Goal: Task Accomplishment & Management: Use online tool/utility

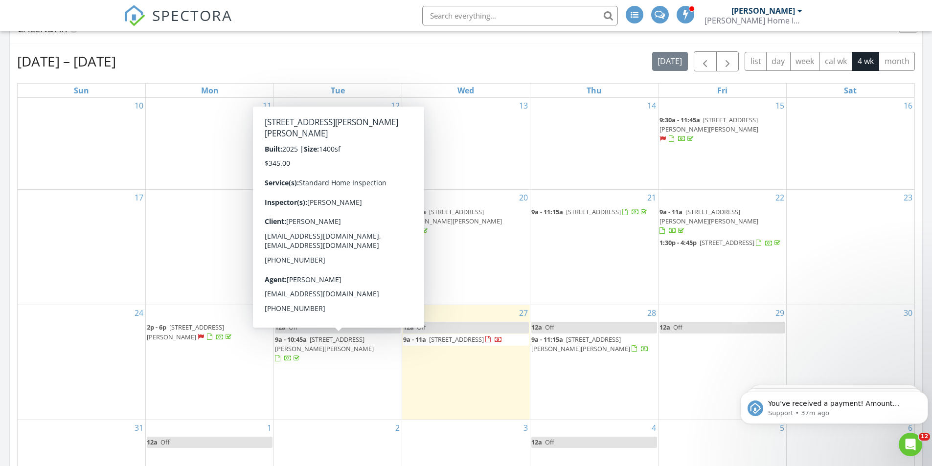
scroll to position [1125, 0]
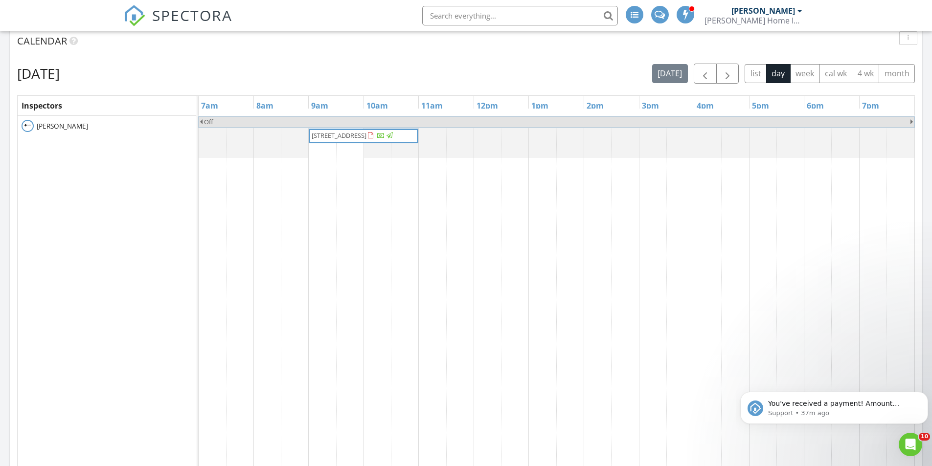
scroll to position [1076, 0]
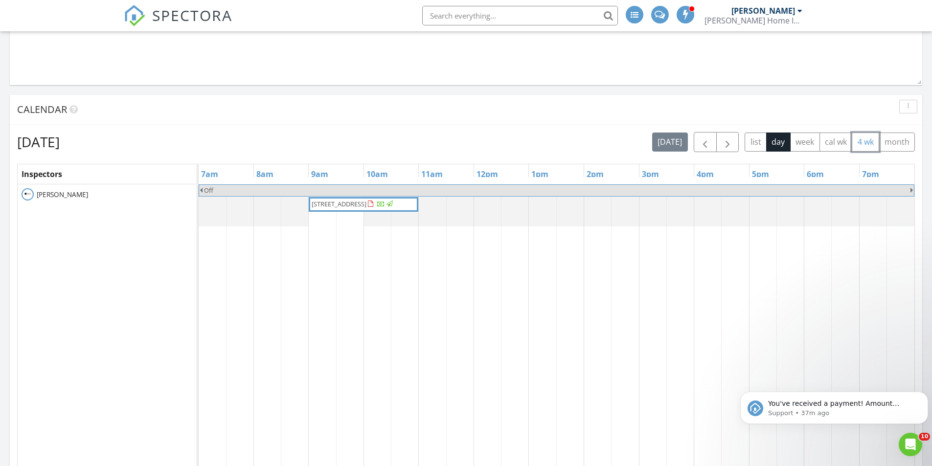
click at [864, 144] on button "4 wk" at bounding box center [864, 142] width 27 height 19
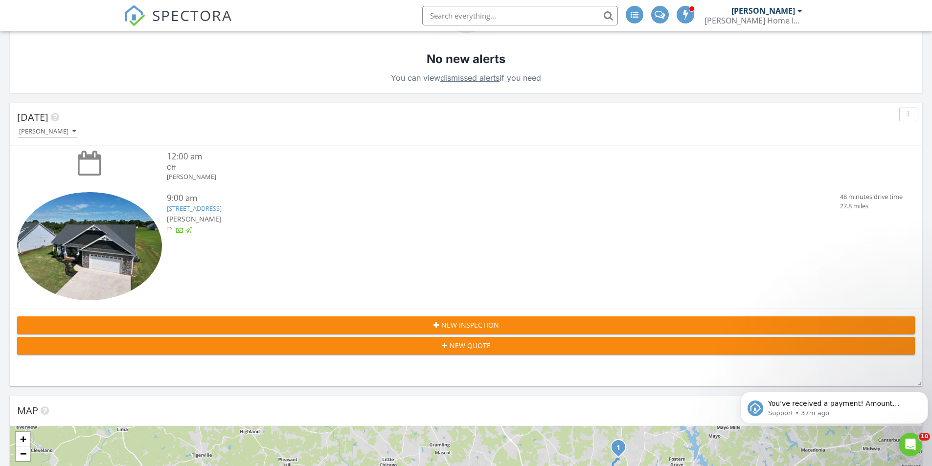
scroll to position [0, 0]
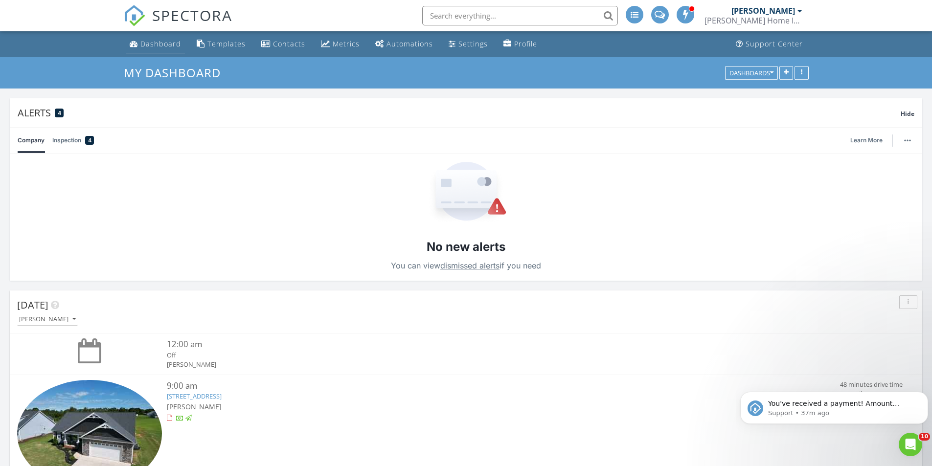
click at [156, 45] on div "Dashboard" at bounding box center [160, 43] width 41 height 9
click at [224, 45] on div "Templates" at bounding box center [226, 43] width 38 height 9
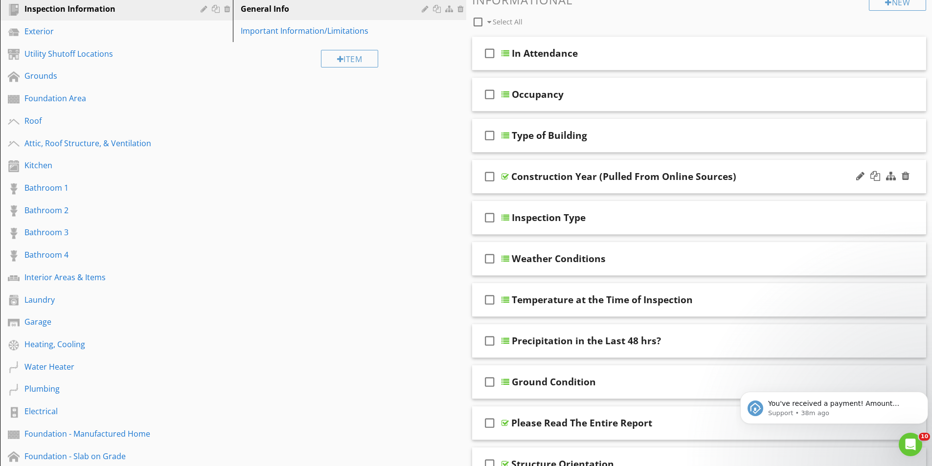
scroll to position [147, 0]
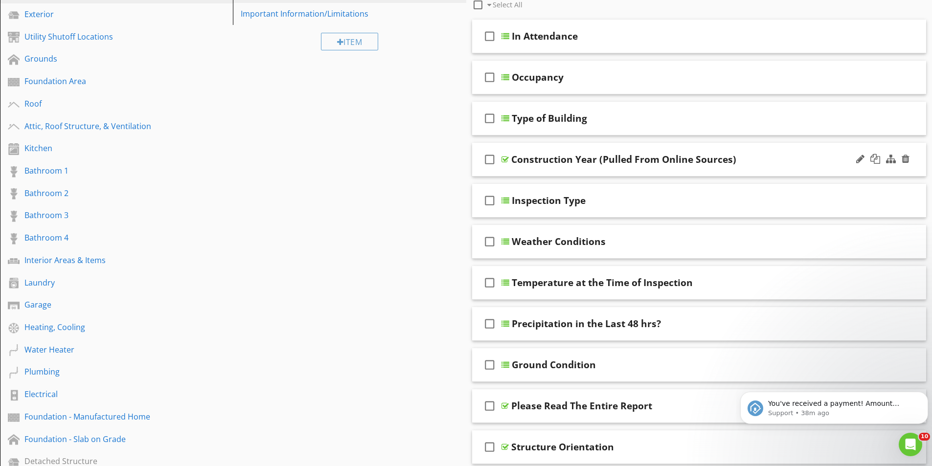
click at [586, 155] on div "Construction Year (Pulled From Online Sources)" at bounding box center [623, 160] width 225 height 12
click at [491, 159] on icon "check_box_outline_blank" at bounding box center [490, 159] width 16 height 23
click at [491, 159] on icon "check_box" at bounding box center [490, 159] width 16 height 23
click at [712, 158] on div "Construction Year (Pulled From Online Sources)" at bounding box center [623, 160] width 225 height 12
click at [712, 158] on input "Construction Year (Pulled From Online Sources)" at bounding box center [674, 161] width 326 height 16
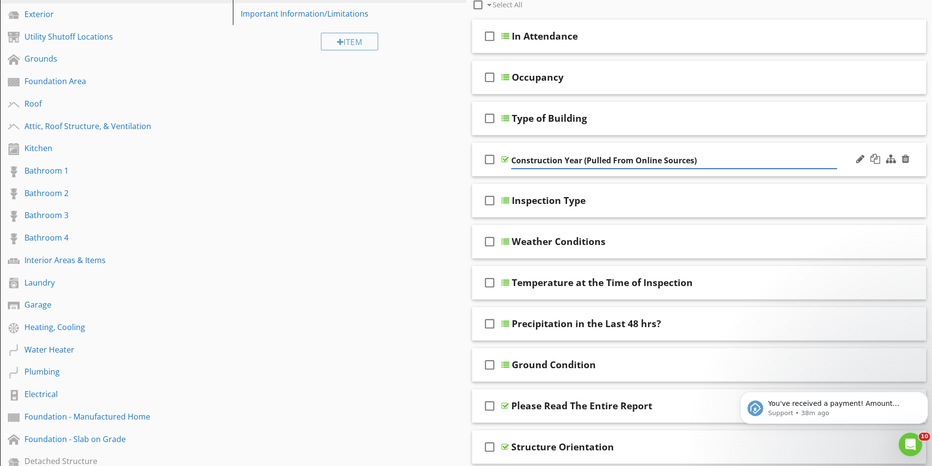
click at [742, 162] on input "Construction Year (Pulled From Online Sources)" at bounding box center [674, 161] width 326 height 16
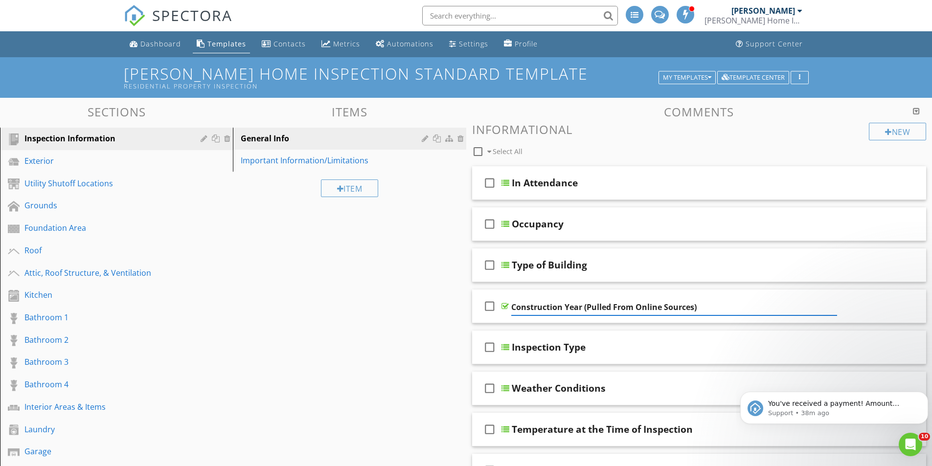
scroll to position [49, 0]
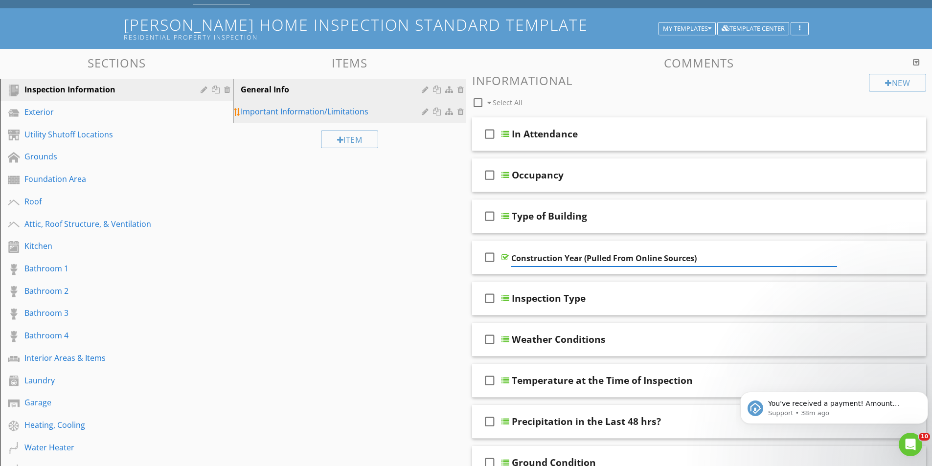
click at [291, 111] on div "Important Information/Limitations" at bounding box center [332, 112] width 183 height 12
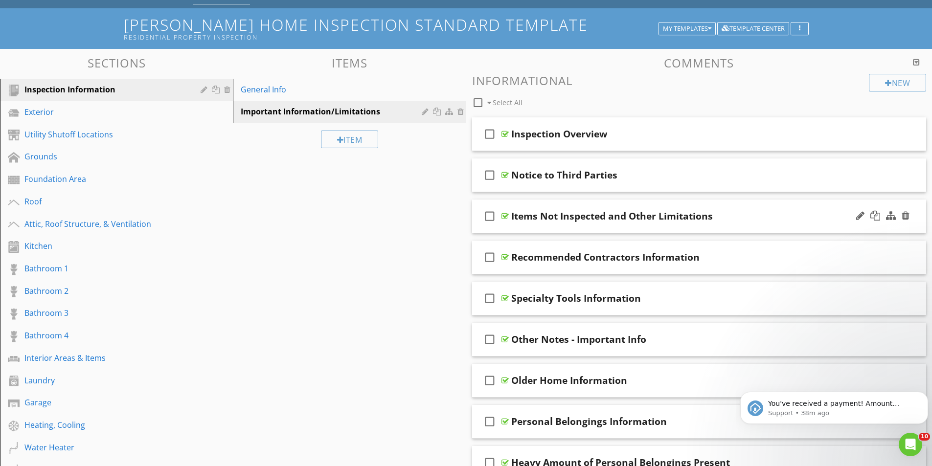
click at [597, 215] on div "Items Not Inspected and Other Limitations" at bounding box center [611, 216] width 201 height 12
click at [486, 218] on icon "check_box_outline_blank" at bounding box center [490, 215] width 16 height 23
click at [486, 218] on icon "check_box" at bounding box center [490, 215] width 16 height 23
click at [858, 217] on div at bounding box center [860, 216] width 8 height 10
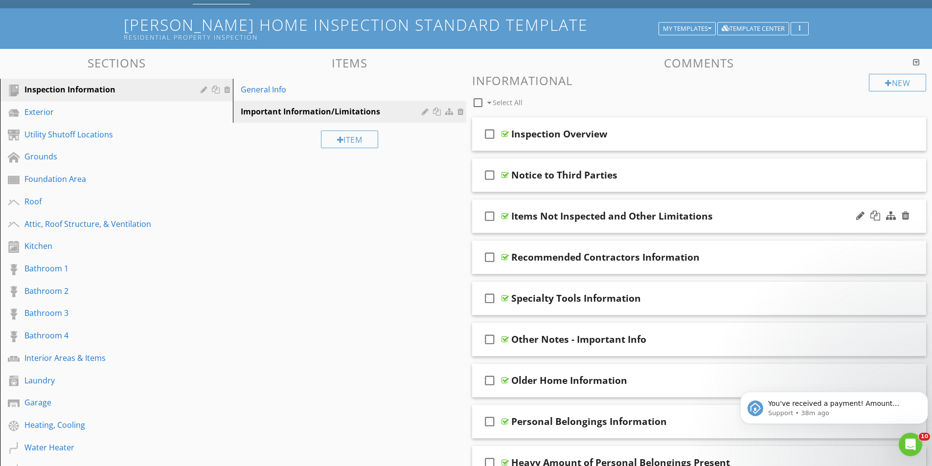
click at [845, 217] on div "check_box_outline_blank Items Not Inspected and Other Limitations" at bounding box center [699, 217] width 454 height 34
click at [787, 223] on div "check_box_outline_blank Items Not Inspected and Other Limitations" at bounding box center [699, 217] width 454 height 34
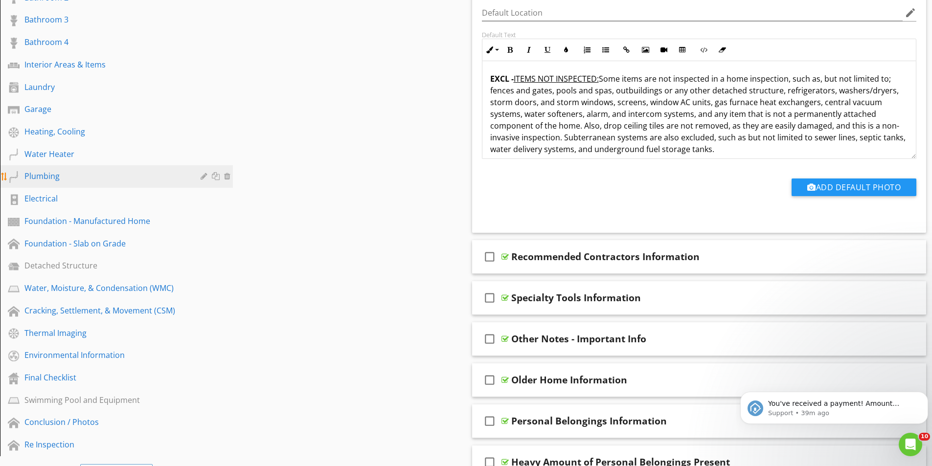
scroll to position [0, 0]
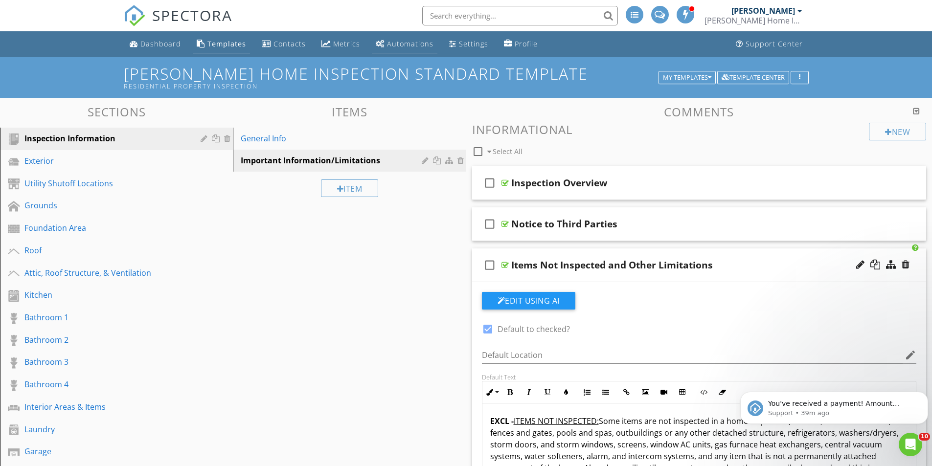
click at [404, 43] on div "Automations" at bounding box center [410, 43] width 46 height 9
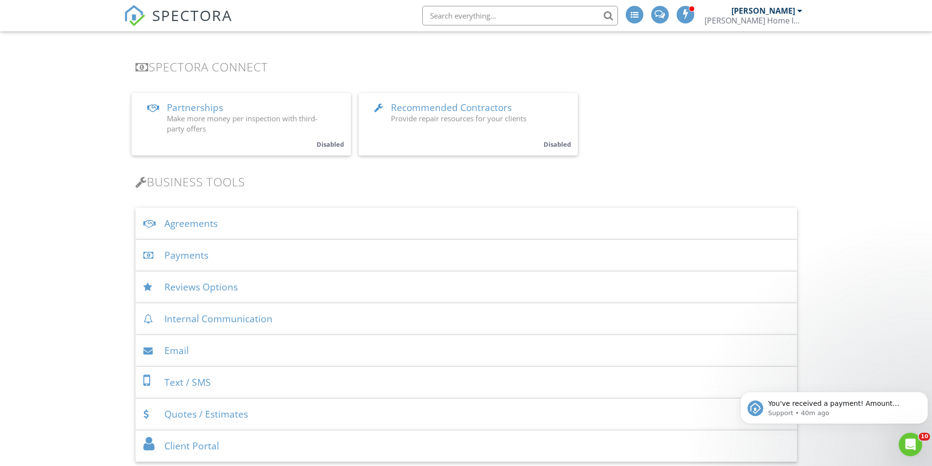
scroll to position [293, 0]
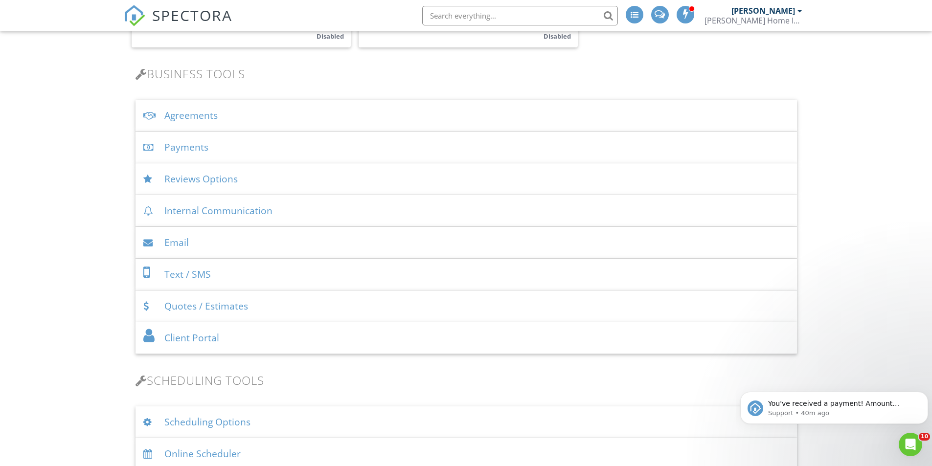
click at [201, 115] on div "Agreements" at bounding box center [465, 116] width 661 height 32
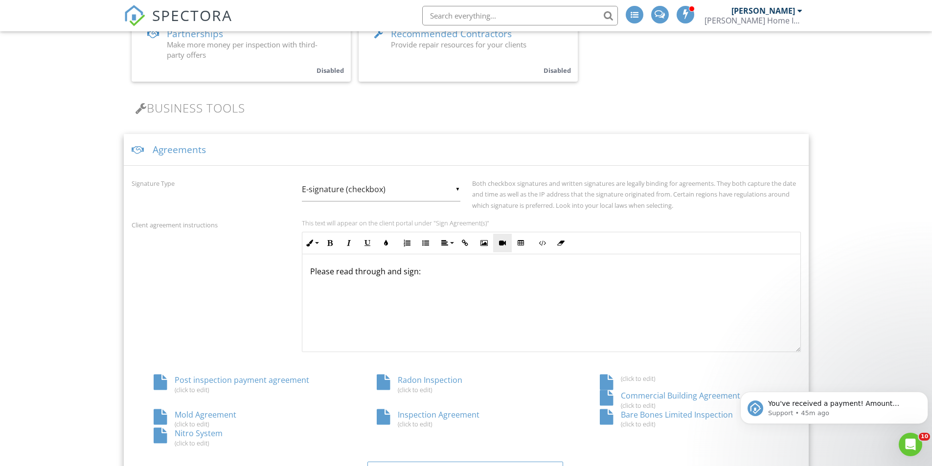
scroll to position [245, 0]
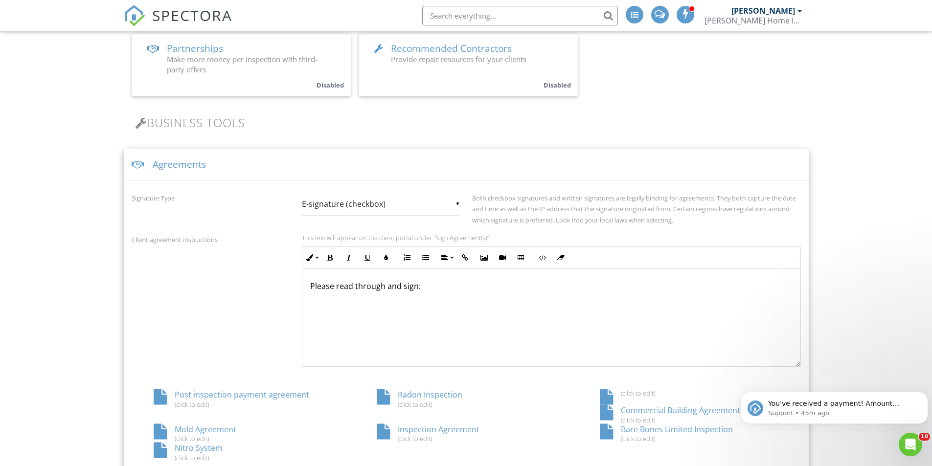
click at [490, 295] on div "Please read through and sign:" at bounding box center [551, 318] width 498 height 98
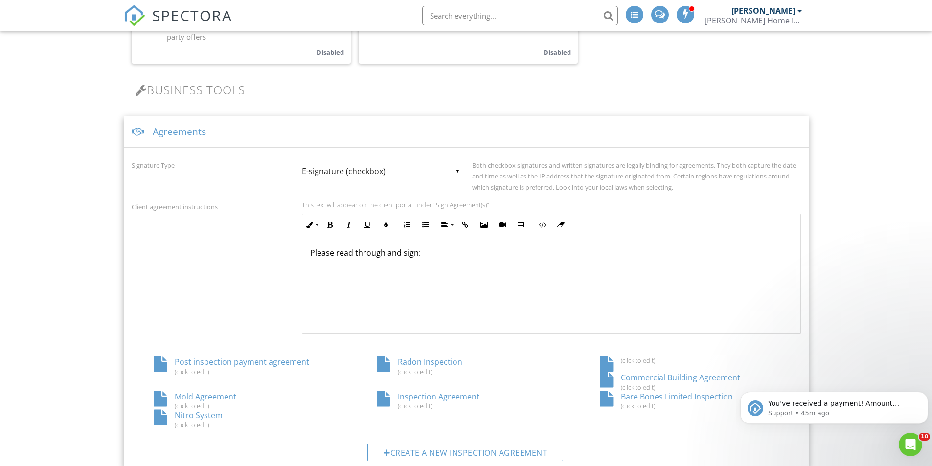
scroll to position [293, 0]
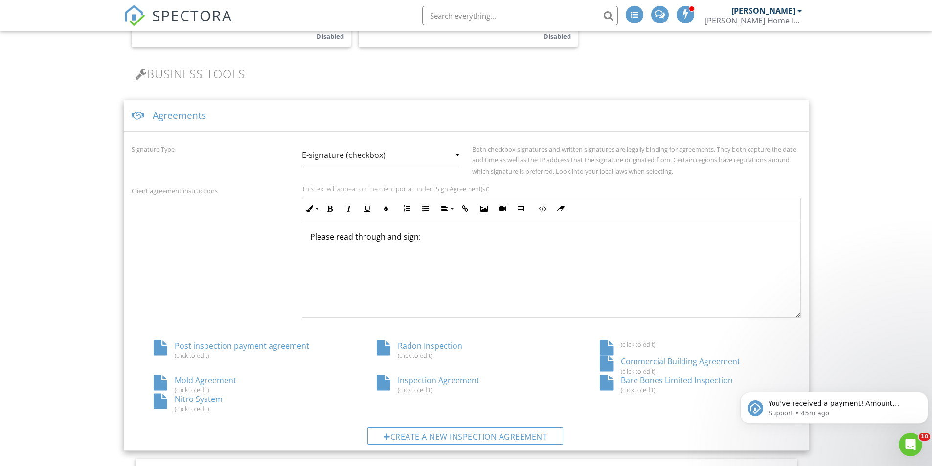
click at [430, 380] on div "Inspection Agreement (click to edit)" at bounding box center [466, 384] width 223 height 19
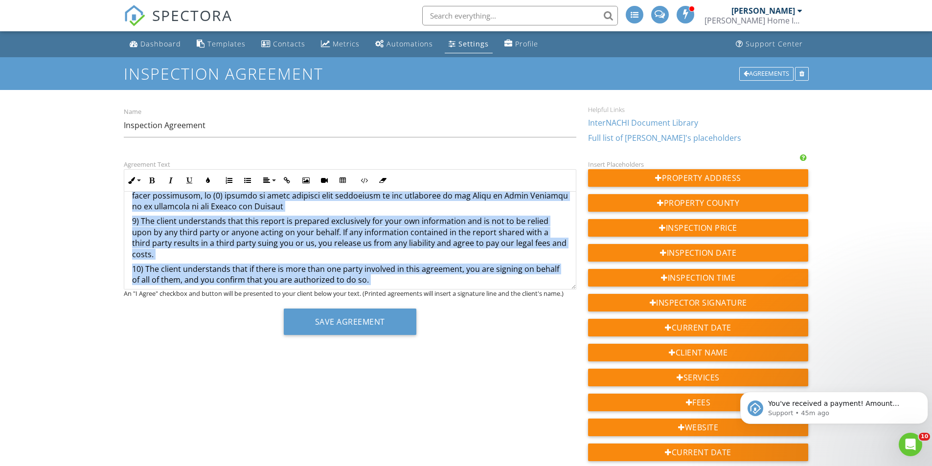
scroll to position [447, 0]
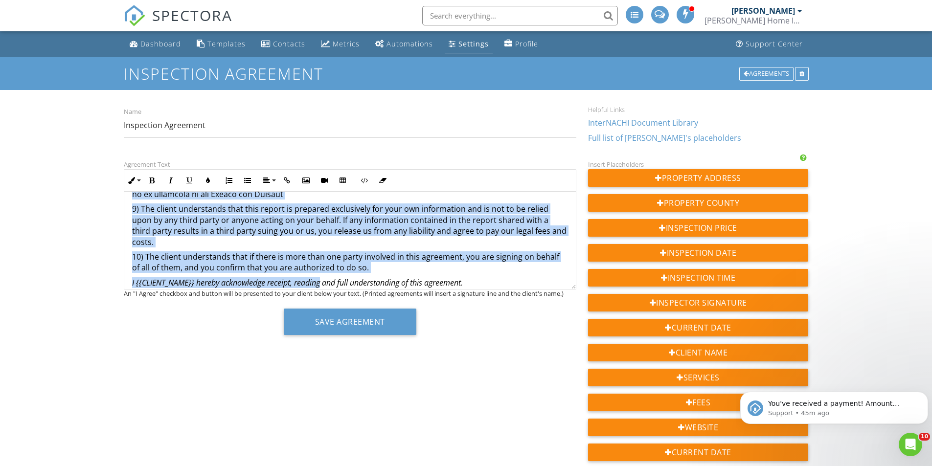
drag, startPoint x: 131, startPoint y: 251, endPoint x: 374, endPoint y: 258, distance: 243.2
click at [374, 258] on div "Inspection Agreement Inspection Company: [PERSON_NAME] Home Inspections Client …" at bounding box center [349, 22] width 451 height 555
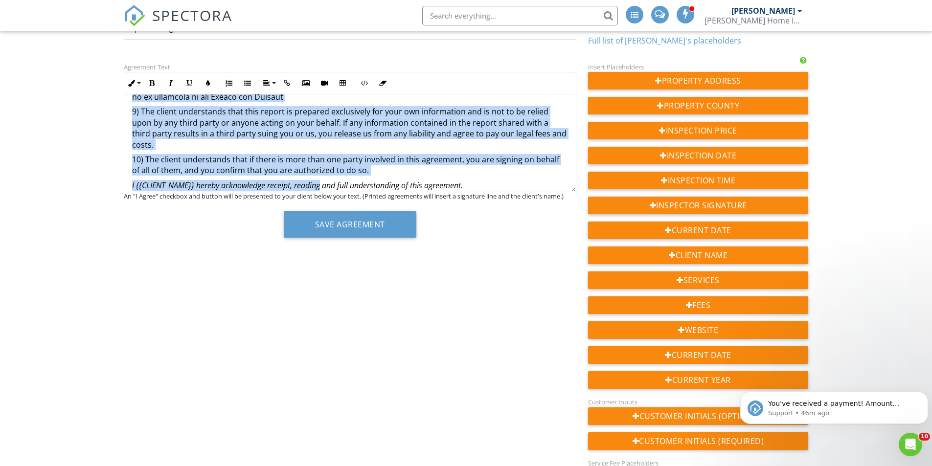
scroll to position [98, 0]
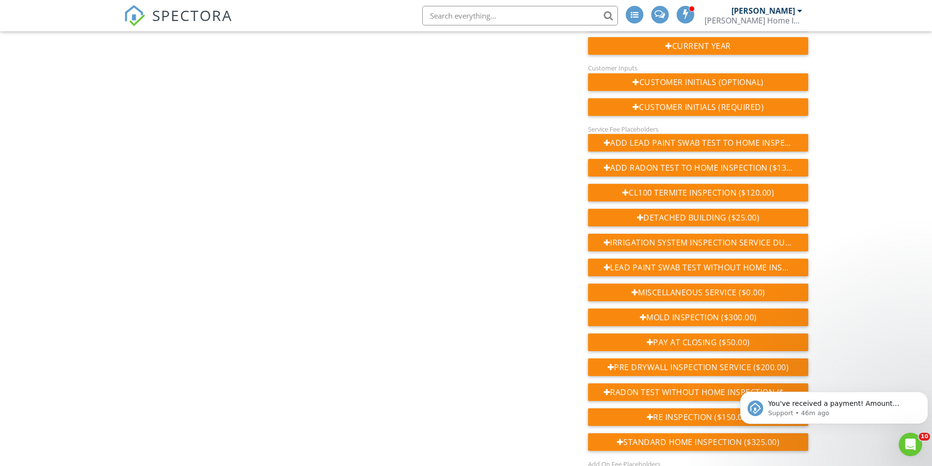
scroll to position [440, 0]
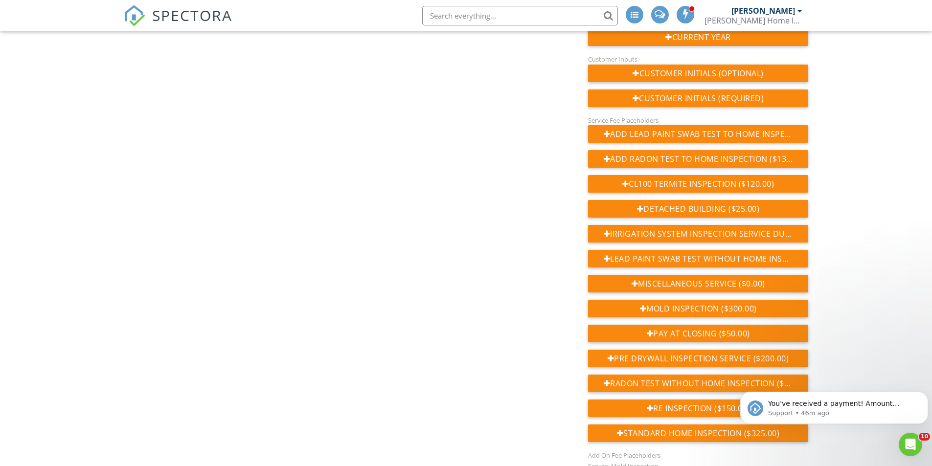
click at [408, 293] on div "Agreement Text Inline Style XLarge Large Normal Small Light Small/Light Bold It…" at bounding box center [466, 250] width 696 height 1065
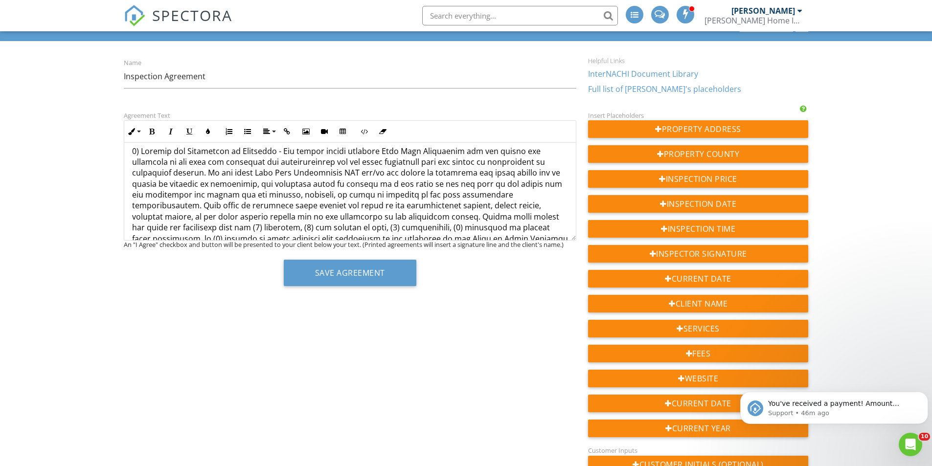
scroll to position [0, 0]
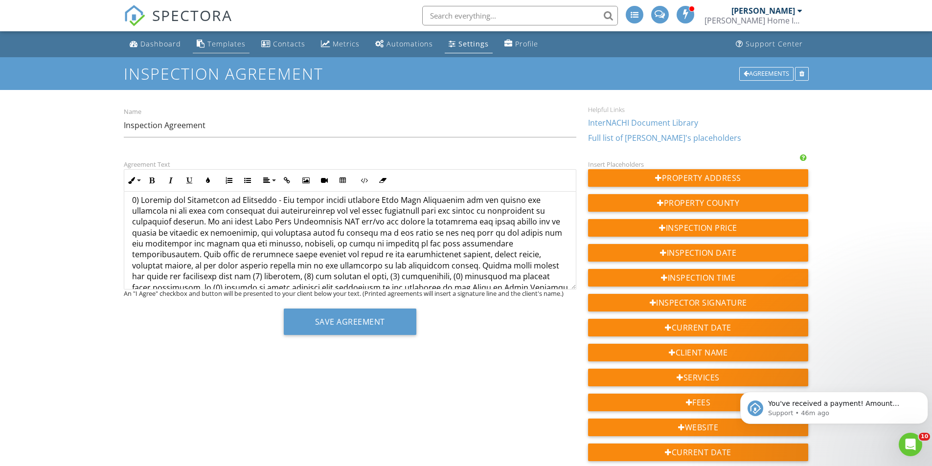
click at [219, 42] on div "Templates" at bounding box center [226, 43] width 38 height 9
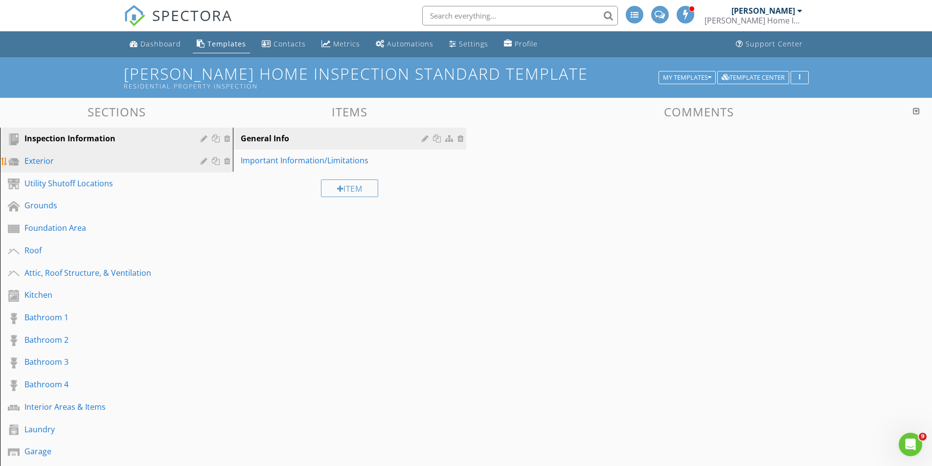
click at [48, 160] on div "Exterior" at bounding box center [105, 161] width 162 height 12
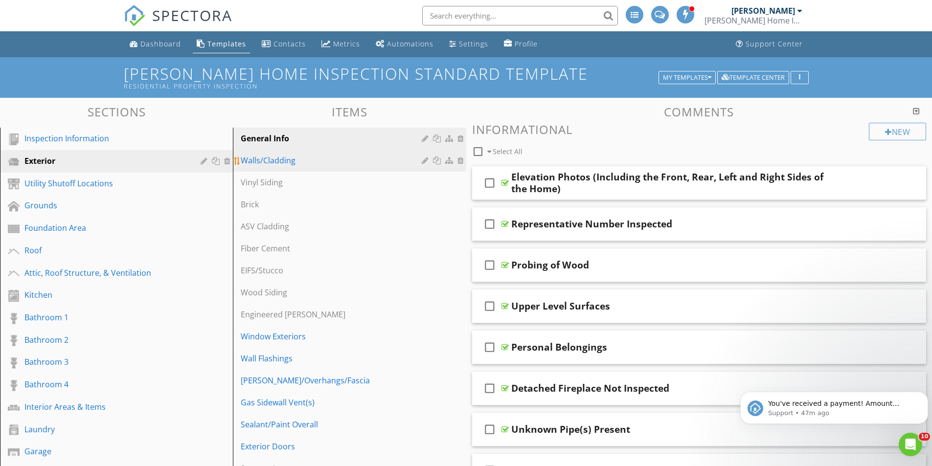
click at [291, 165] on div "Walls/Cladding" at bounding box center [332, 161] width 183 height 12
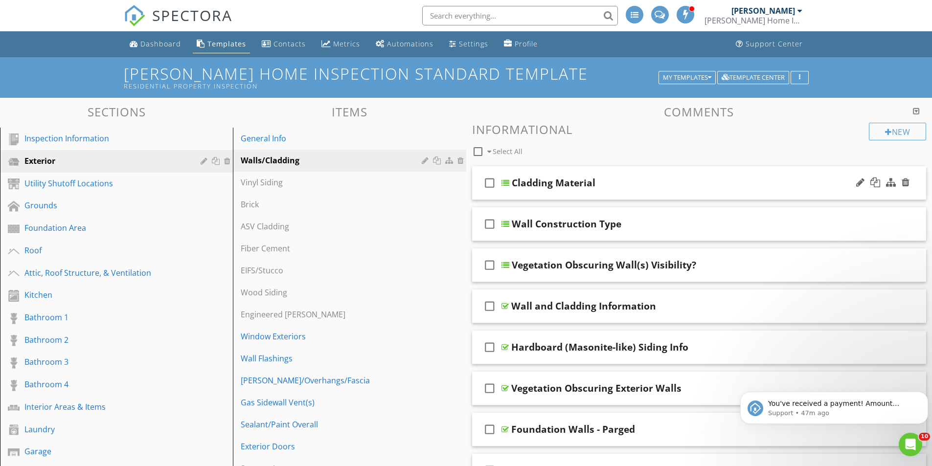
click at [621, 185] on div "Cladding Material" at bounding box center [675, 183] width 326 height 12
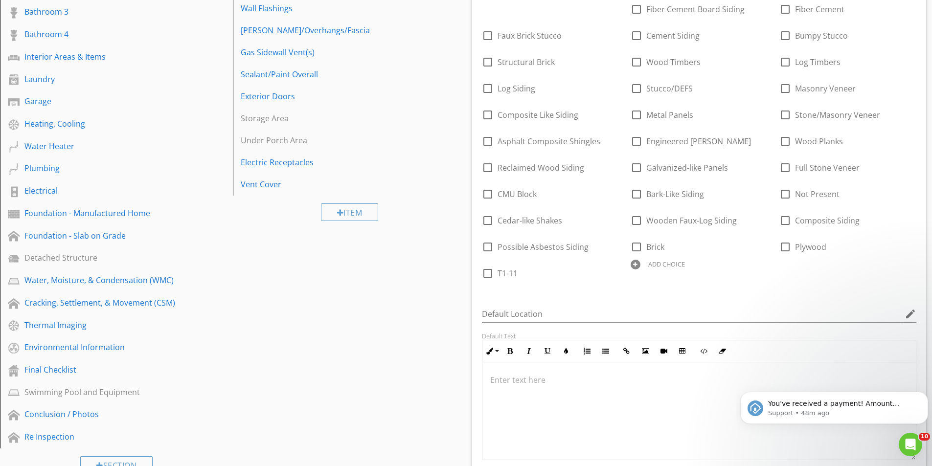
scroll to position [147, 0]
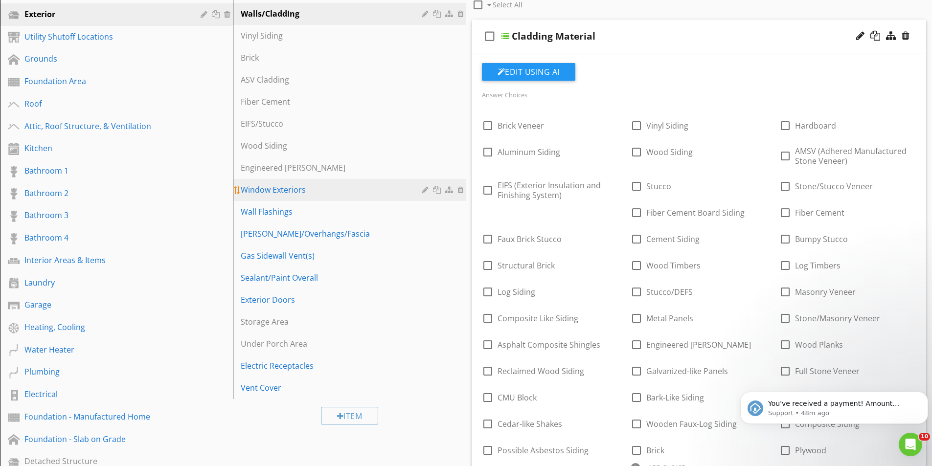
click at [299, 186] on div "Window Exteriors" at bounding box center [332, 190] width 183 height 12
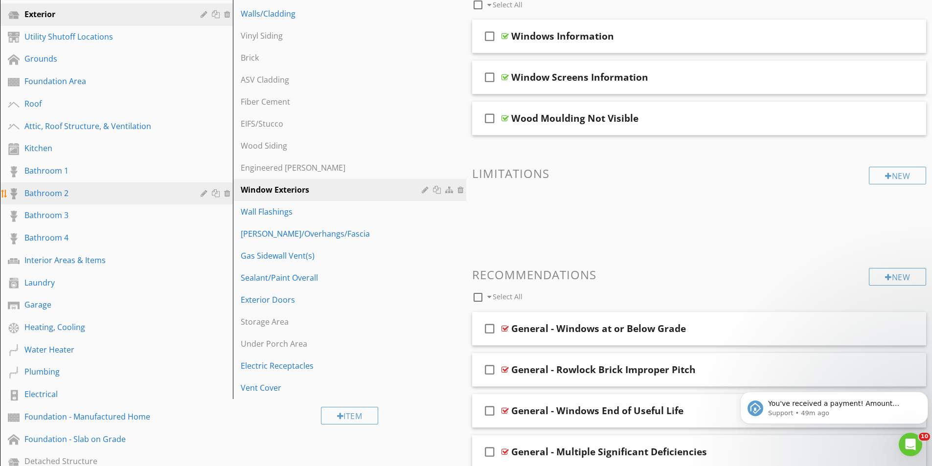
click at [80, 191] on div "Bathroom 2" at bounding box center [105, 193] width 162 height 12
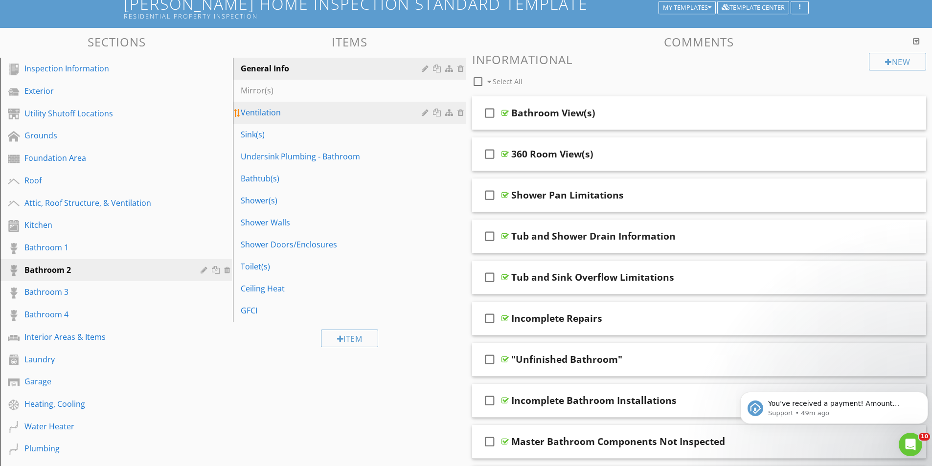
scroll to position [0, 0]
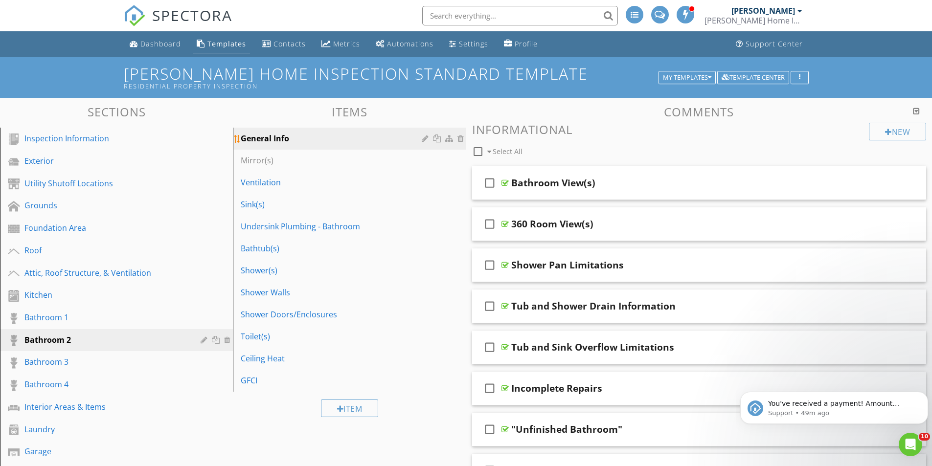
click at [295, 142] on div "General Info" at bounding box center [332, 139] width 183 height 12
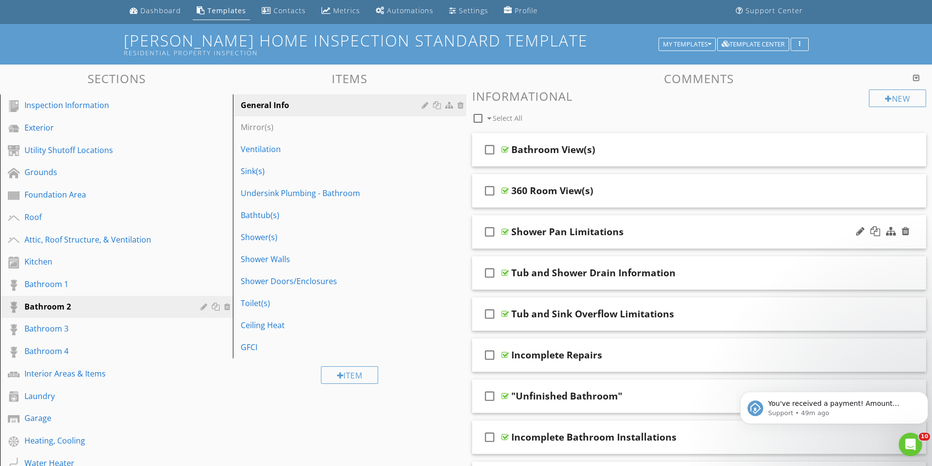
scroll to position [49, 0]
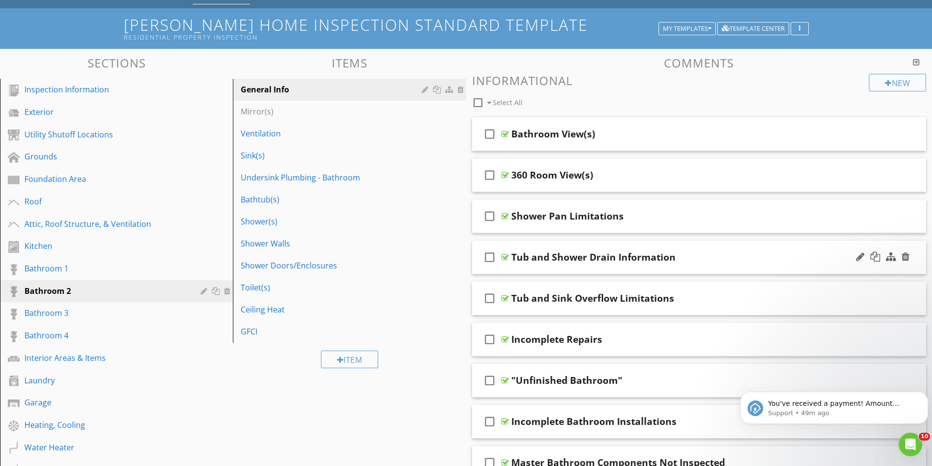
click at [586, 257] on div "Tub and Shower Drain Information" at bounding box center [593, 257] width 164 height 12
click at [685, 252] on input "Tub and Shower Drain Information" at bounding box center [674, 258] width 326 height 16
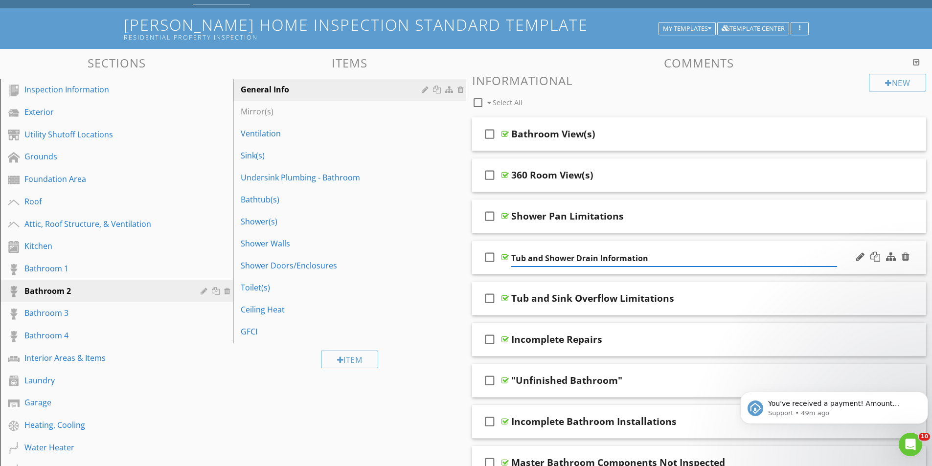
click at [685, 252] on input "Tub and Shower Drain Information" at bounding box center [674, 258] width 326 height 16
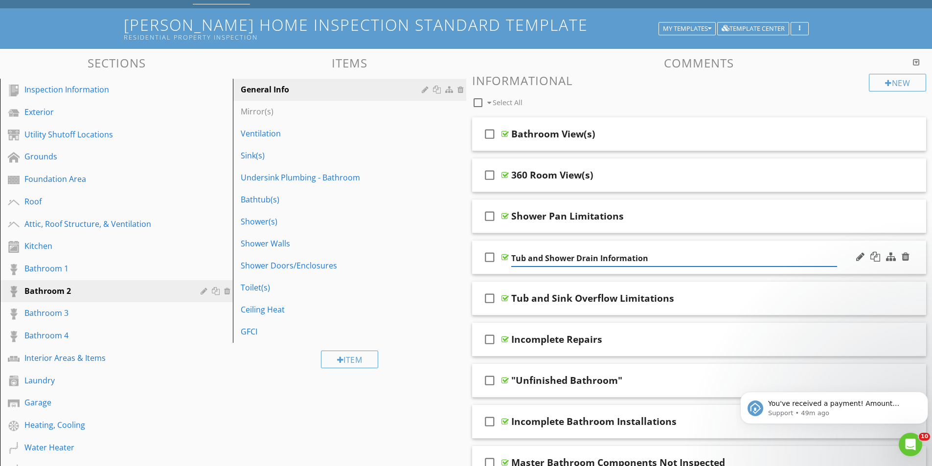
click at [729, 259] on input "Tub and Shower Drain Information" at bounding box center [674, 258] width 326 height 16
click at [728, 248] on div "check_box_outline_blank Tub and Shower Drain Information" at bounding box center [699, 258] width 454 height 34
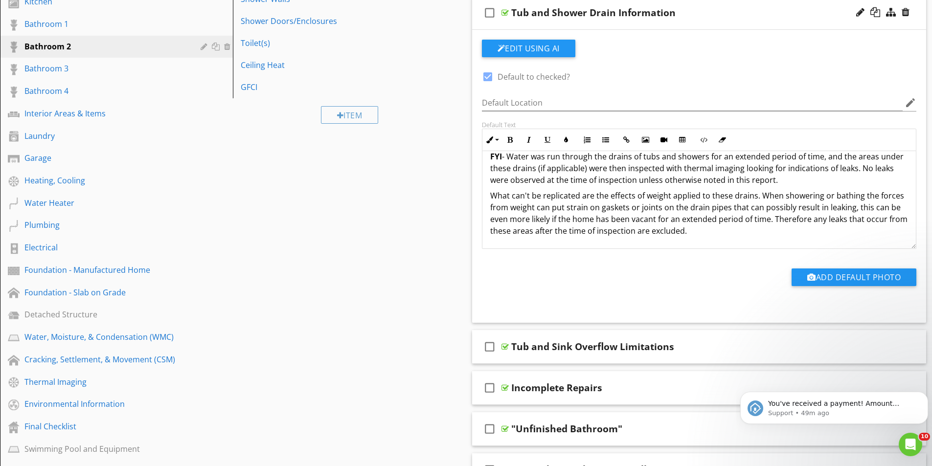
scroll to position [0, 0]
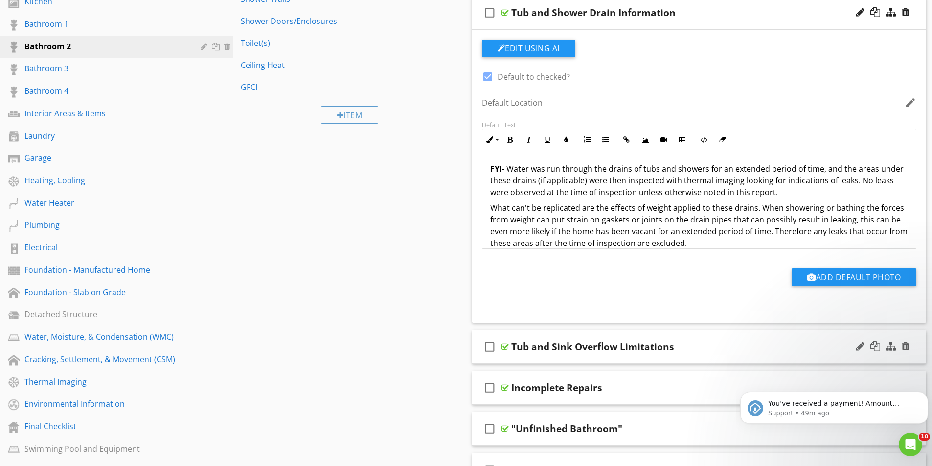
click at [709, 336] on div "check_box_outline_blank Tub and Sink Overflow Limitations" at bounding box center [699, 347] width 454 height 34
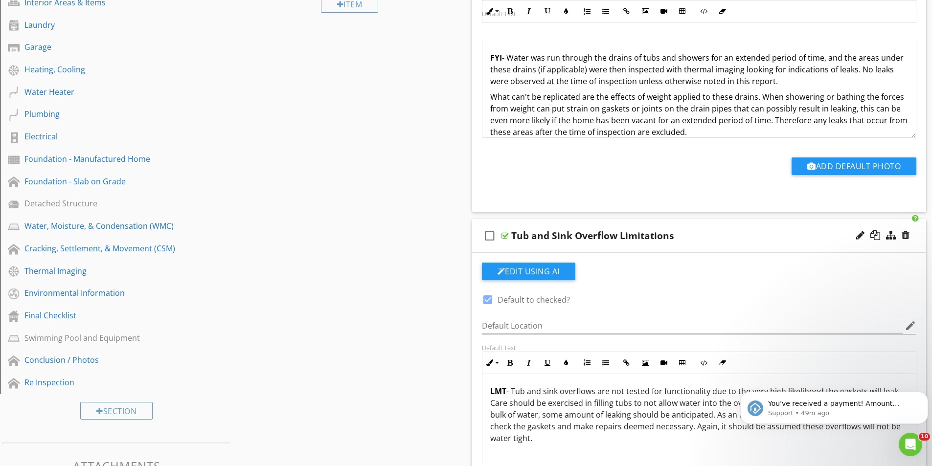
scroll to position [538, 0]
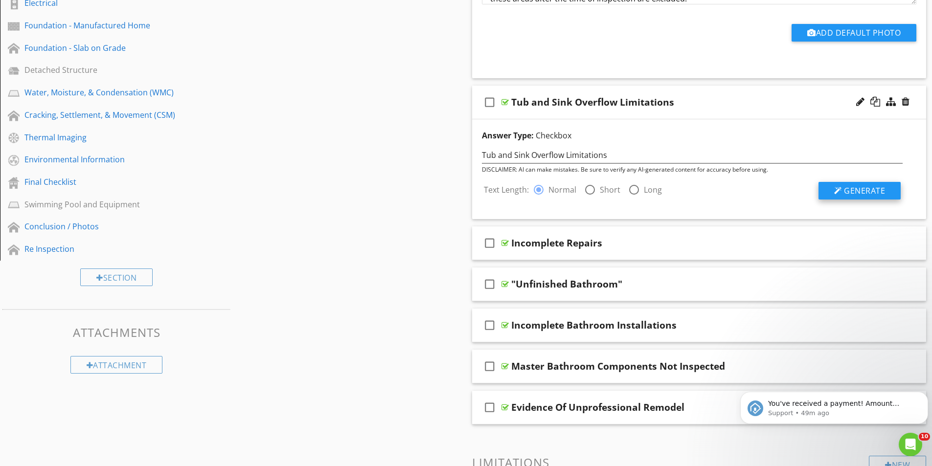
click at [849, 193] on span "Generate" at bounding box center [864, 190] width 41 height 11
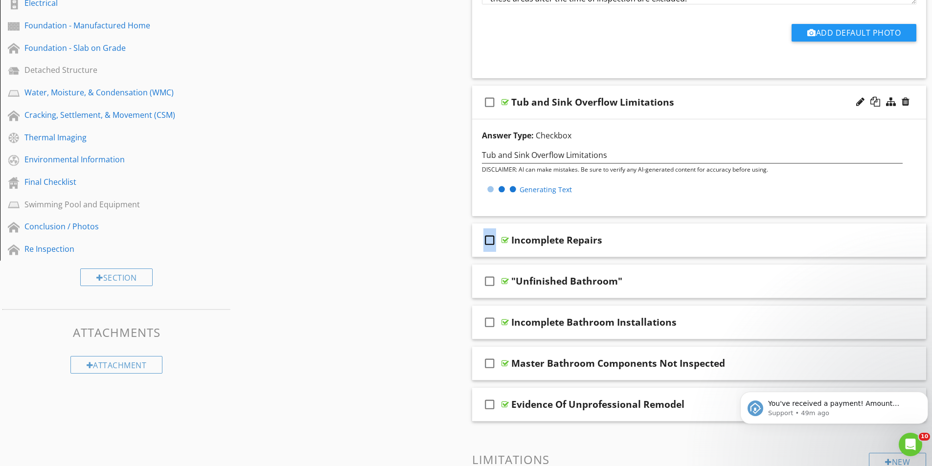
click at [849, 193] on div "Generating Text" at bounding box center [692, 189] width 417 height 15
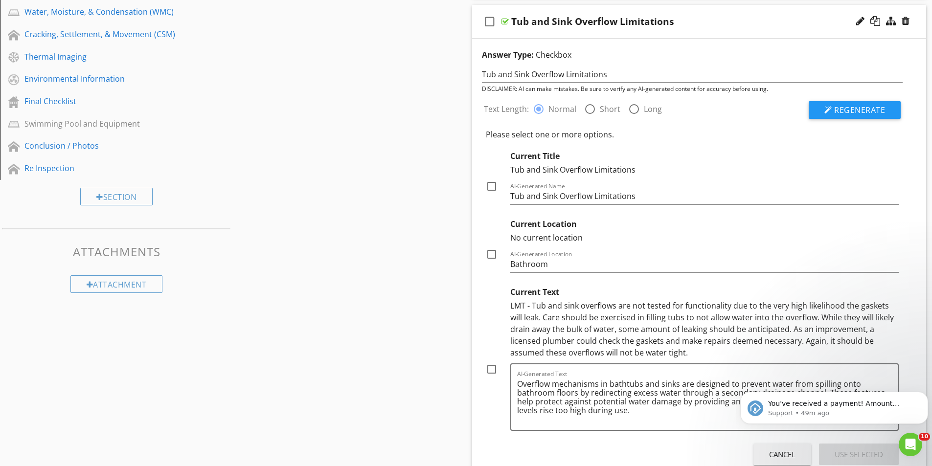
scroll to position [636, 0]
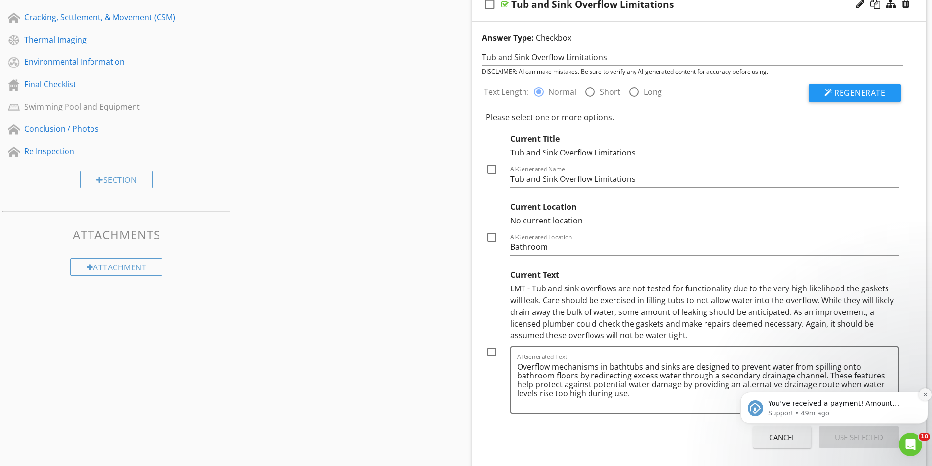
click at [923, 393] on icon "Dismiss notification" at bounding box center [924, 394] width 5 height 5
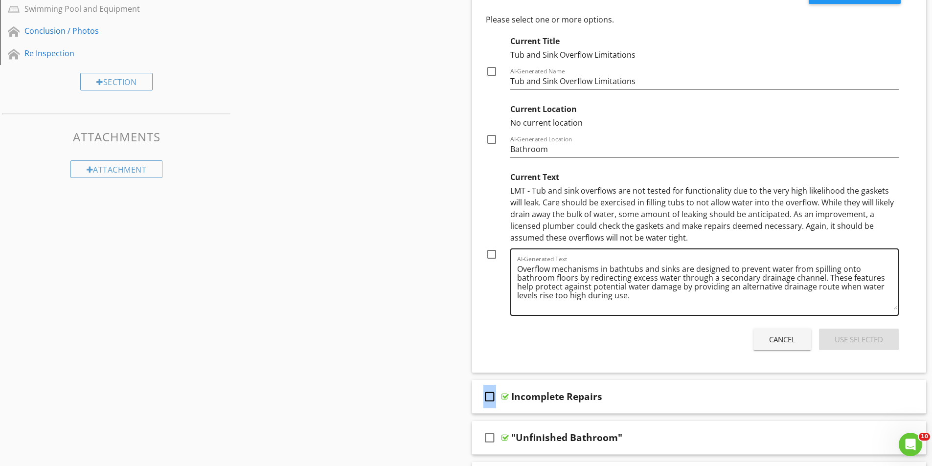
scroll to position [685, 0]
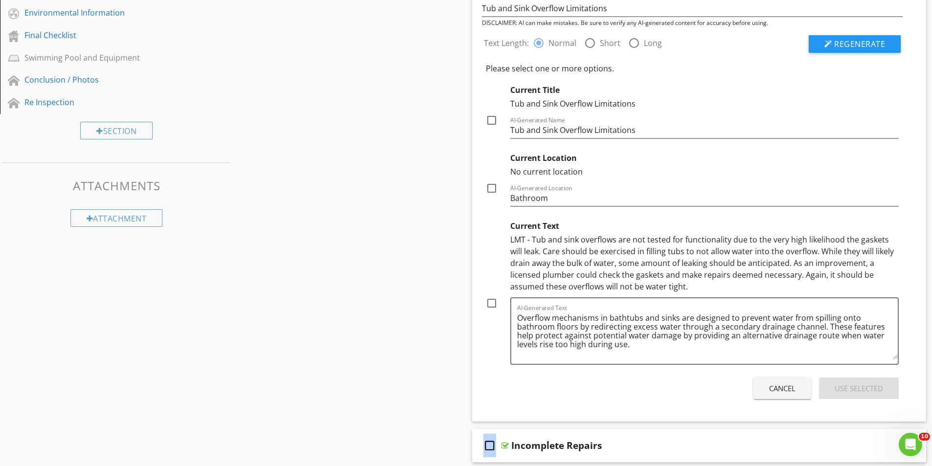
click at [490, 303] on div at bounding box center [491, 303] width 17 height 17
checkbox input "true"
click at [873, 388] on div "Use Selected" at bounding box center [858, 388] width 48 height 11
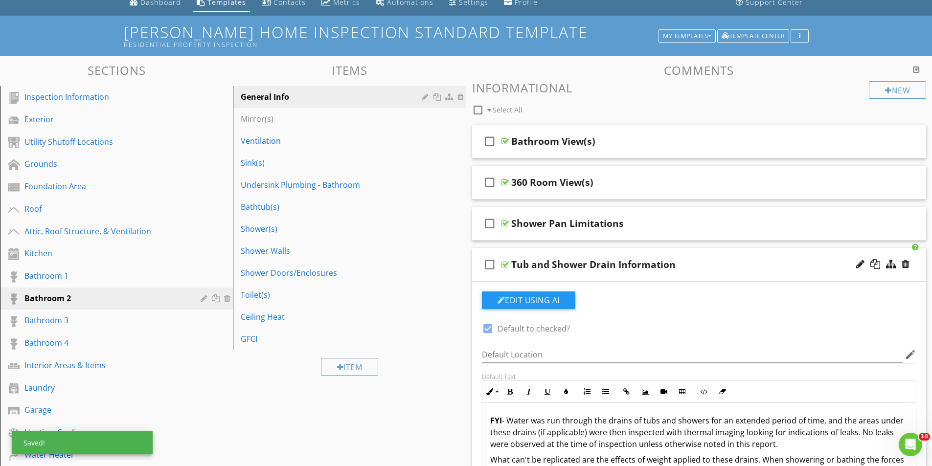
scroll to position [0, 0]
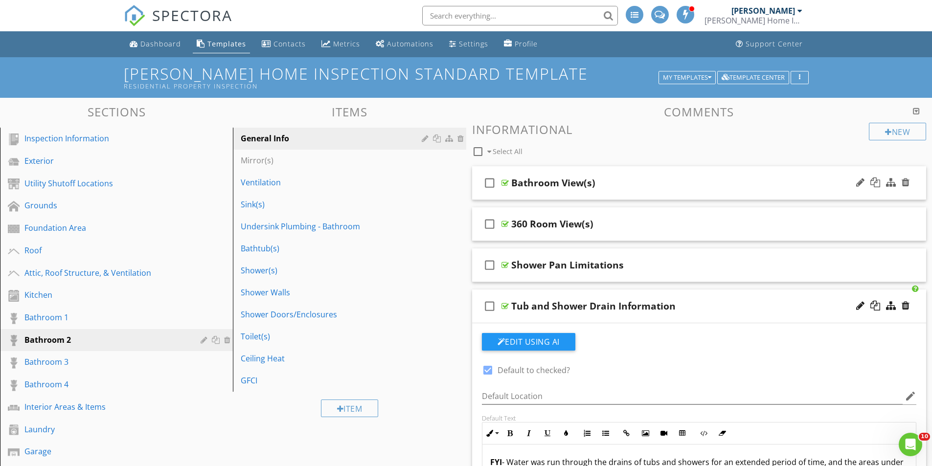
click at [616, 175] on div "check_box_outline_blank Bathroom View(s)" at bounding box center [699, 183] width 454 height 34
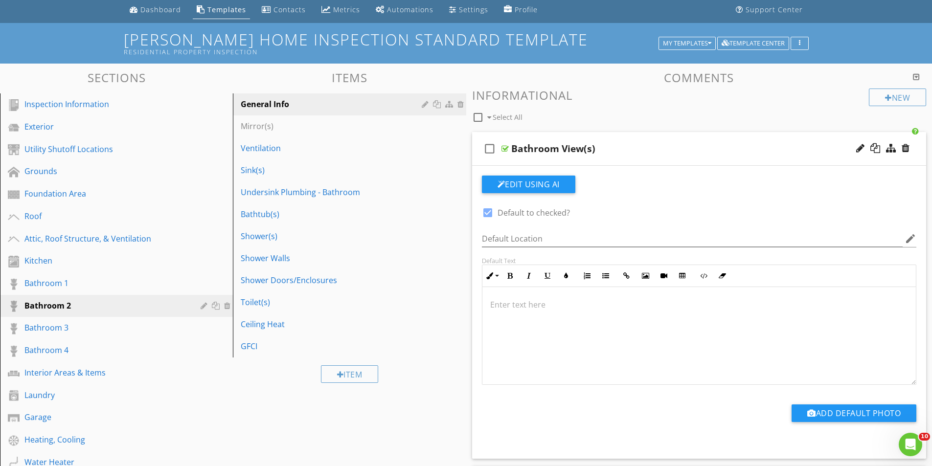
scroll to position [49, 0]
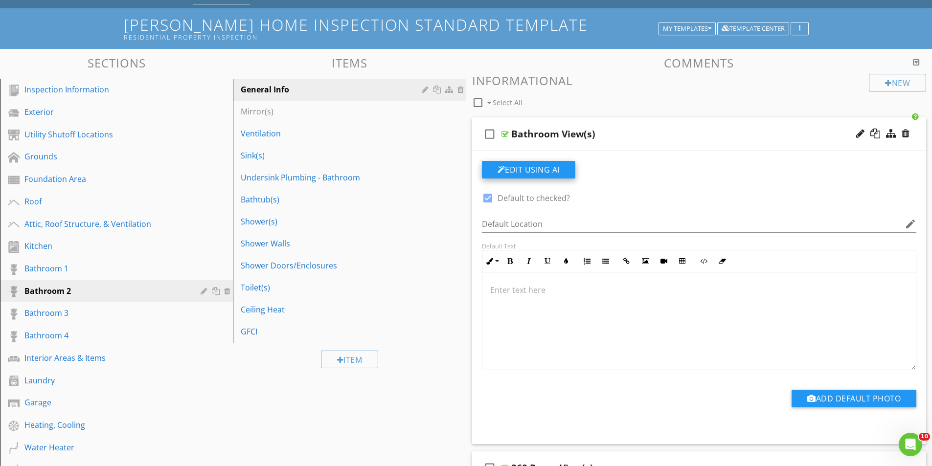
click at [529, 173] on button "Edit Using AI" at bounding box center [528, 170] width 93 height 18
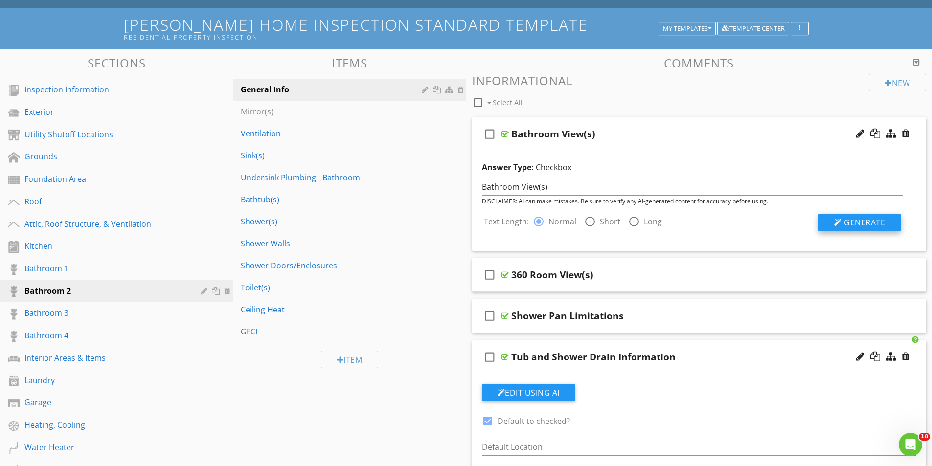
click at [869, 224] on span "Generate" at bounding box center [864, 222] width 41 height 11
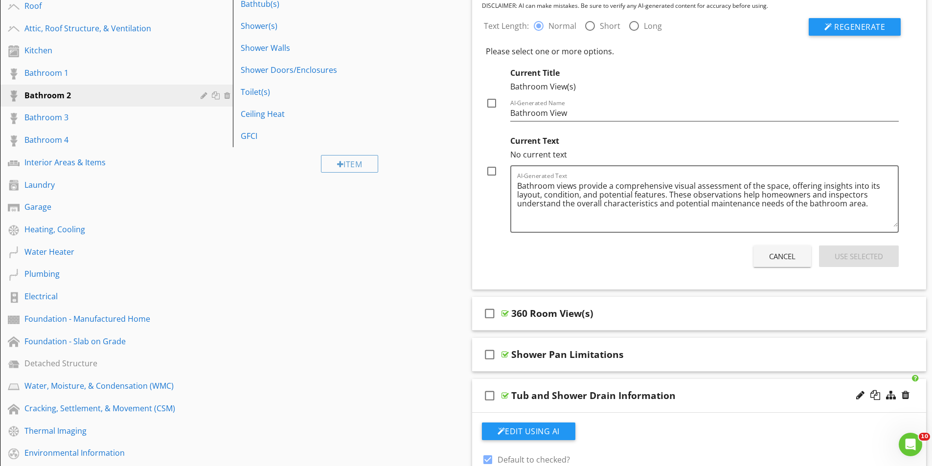
scroll to position [293, 0]
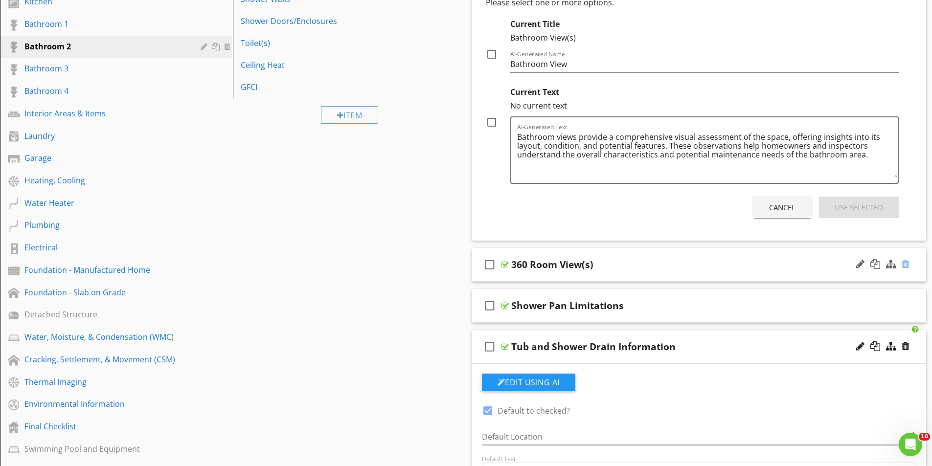
click at [904, 265] on div at bounding box center [905, 264] width 8 height 10
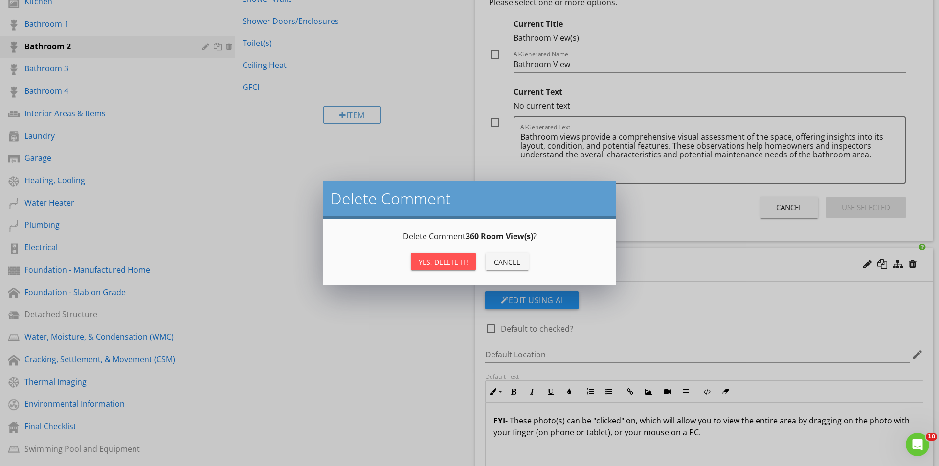
click at [451, 261] on div "Yes, Delete it!" at bounding box center [443, 262] width 49 height 10
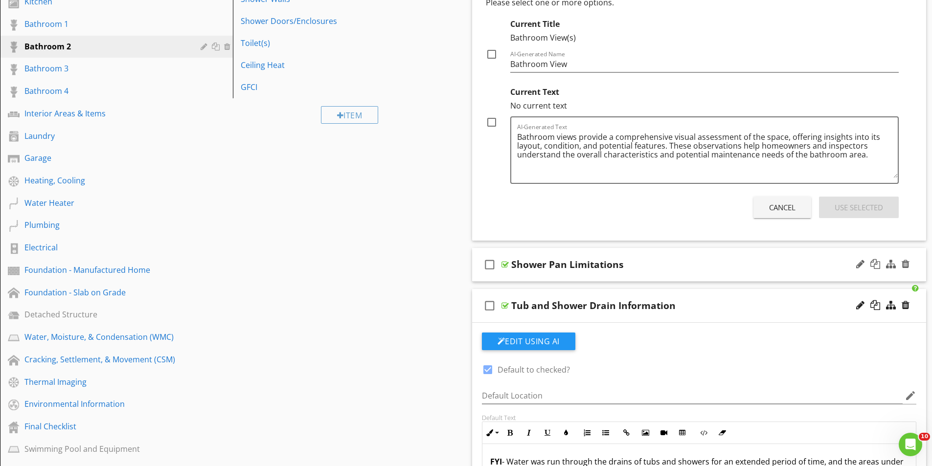
click at [676, 256] on div "check_box_outline_blank Shower Pan Limitations" at bounding box center [699, 265] width 454 height 34
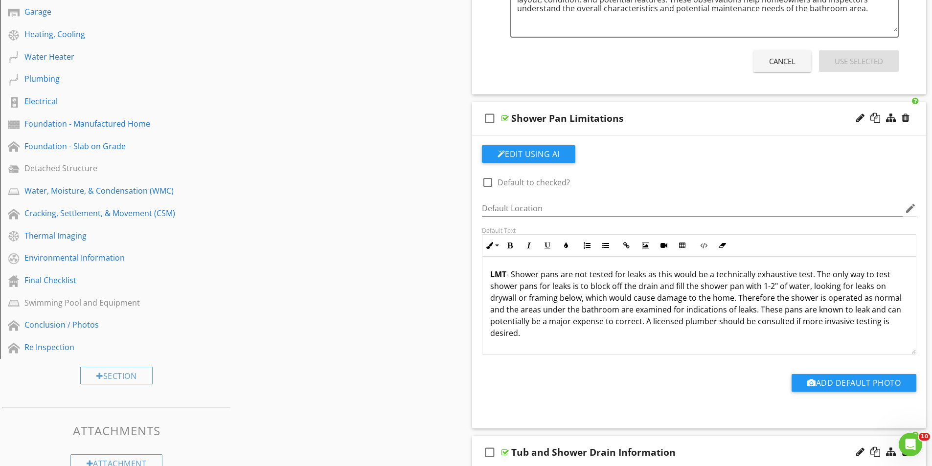
scroll to position [440, 0]
click at [536, 155] on button "Edit Using AI" at bounding box center [528, 154] width 93 height 18
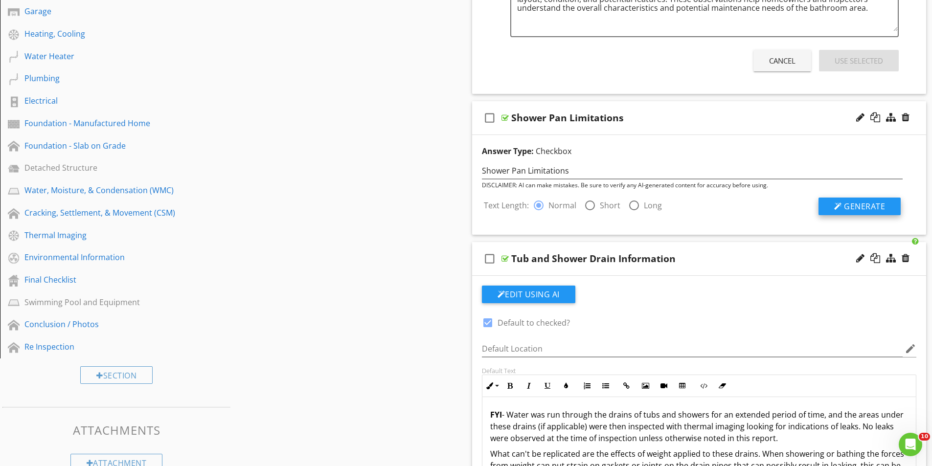
click at [859, 204] on span "Generate" at bounding box center [864, 206] width 41 height 11
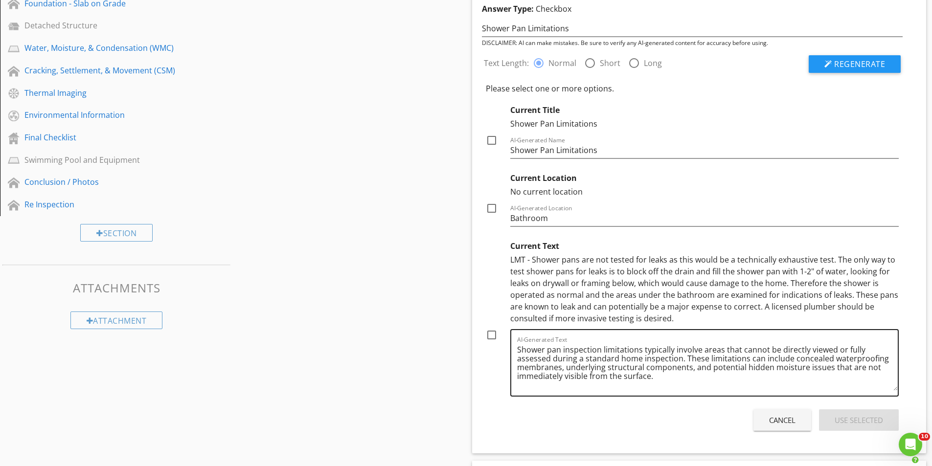
scroll to position [587, 0]
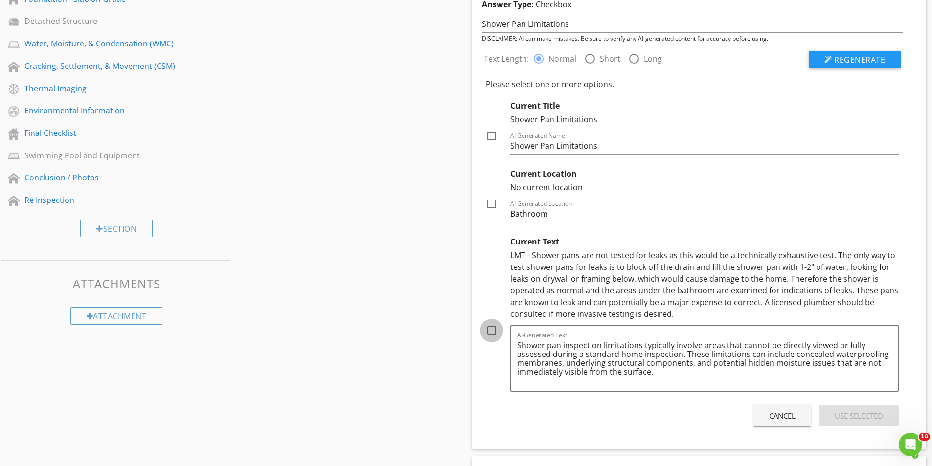
checkbox input "true"
click at [832, 416] on button "Use Selected" at bounding box center [859, 416] width 80 height 22
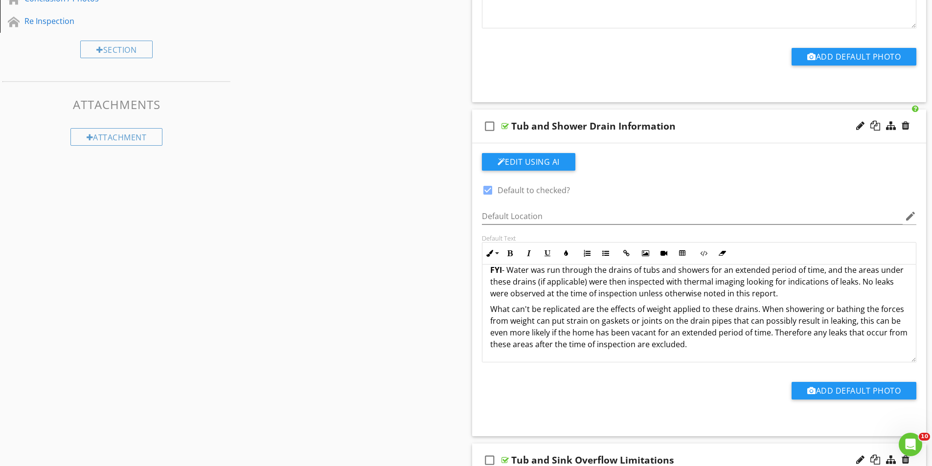
scroll to position [782, 0]
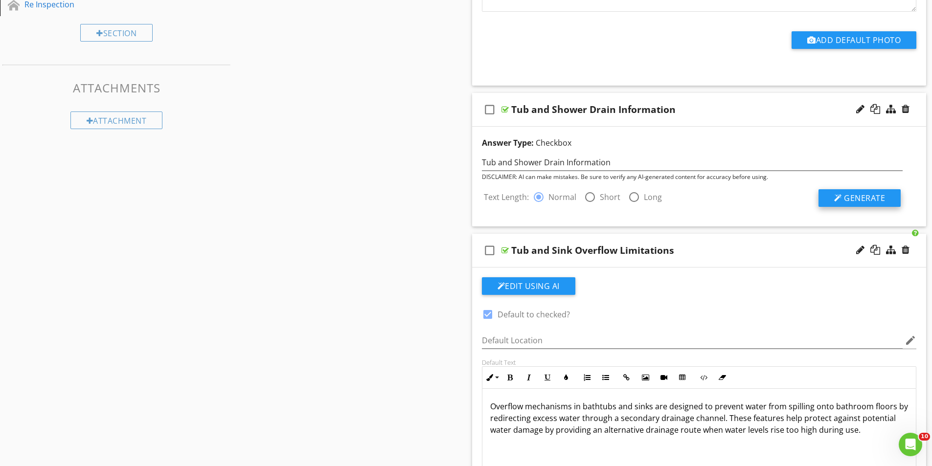
click at [842, 197] on button "Generate" at bounding box center [859, 198] width 82 height 18
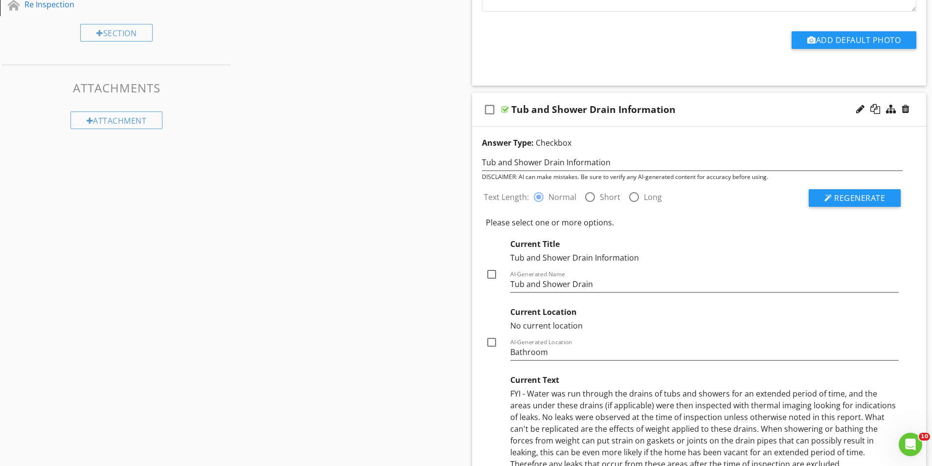
checkbox input "true"
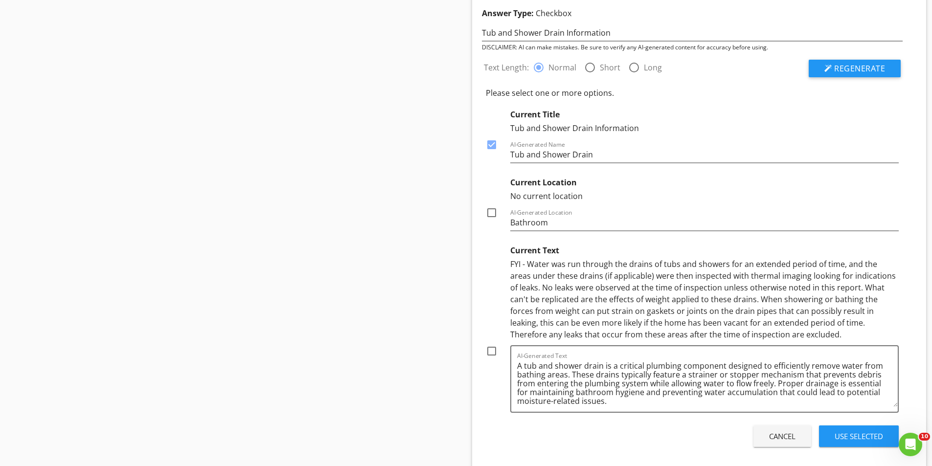
scroll to position [978, 0]
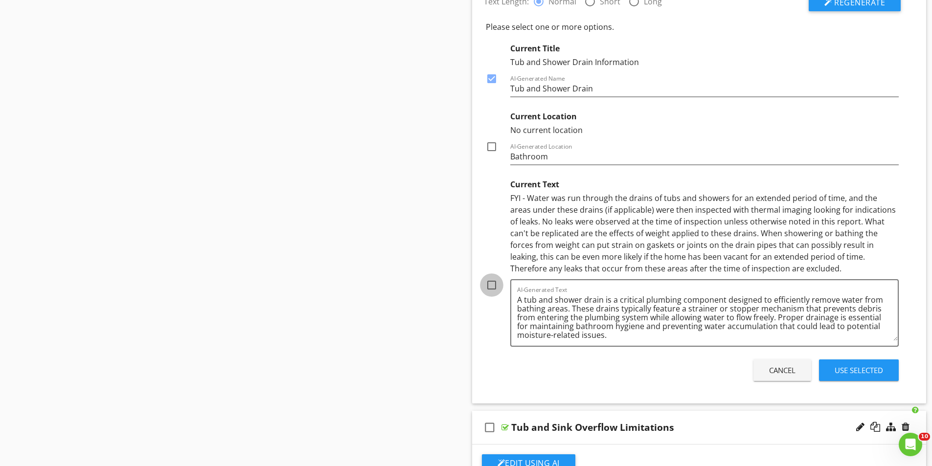
checkbox input "true"
click at [854, 368] on div "Use Selected" at bounding box center [858, 370] width 48 height 11
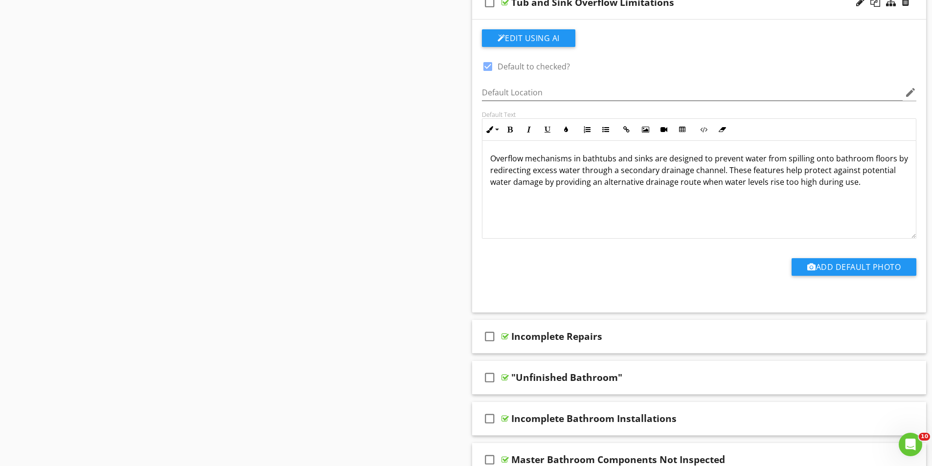
scroll to position [1272, 0]
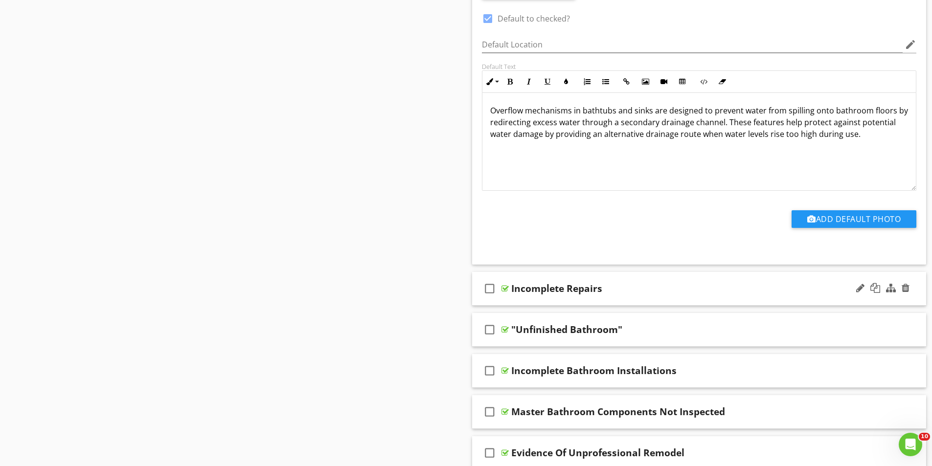
click at [671, 281] on div "check_box_outline_blank Incomplete Repairs" at bounding box center [699, 289] width 454 height 34
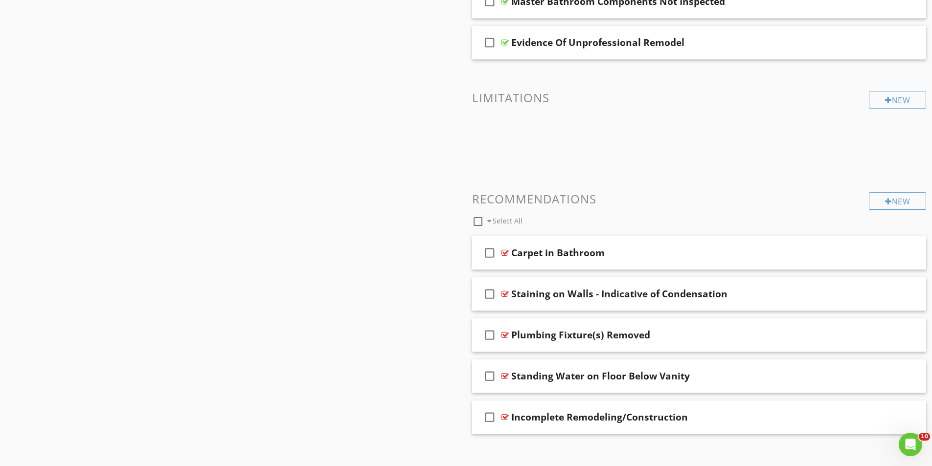
scroll to position [1984, 0]
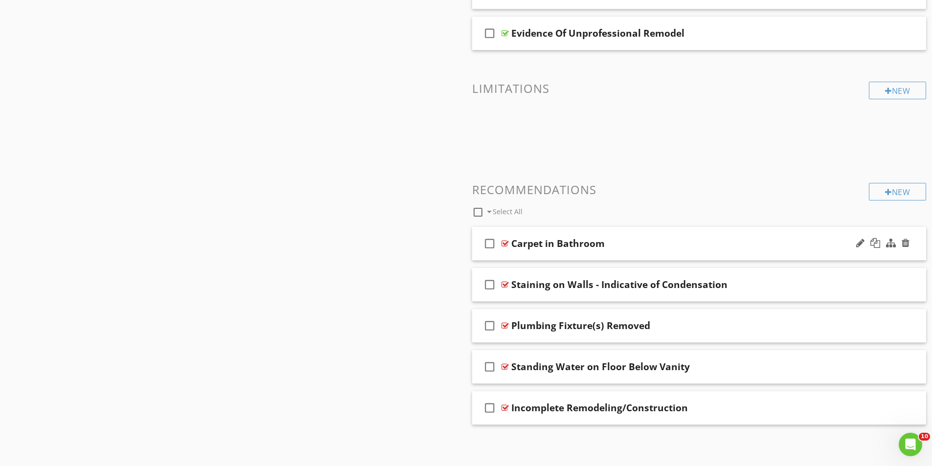
click at [625, 235] on div "check_box_outline_blank Carpet in Bathroom" at bounding box center [699, 244] width 454 height 34
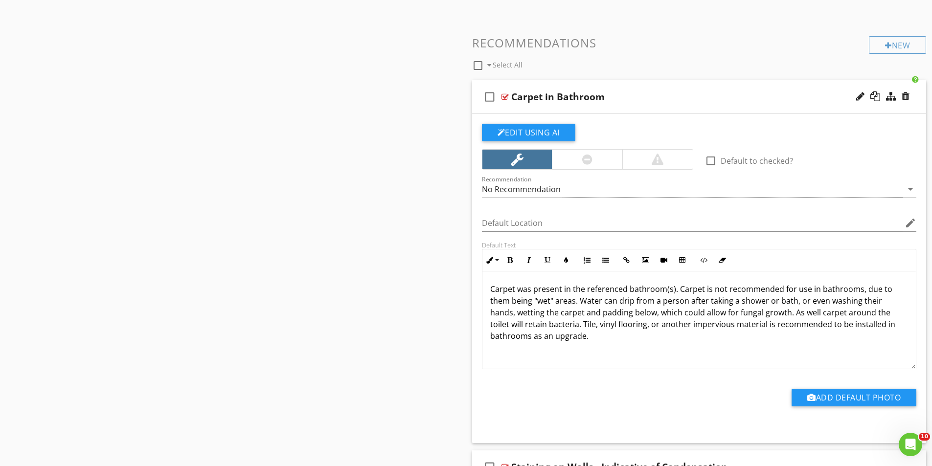
scroll to position [0, 0]
click at [541, 124] on button "Edit Using AI" at bounding box center [528, 133] width 93 height 18
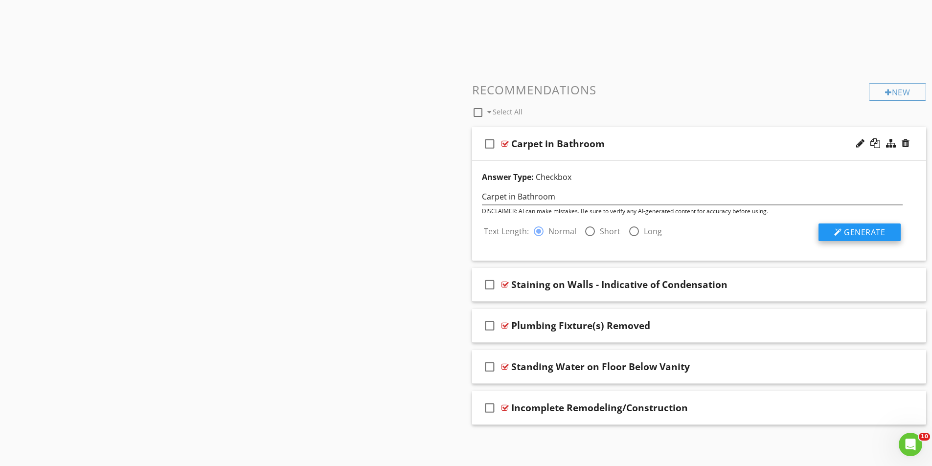
click at [860, 232] on span "Generate" at bounding box center [864, 232] width 41 height 11
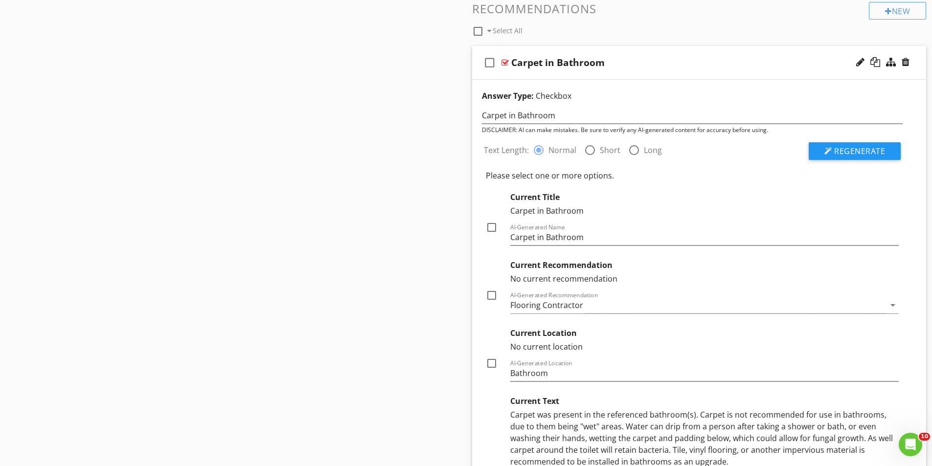
scroll to position [2182, 0]
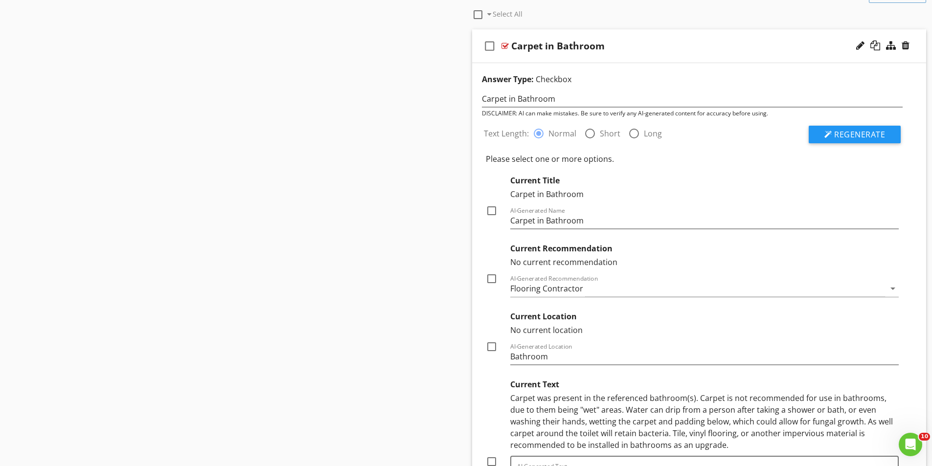
click at [492, 280] on div at bounding box center [491, 278] width 17 height 17
checkbox input "true"
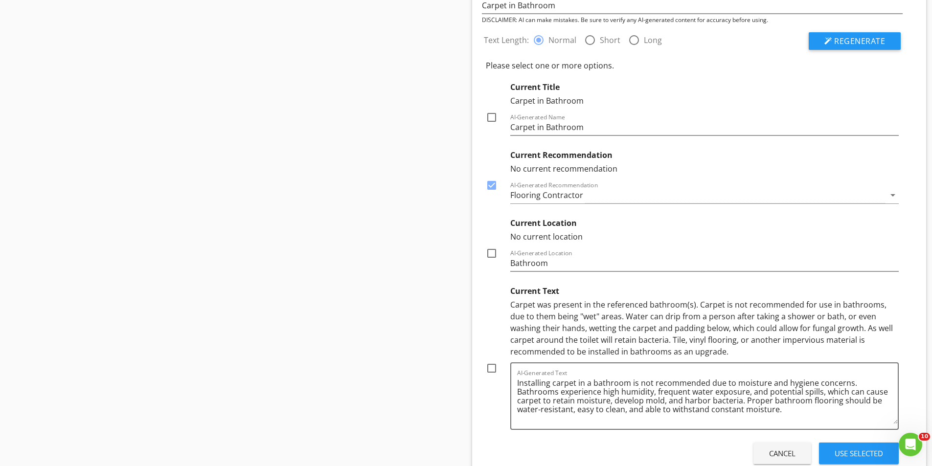
scroll to position [2279, 0]
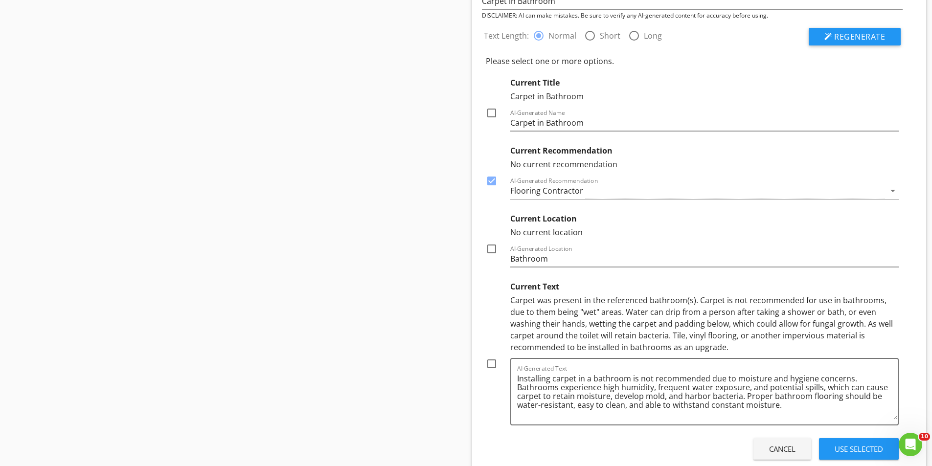
click at [493, 368] on div at bounding box center [491, 364] width 17 height 17
checkbox input "true"
click at [855, 447] on div "Use Selected" at bounding box center [858, 449] width 48 height 11
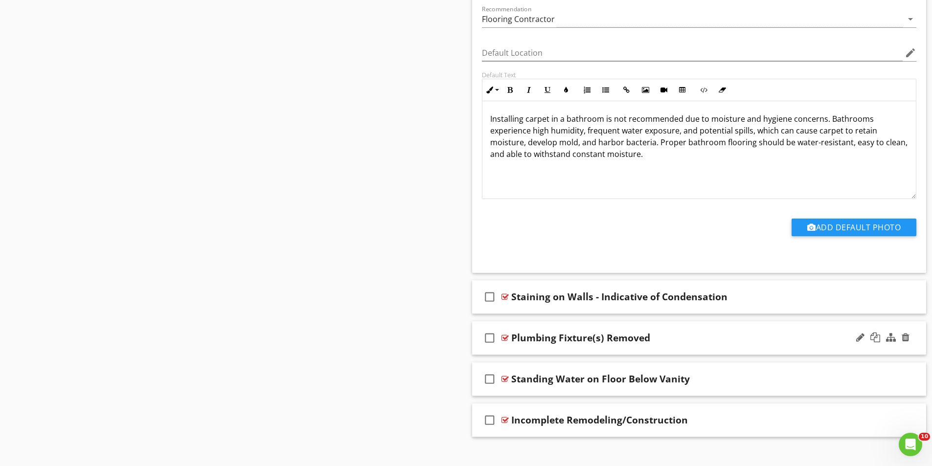
scroll to position [2313, 0]
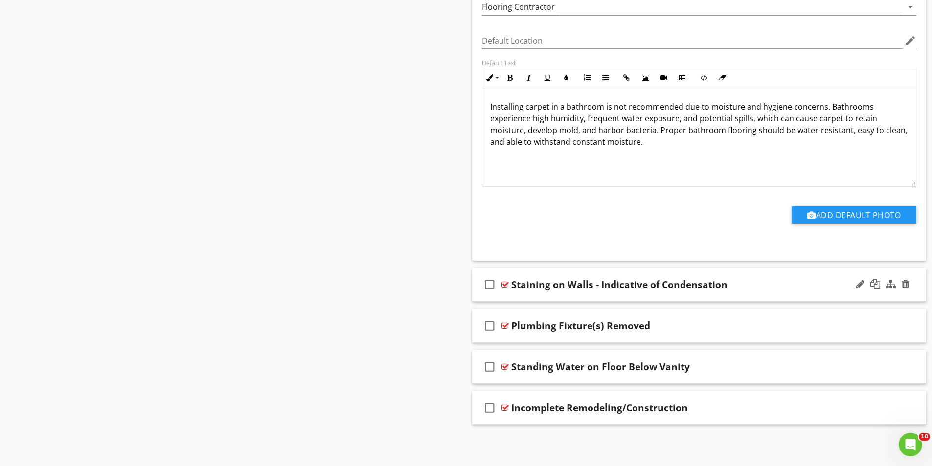
click at [738, 277] on div "check_box_outline_blank Staining on Walls - Indicative of Condensation" at bounding box center [699, 285] width 454 height 34
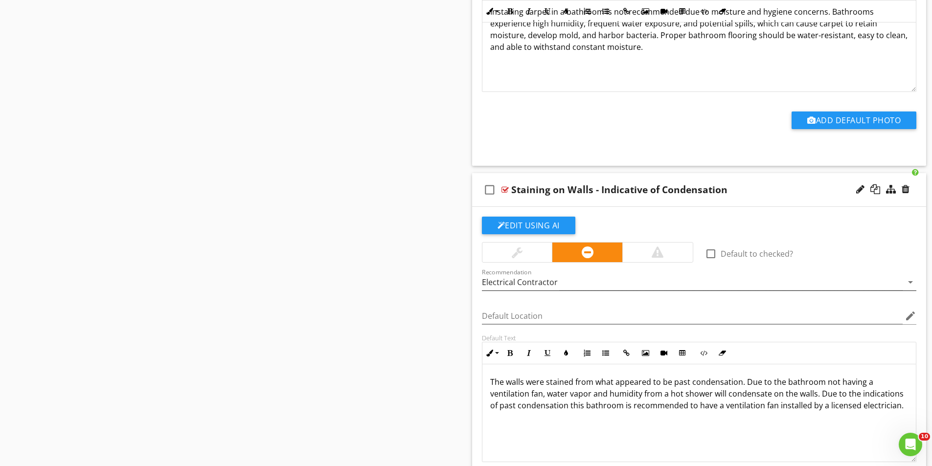
scroll to position [2411, 0]
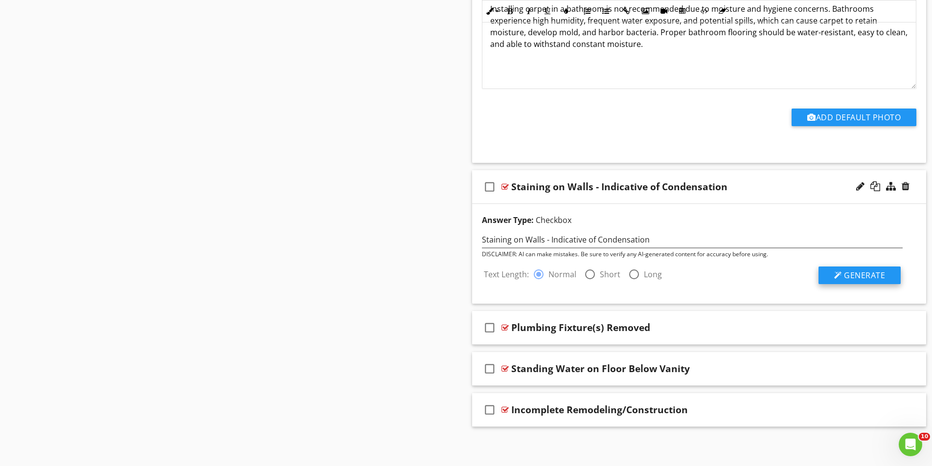
click at [850, 276] on span "Generate" at bounding box center [864, 275] width 41 height 11
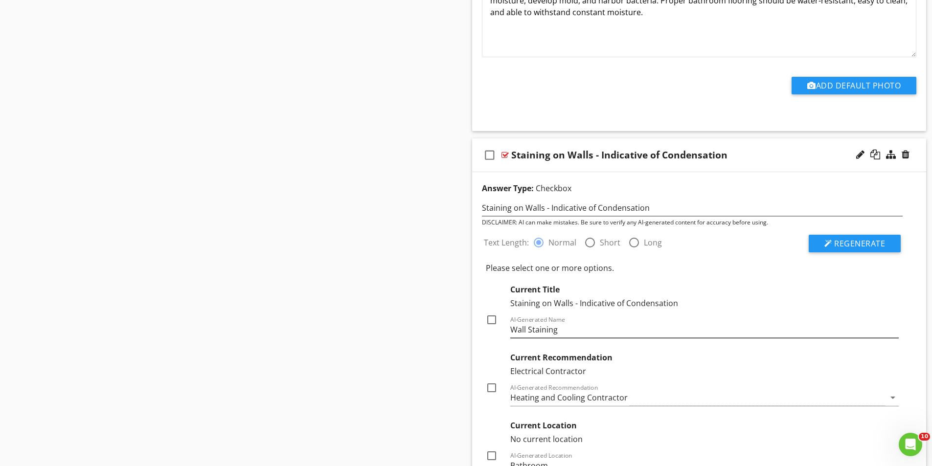
scroll to position [2509, 0]
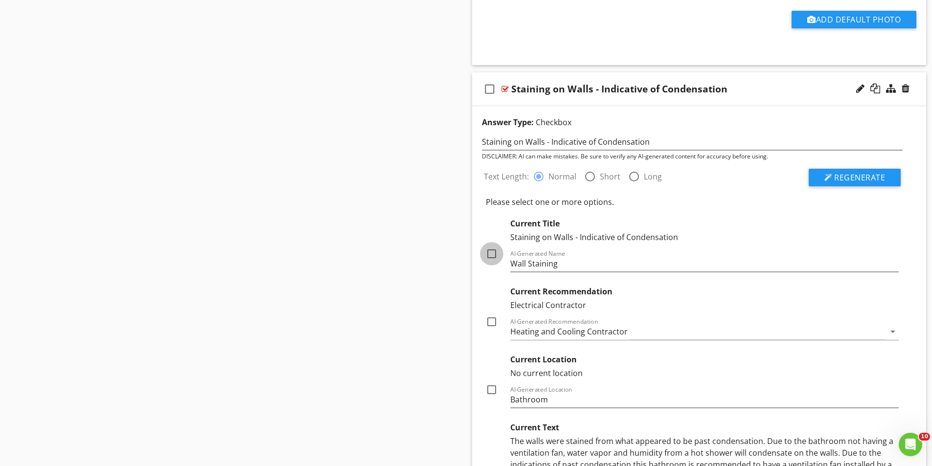
click at [493, 253] on div at bounding box center [491, 254] width 17 height 17
checkbox input "true"
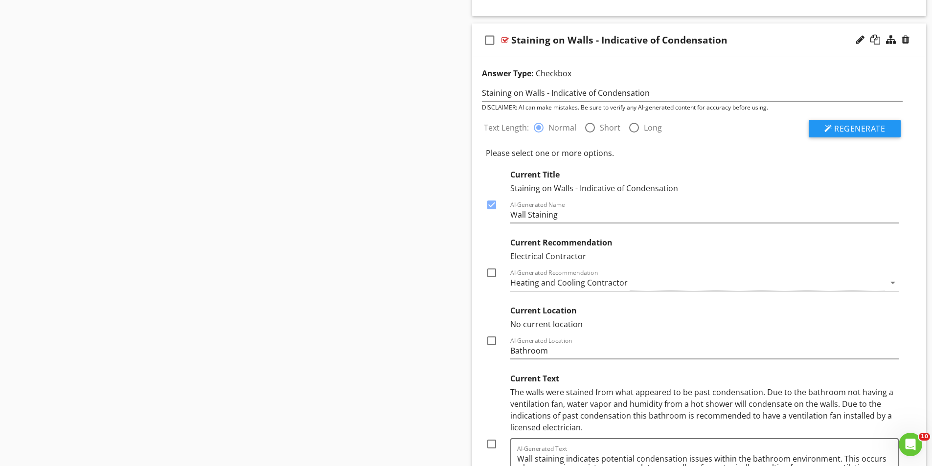
scroll to position [2607, 0]
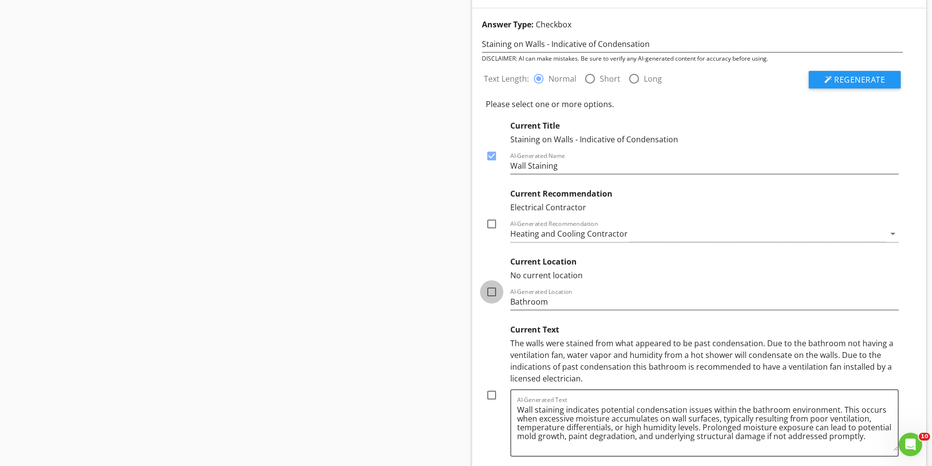
click at [492, 293] on div at bounding box center [491, 292] width 17 height 17
checkbox input "true"
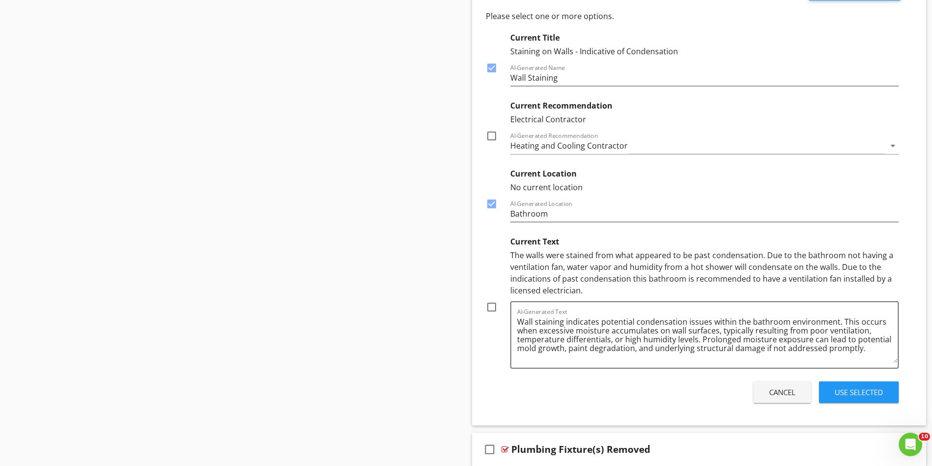
scroll to position [2704, 0]
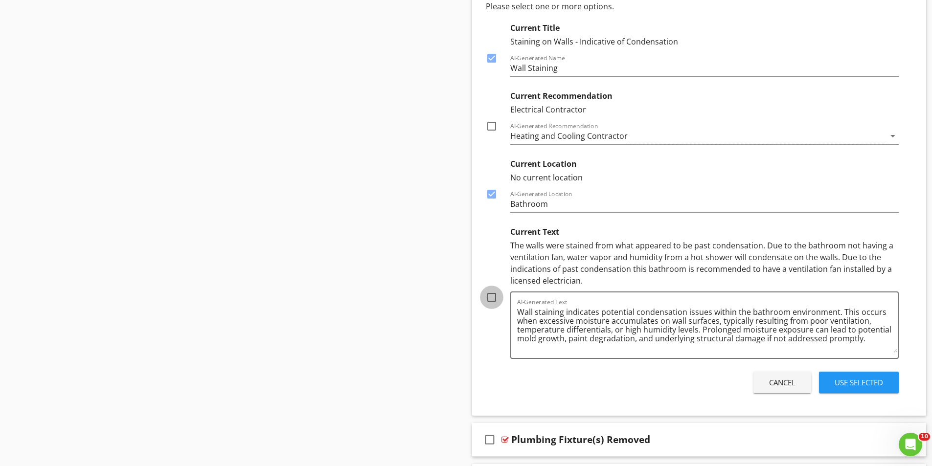
click at [493, 297] on div at bounding box center [491, 297] width 17 height 17
checkbox input "true"
click at [847, 377] on div "Use Selected" at bounding box center [858, 382] width 48 height 11
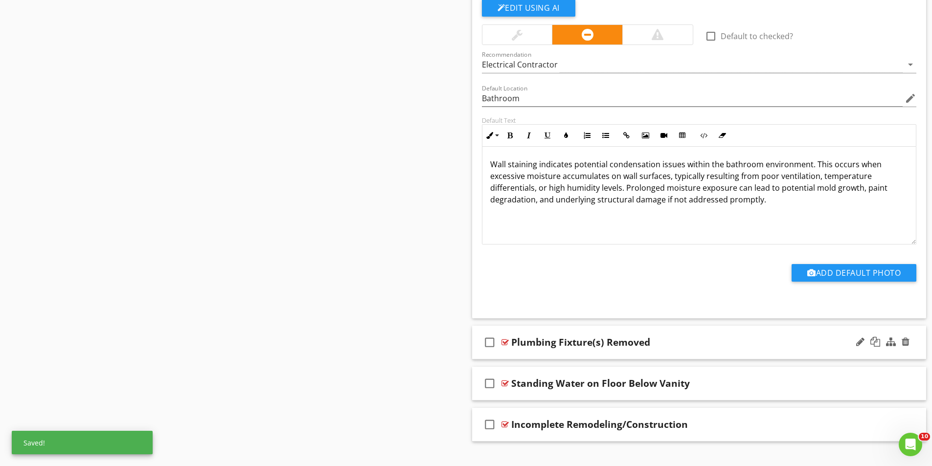
scroll to position [2642, 0]
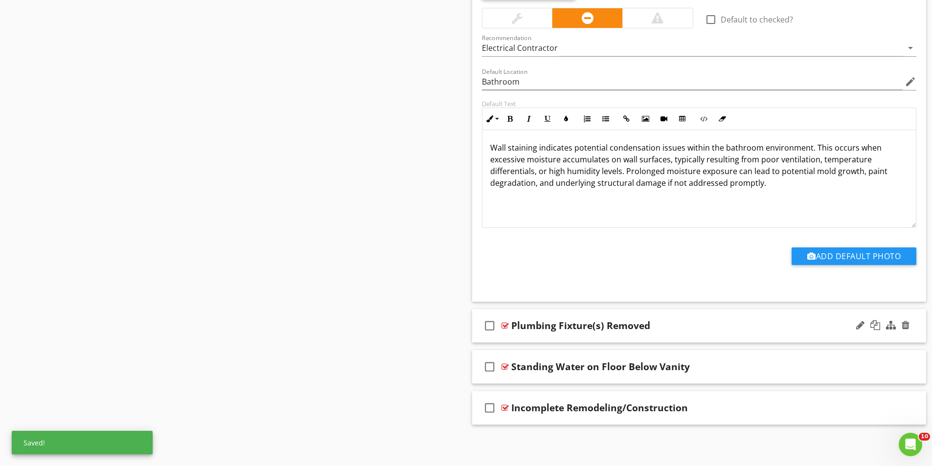
click at [672, 315] on div "check_box_outline_blank Plumbing Fixture(s) Removed" at bounding box center [699, 326] width 454 height 34
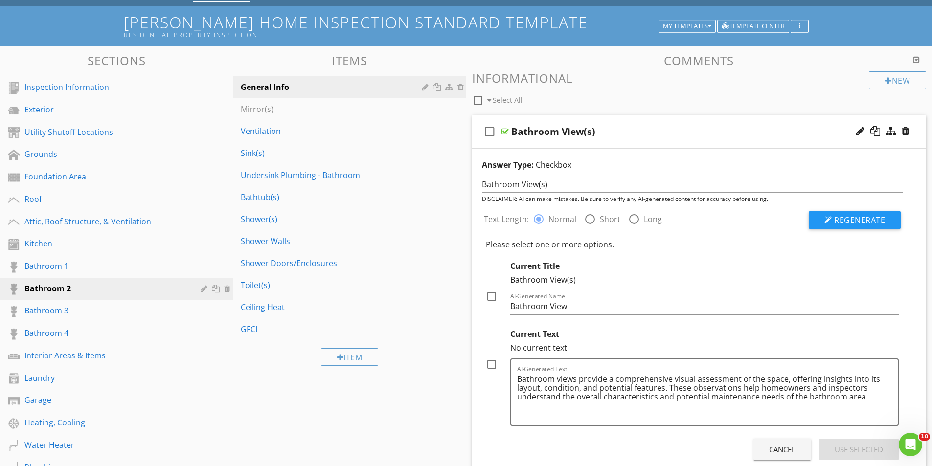
scroll to position [0, 0]
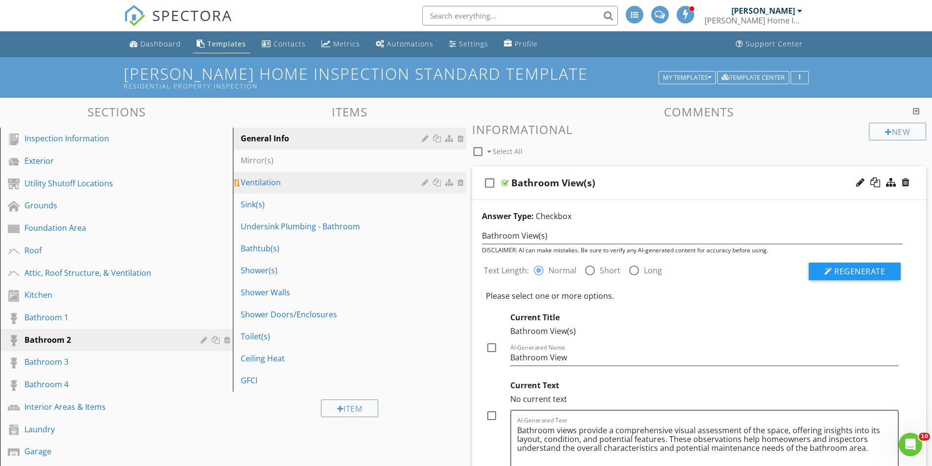
click at [263, 185] on div "Ventilation" at bounding box center [332, 183] width 183 height 12
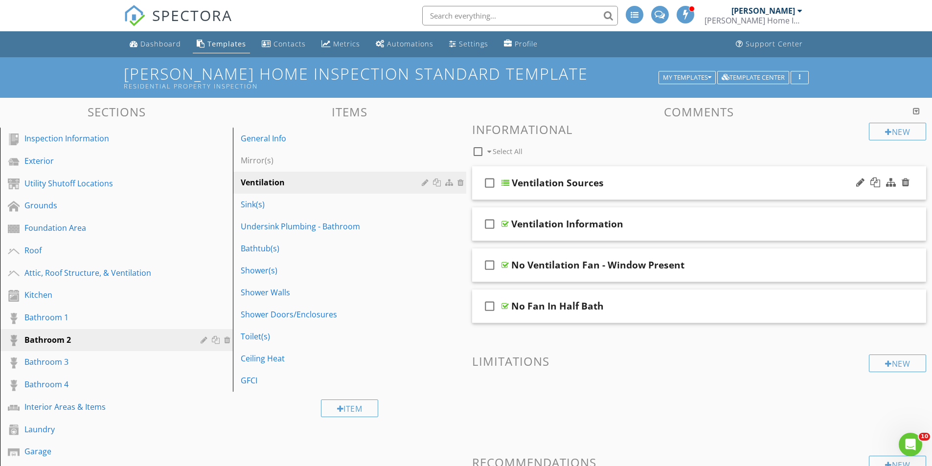
click at [604, 173] on div "check_box_outline_blank Ventilation Sources" at bounding box center [699, 183] width 454 height 34
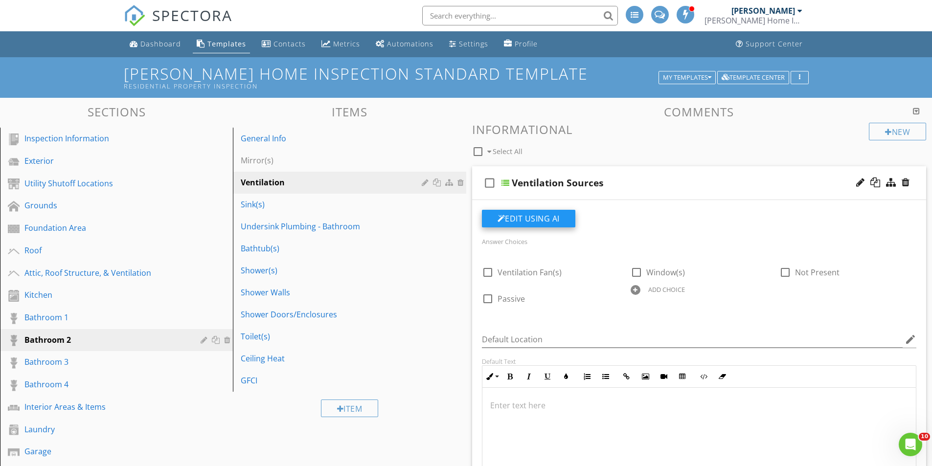
click at [538, 221] on button "Edit Using AI" at bounding box center [528, 219] width 93 height 18
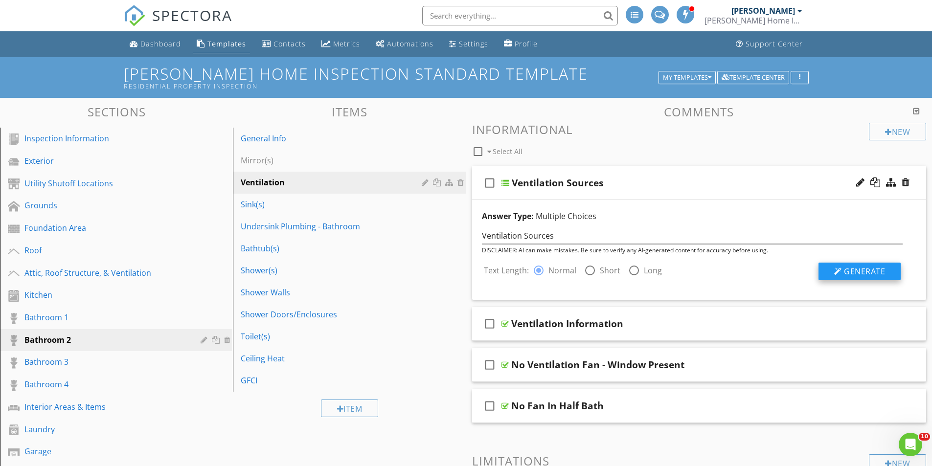
click at [870, 274] on span "Generate" at bounding box center [864, 271] width 41 height 11
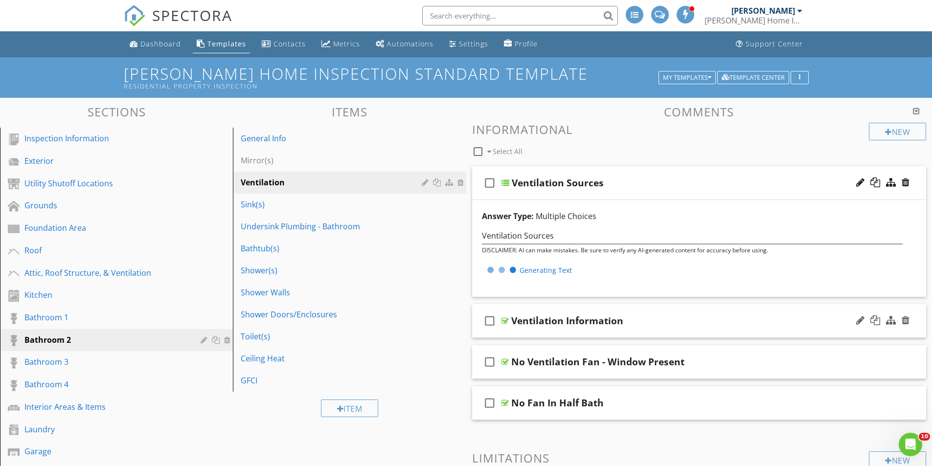
click at [610, 311] on div "check_box_outline_blank Ventilation Information" at bounding box center [699, 321] width 454 height 34
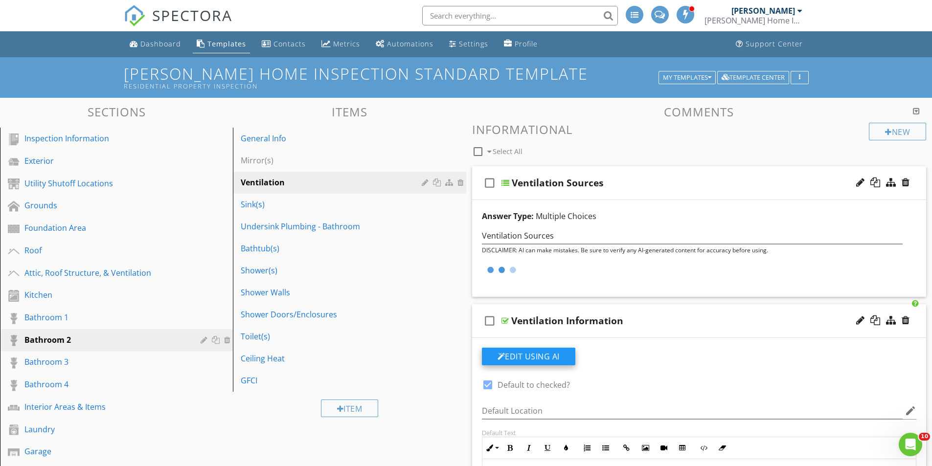
click at [550, 358] on button "Edit Using AI" at bounding box center [528, 357] width 93 height 18
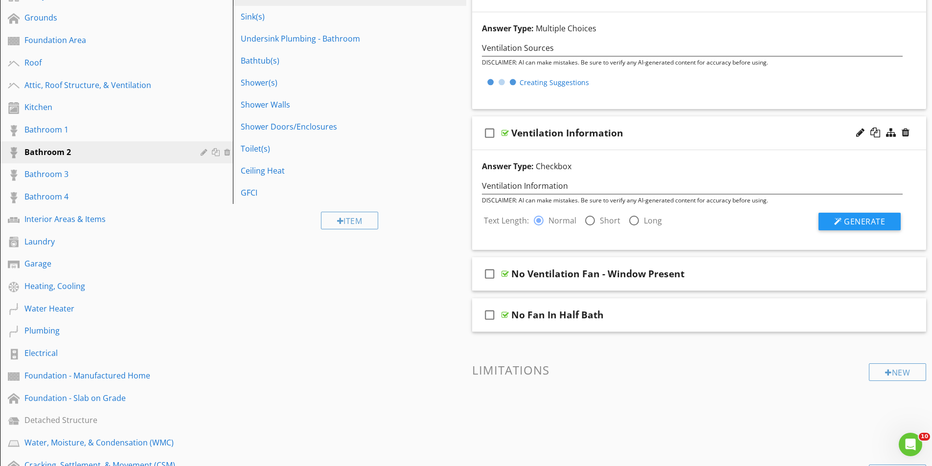
scroll to position [196, 0]
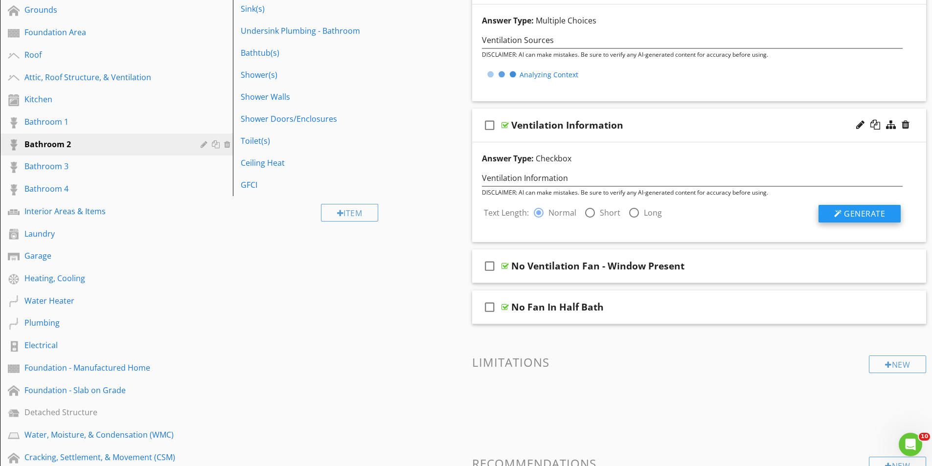
click at [848, 214] on span "check_box_outline_blank Ventilation Sources Answer Type: Multiple Choices Venti…" at bounding box center [699, 148] width 454 height 354
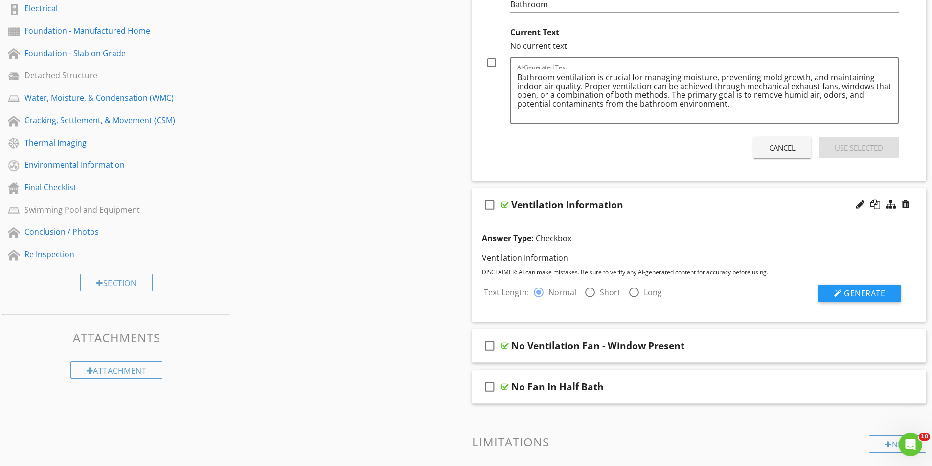
scroll to position [538, 0]
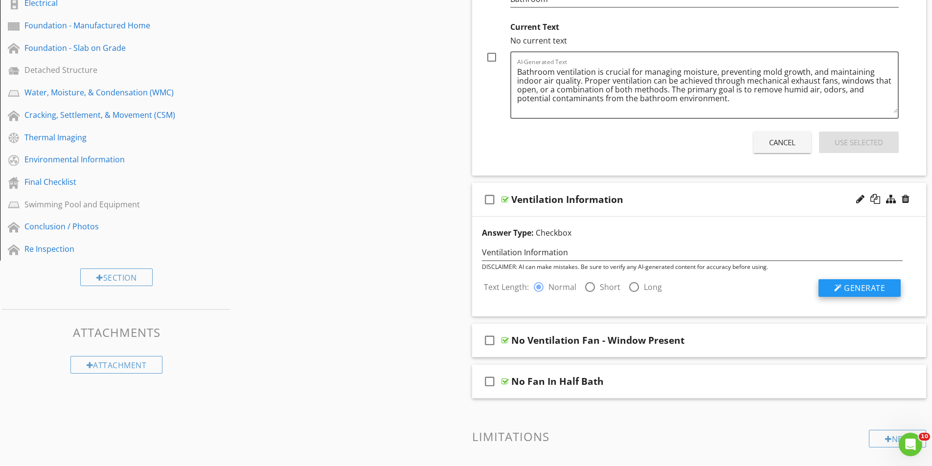
click at [855, 286] on span "Generate" at bounding box center [864, 288] width 41 height 11
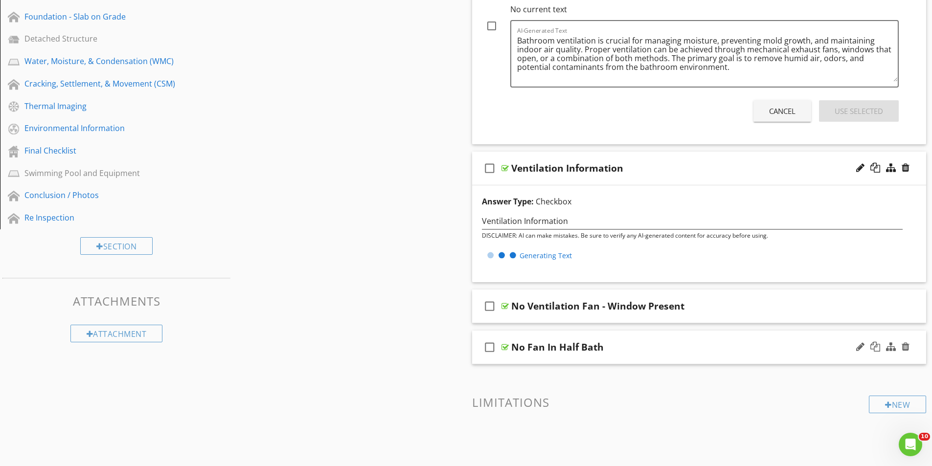
scroll to position [587, 0]
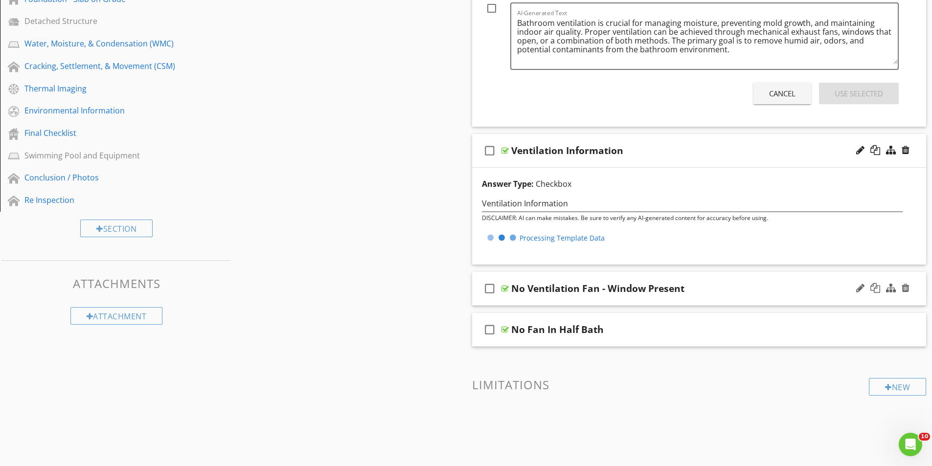
click at [675, 276] on div "check_box_outline_blank No Ventilation Fan - Window Present" at bounding box center [699, 289] width 454 height 34
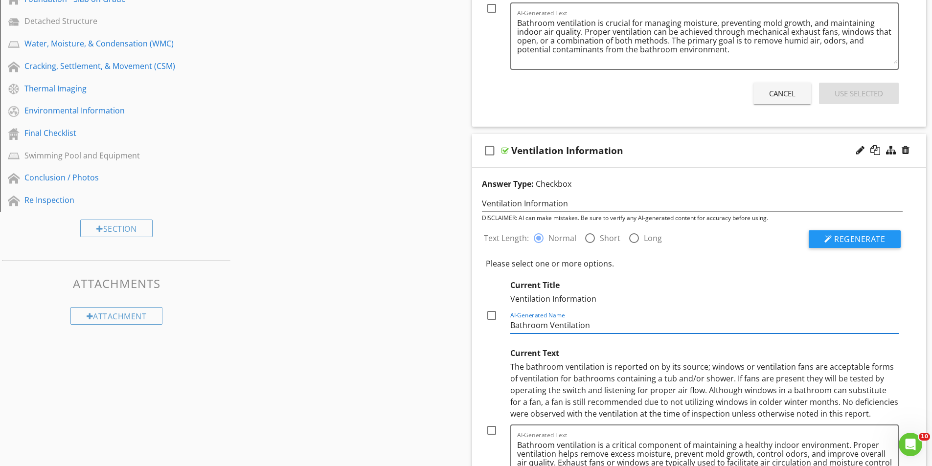
click at [532, 320] on input "Bathroom Ventilation" at bounding box center [704, 325] width 389 height 16
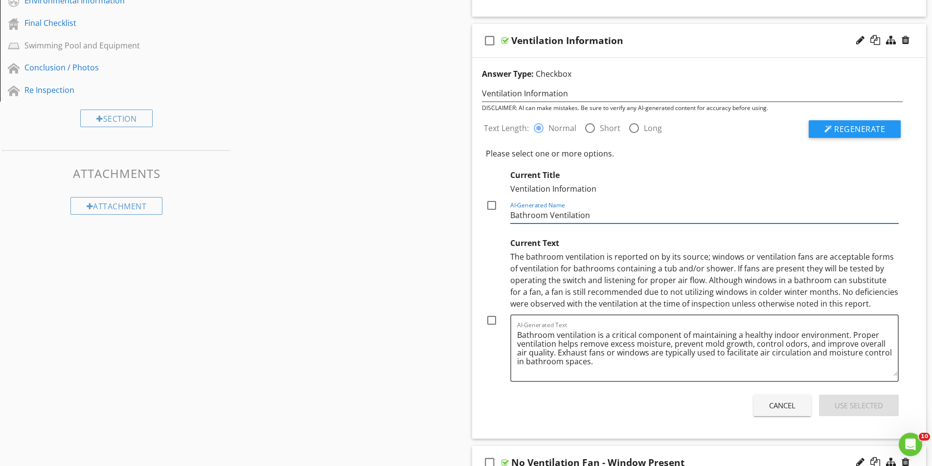
scroll to position [782, 0]
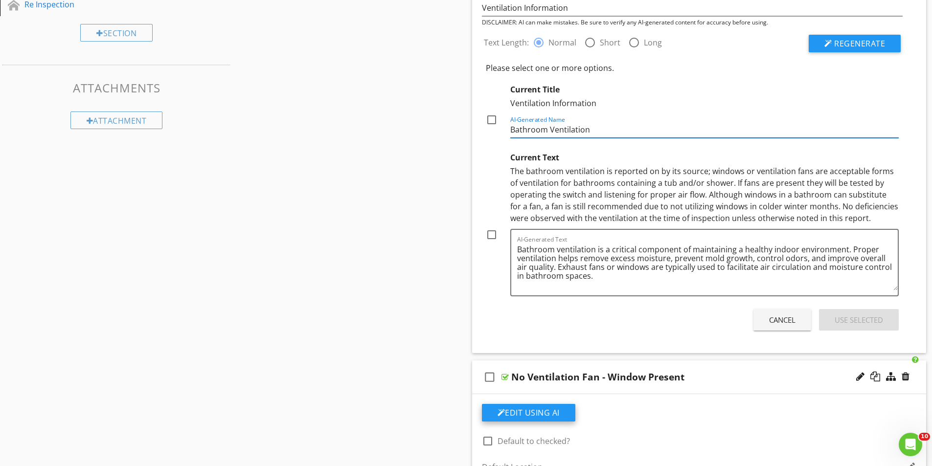
click at [536, 409] on button "Edit Using AI" at bounding box center [528, 413] width 93 height 18
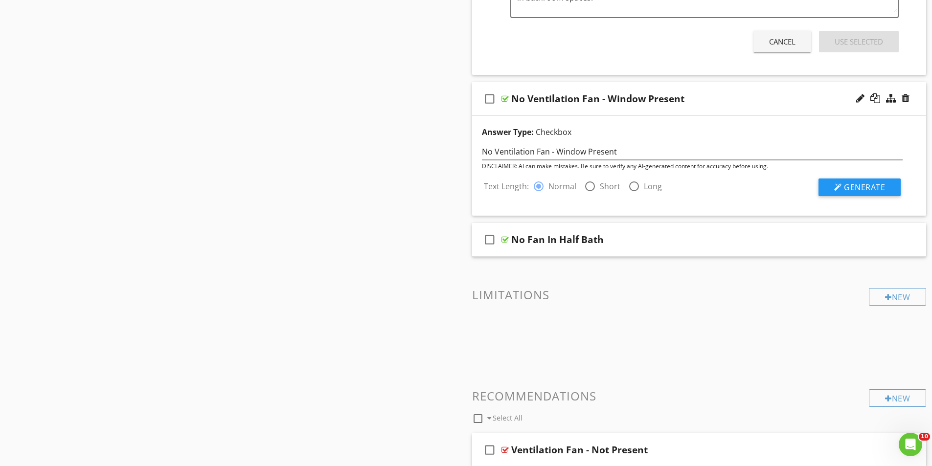
scroll to position [1076, 0]
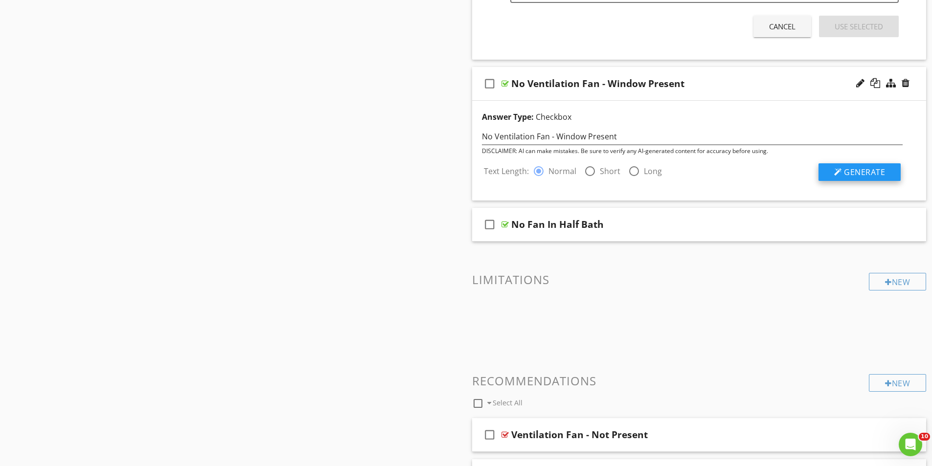
click at [841, 168] on button "Generate" at bounding box center [859, 172] width 82 height 18
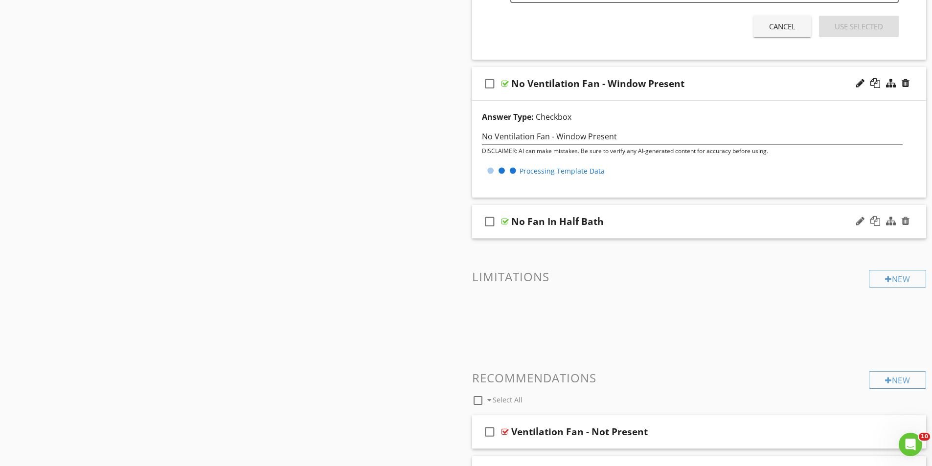
click at [567, 209] on div "check_box_outline_blank No Fan In Half Bath" at bounding box center [699, 222] width 454 height 34
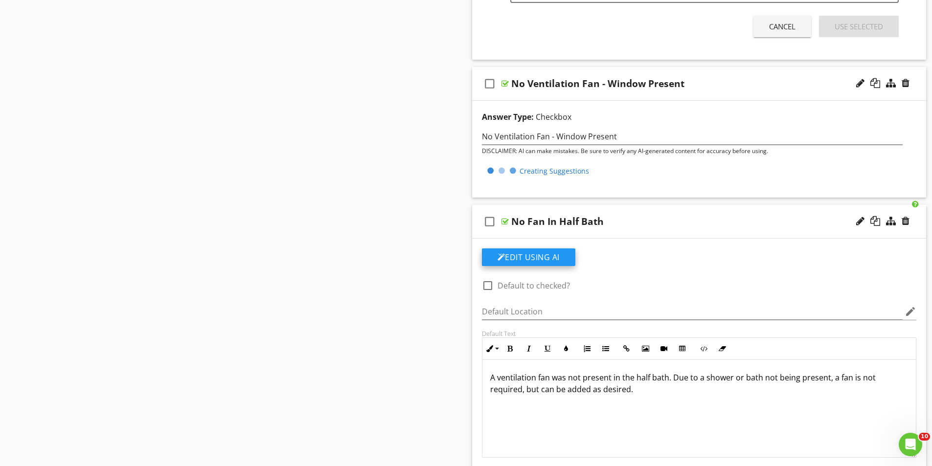
click at [534, 263] on button "Edit Using AI" at bounding box center [528, 257] width 93 height 18
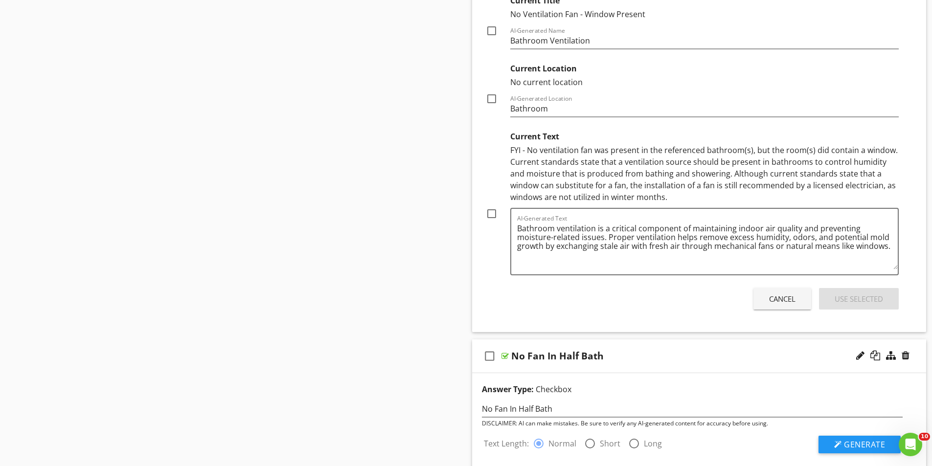
scroll to position [1320, 0]
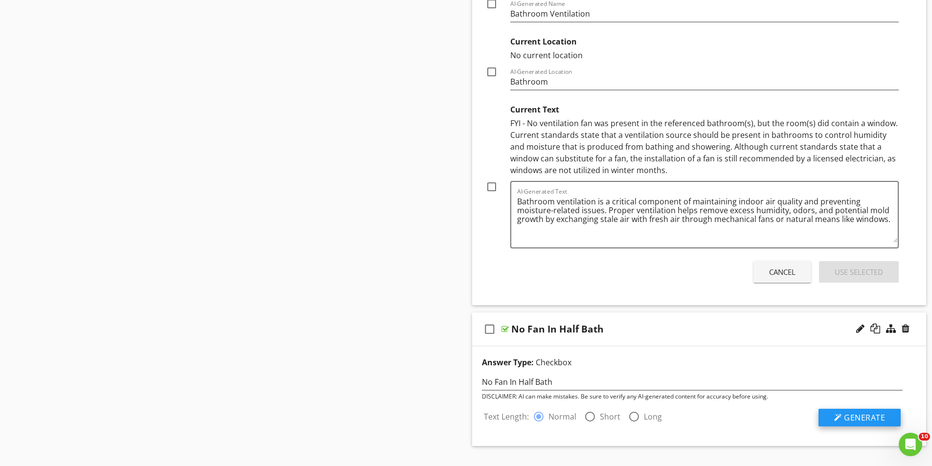
click at [864, 412] on button "Generate" at bounding box center [859, 418] width 82 height 18
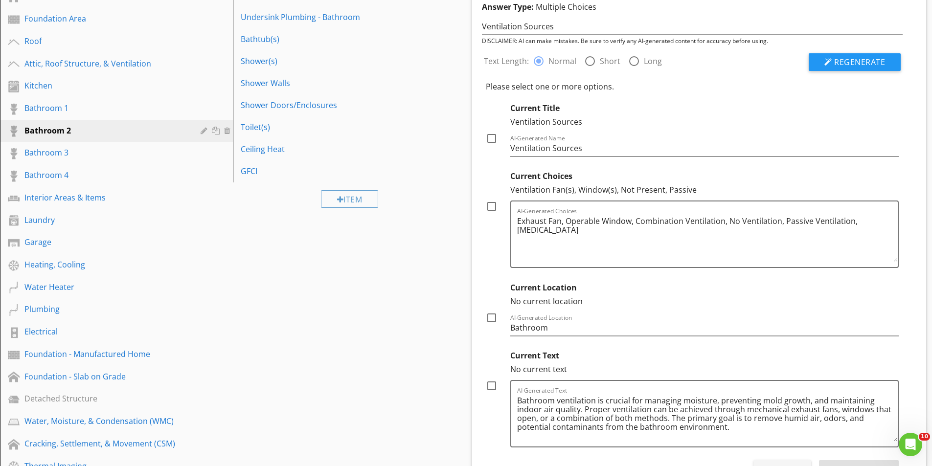
scroll to position [245, 0]
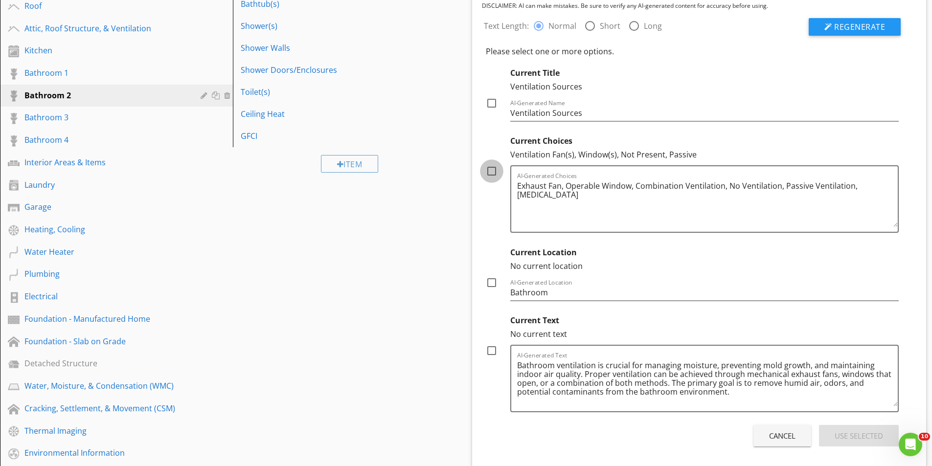
click at [491, 170] on div at bounding box center [491, 171] width 17 height 17
checkbox input "true"
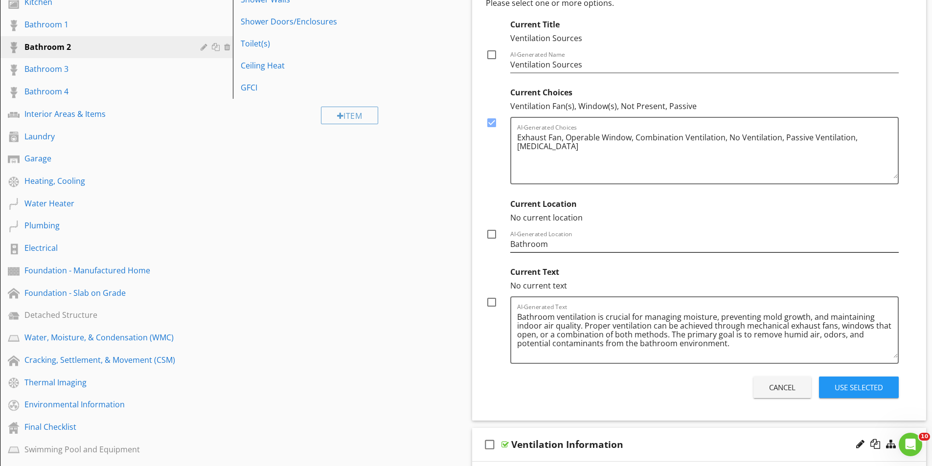
scroll to position [293, 0]
click at [489, 302] on div at bounding box center [491, 301] width 17 height 17
checkbox input "true"
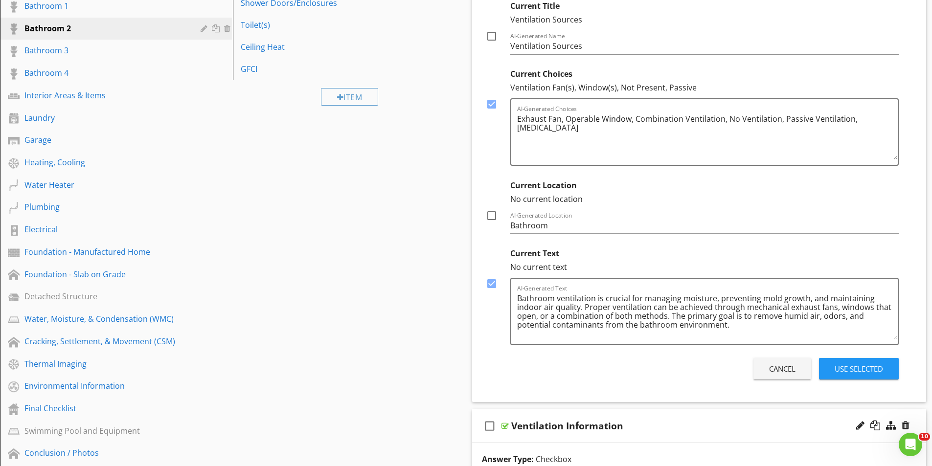
scroll to position [342, 0]
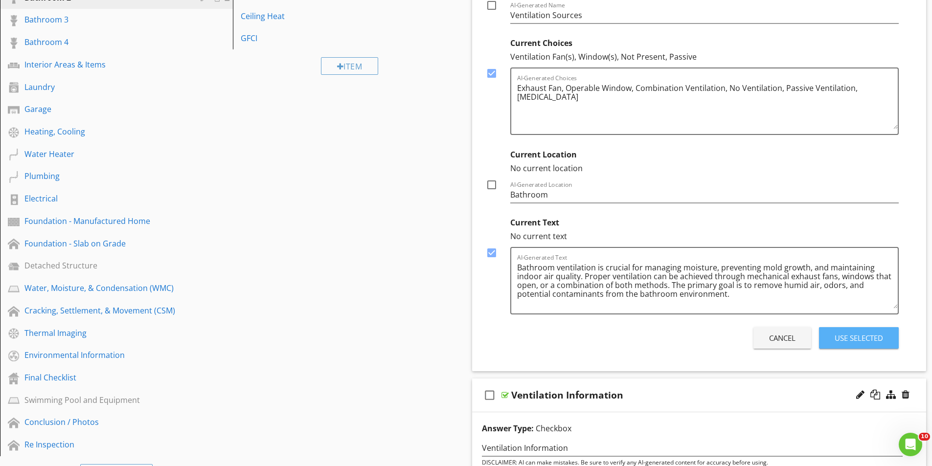
click at [861, 335] on div "Use Selected" at bounding box center [858, 338] width 48 height 11
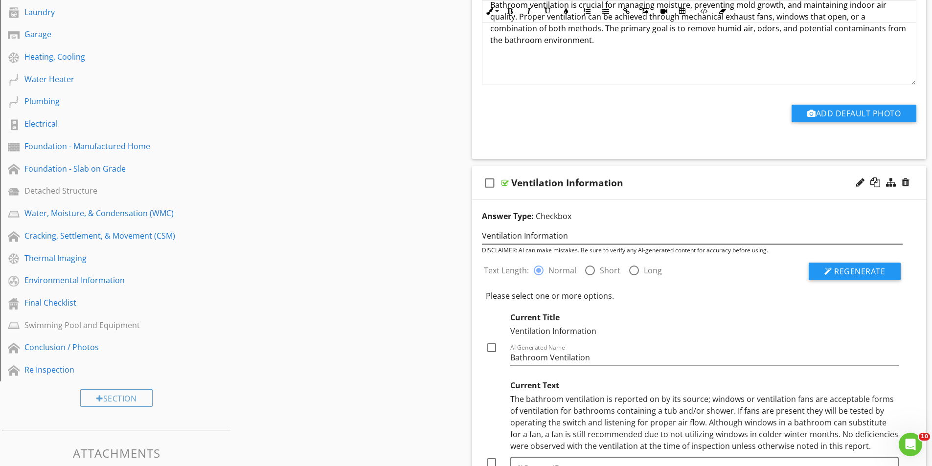
scroll to position [440, 0]
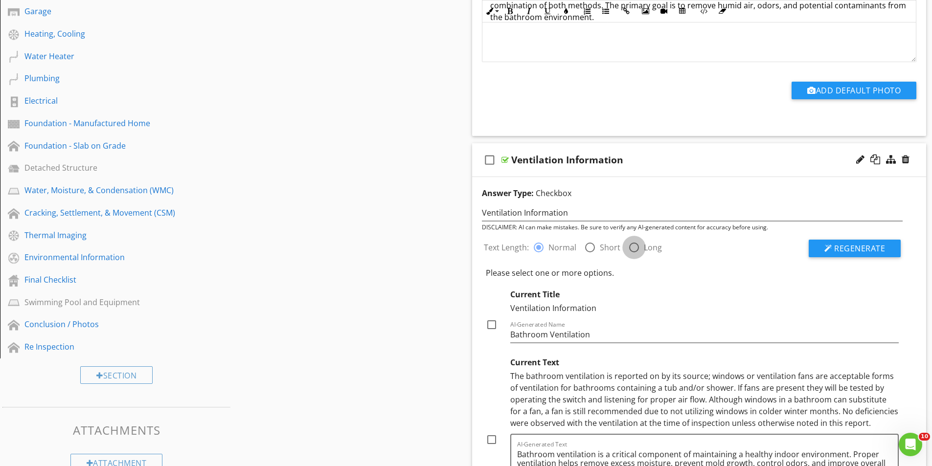
click at [632, 246] on div at bounding box center [633, 247] width 17 height 17
radio input "false"
radio input "true"
click at [536, 249] on div at bounding box center [538, 247] width 17 height 17
radio input "true"
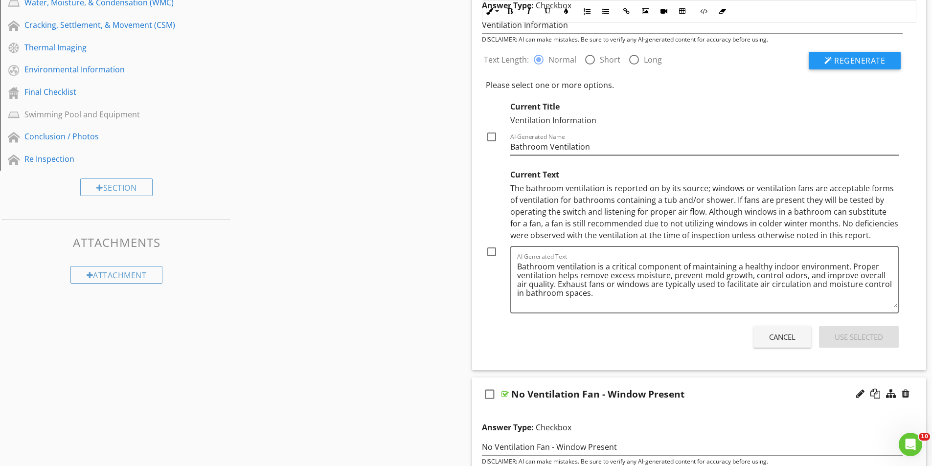
scroll to position [636, 0]
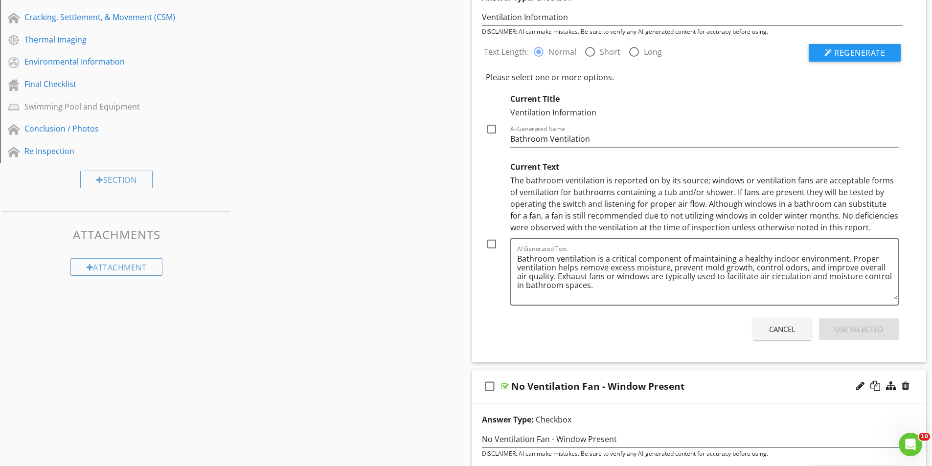
click at [490, 244] on div at bounding box center [491, 244] width 17 height 17
checkbox input "true"
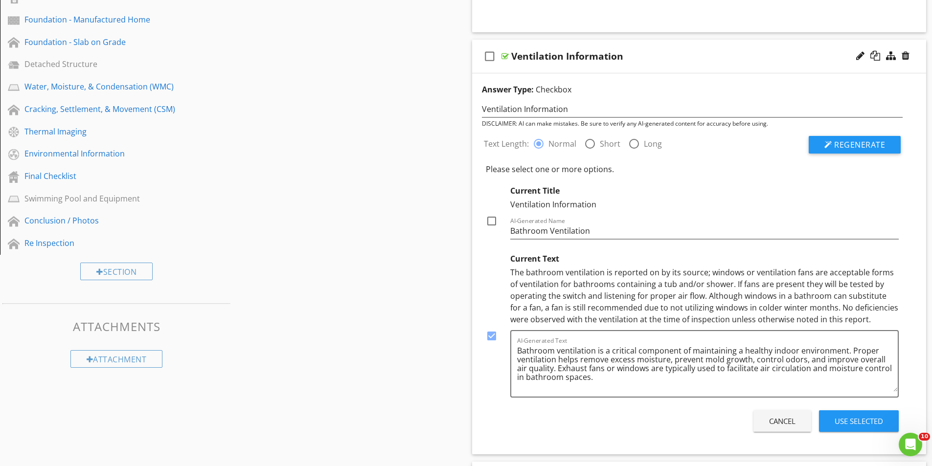
scroll to position [538, 0]
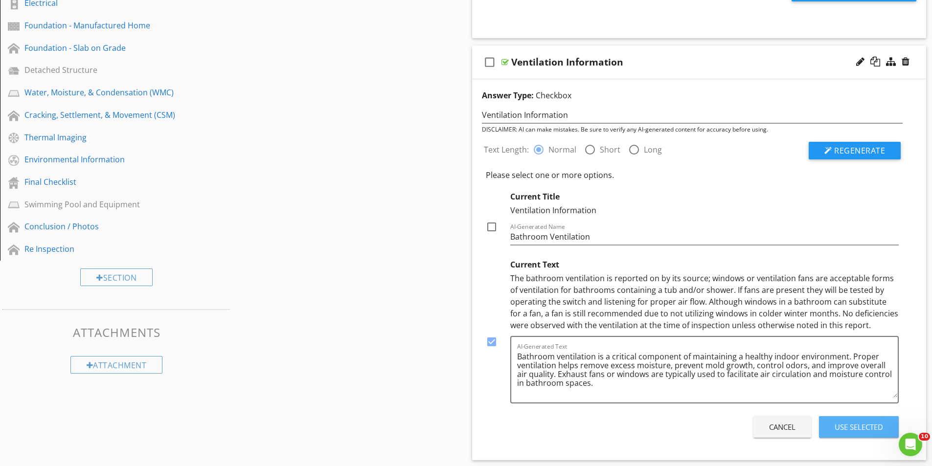
click at [846, 428] on div "Use Selected" at bounding box center [858, 427] width 48 height 11
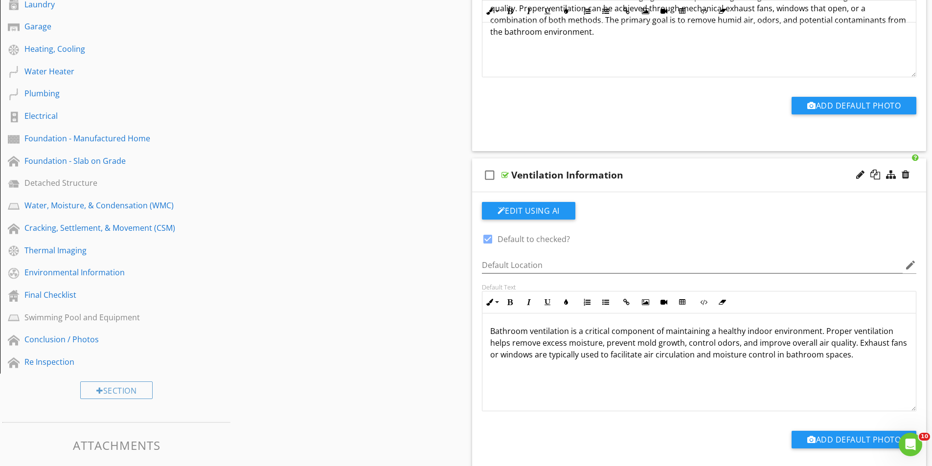
scroll to position [440, 0]
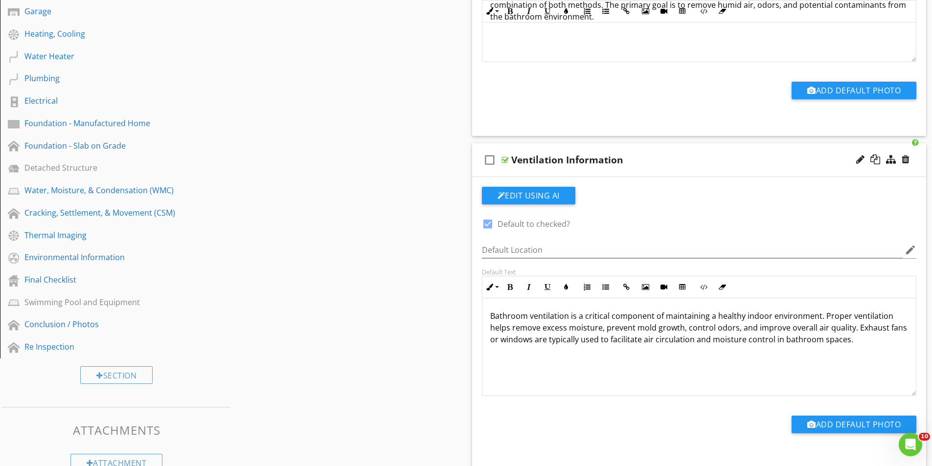
click at [905, 159] on div at bounding box center [905, 160] width 8 height 10
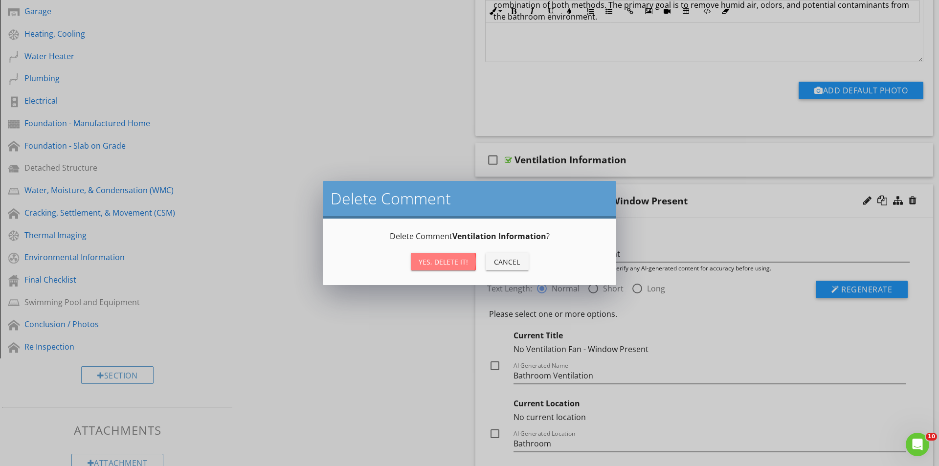
click at [457, 261] on div "Yes, Delete it!" at bounding box center [443, 262] width 49 height 10
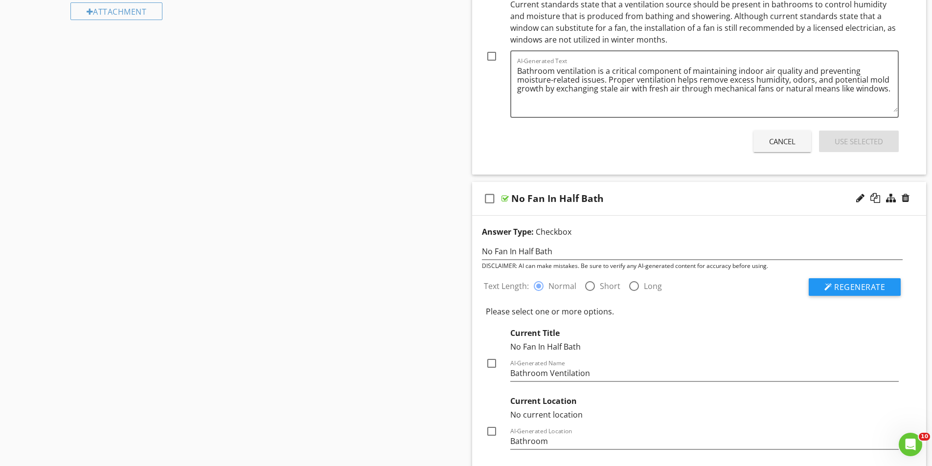
scroll to position [929, 0]
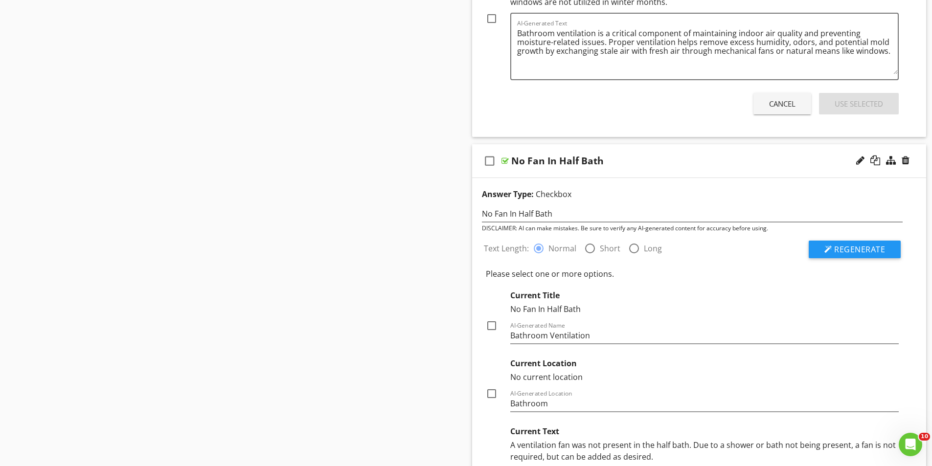
click at [603, 162] on div "No Fan In Half Bath" at bounding box center [674, 161] width 326 height 12
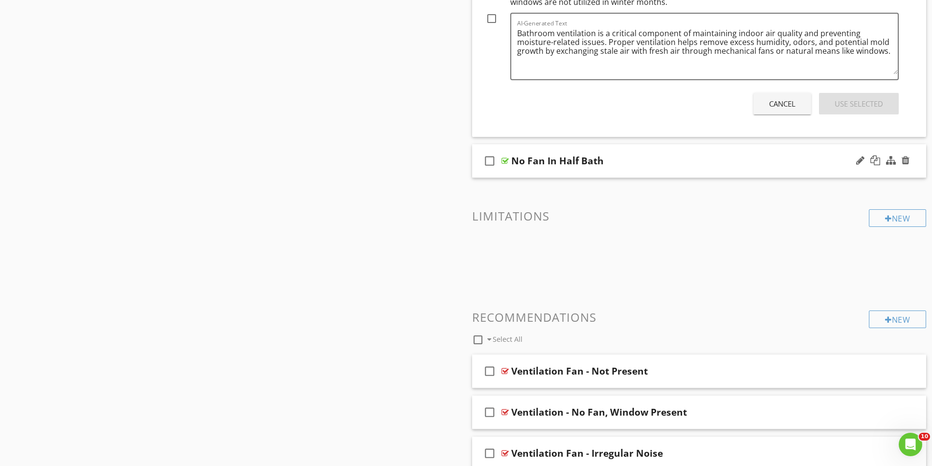
click at [601, 163] on div "No Fan In Half Bath" at bounding box center [557, 161] width 92 height 12
click at [613, 148] on div "check_box_outline_blank No Fan In Half Bath" at bounding box center [699, 161] width 454 height 34
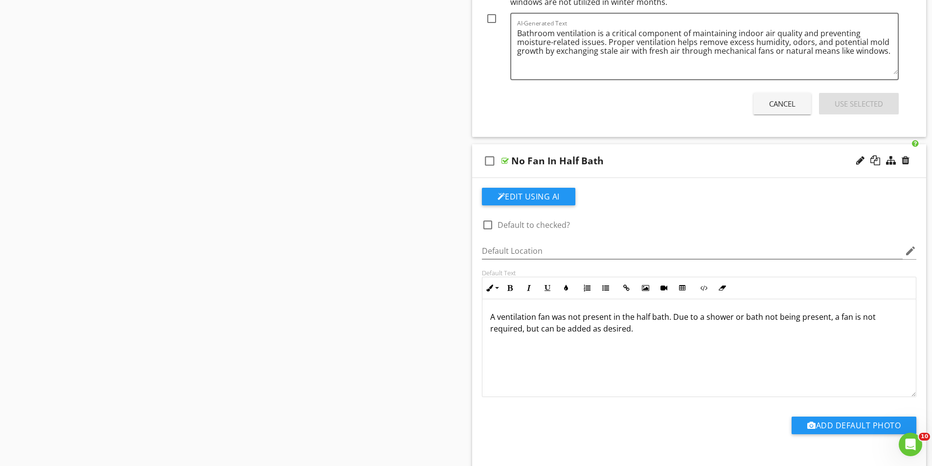
click at [606, 162] on div "No Fan In Half Bath" at bounding box center [674, 161] width 326 height 12
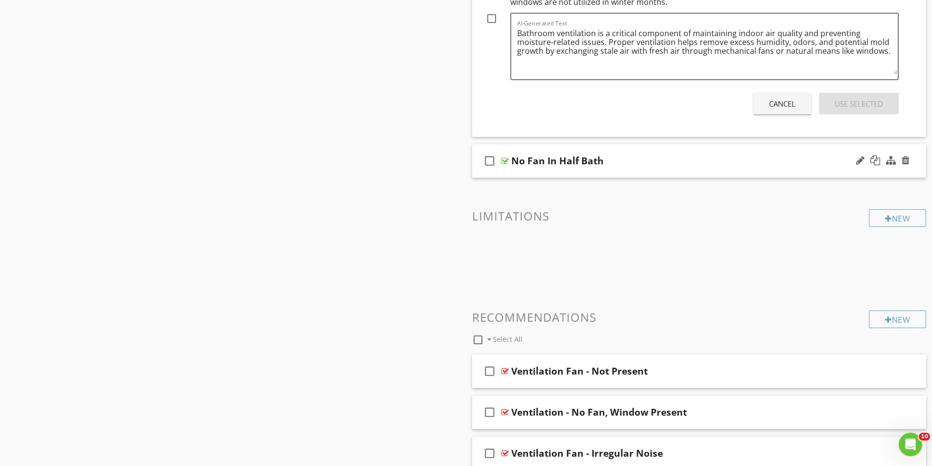
click at [601, 163] on div "No Fan In Half Bath" at bounding box center [557, 161] width 92 height 12
click at [590, 149] on div "check_box_outline_blank No Fan In Half Bath" at bounding box center [699, 161] width 454 height 34
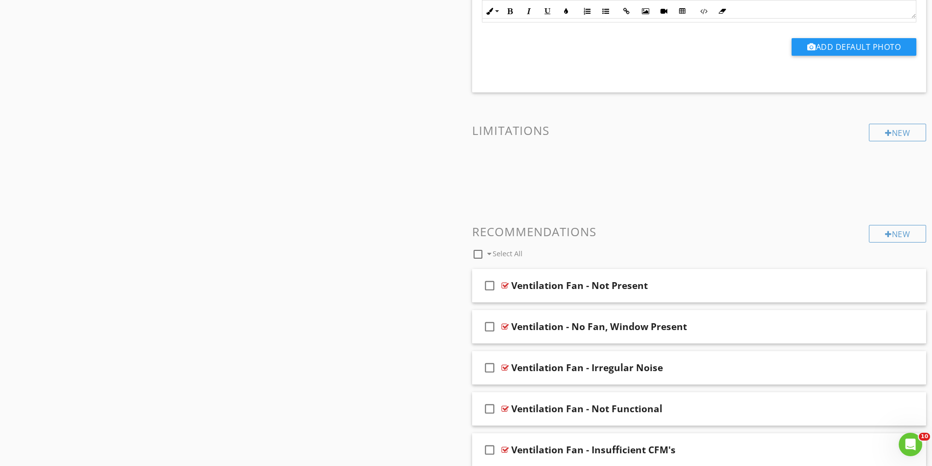
scroll to position [1320, 0]
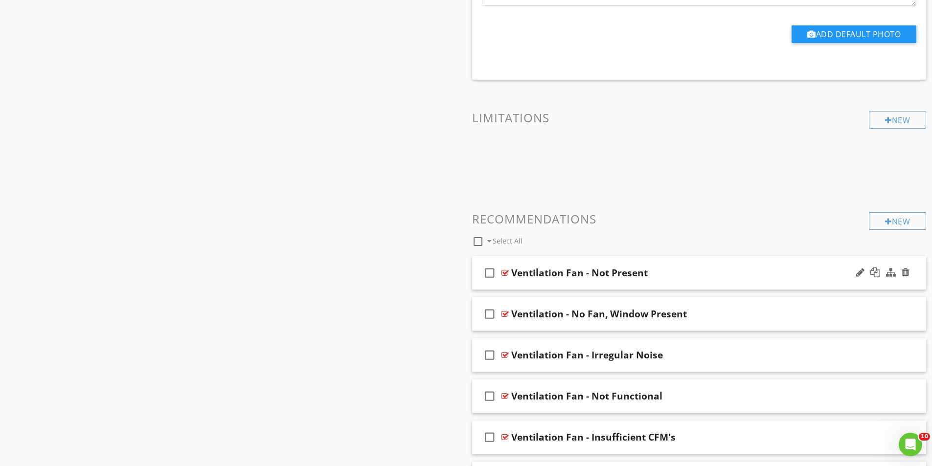
click at [580, 261] on div "check_box_outline_blank Ventilation Fan - Not Present" at bounding box center [699, 273] width 454 height 34
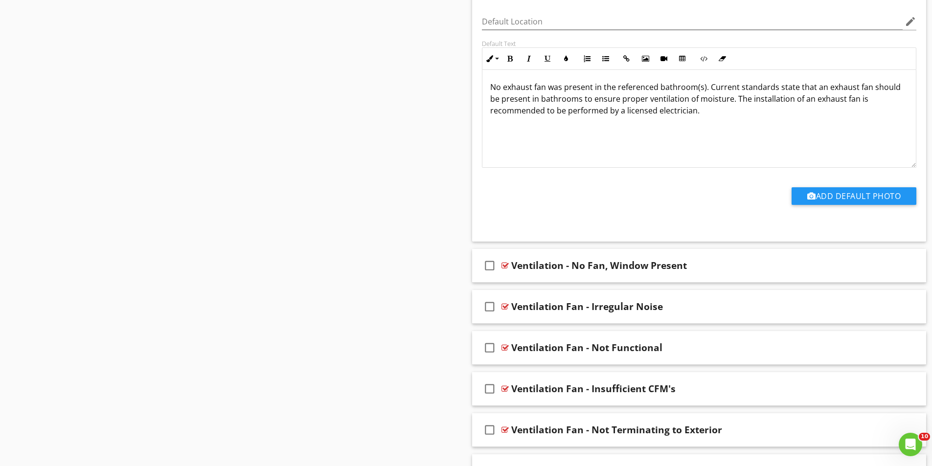
scroll to position [1712, 0]
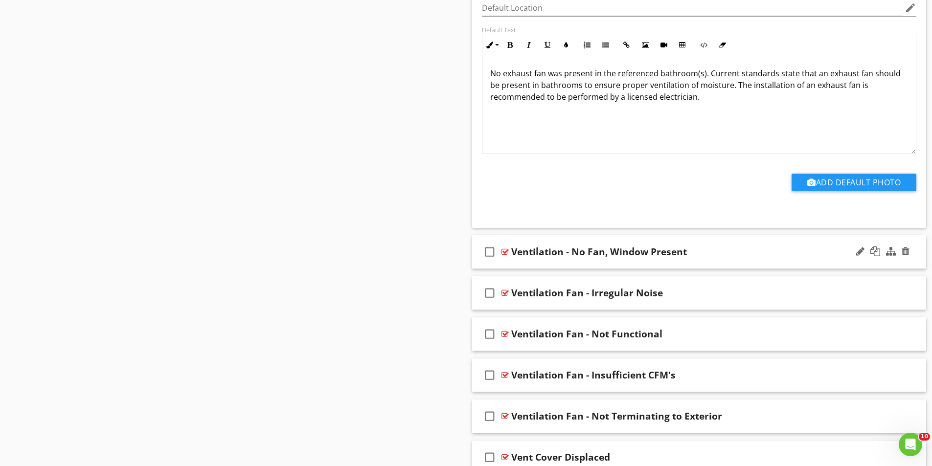
click at [653, 239] on div "check_box_outline_blank Ventilation - No Fan, Window Present" at bounding box center [699, 252] width 454 height 34
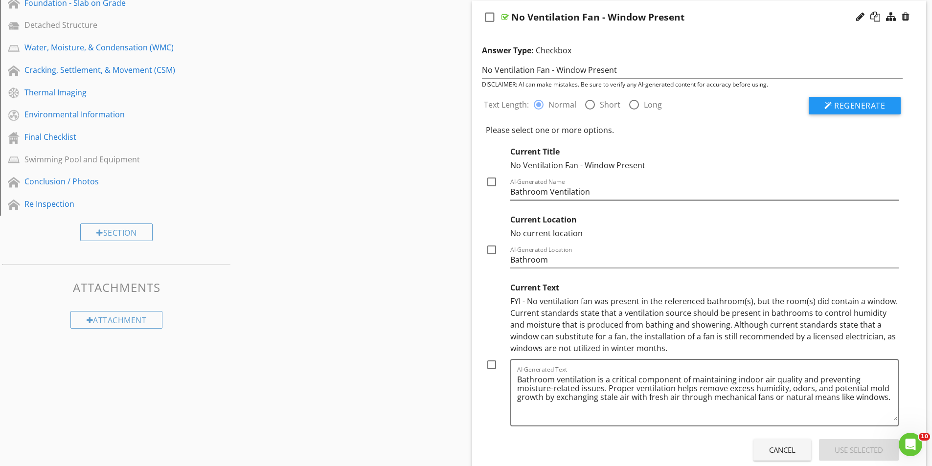
scroll to position [587, 0]
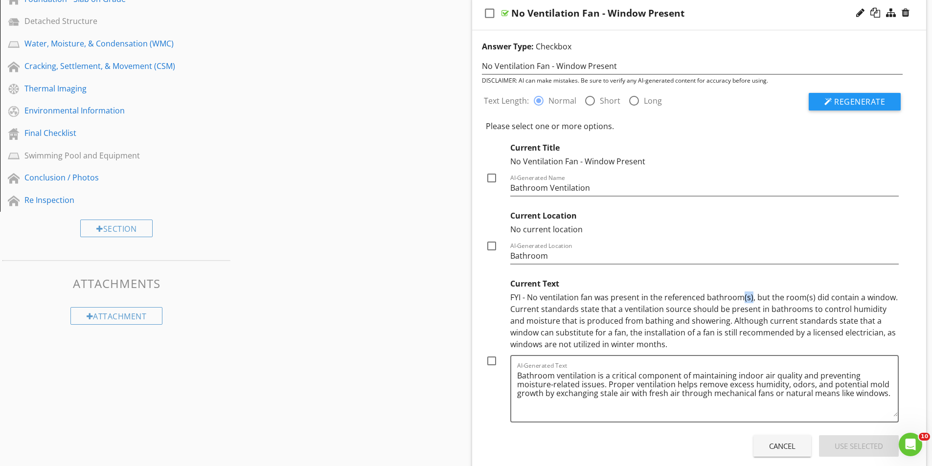
drag, startPoint x: 750, startPoint y: 296, endPoint x: 741, endPoint y: 298, distance: 9.5
click at [741, 298] on div "FYI - No ventilation fan was present in the referenced bathroom(s), but the roo…" at bounding box center [704, 320] width 389 height 59
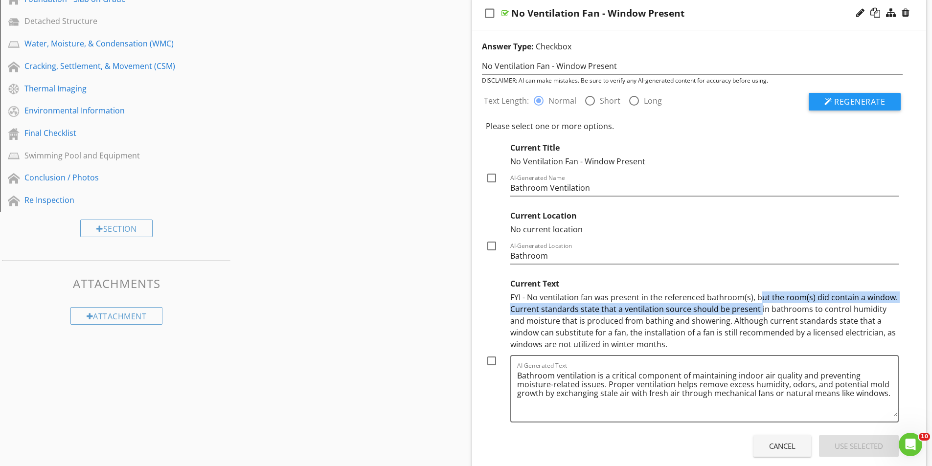
click at [756, 306] on div "FYI - No ventilation fan was present in the referenced bathroom(s), but the roo…" at bounding box center [704, 320] width 389 height 59
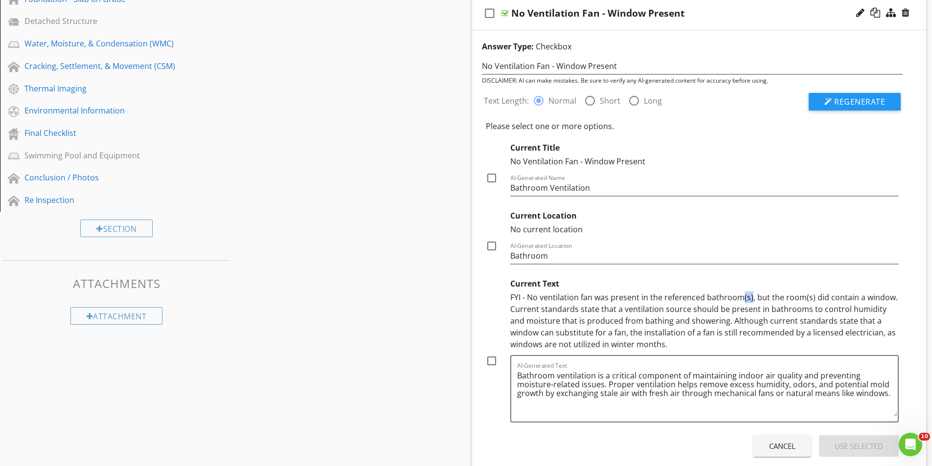
drag, startPoint x: 749, startPoint y: 295, endPoint x: 741, endPoint y: 300, distance: 9.0
click at [741, 300] on div "FYI - No ventilation fan was present in the referenced bathroom(s), but the roo…" at bounding box center [704, 320] width 389 height 59
click at [771, 249] on input "Bathroom" at bounding box center [704, 256] width 389 height 16
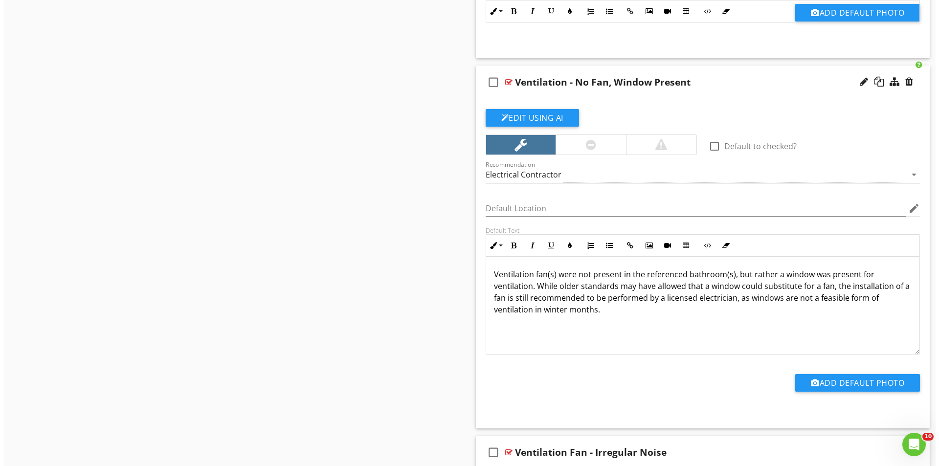
scroll to position [1907, 0]
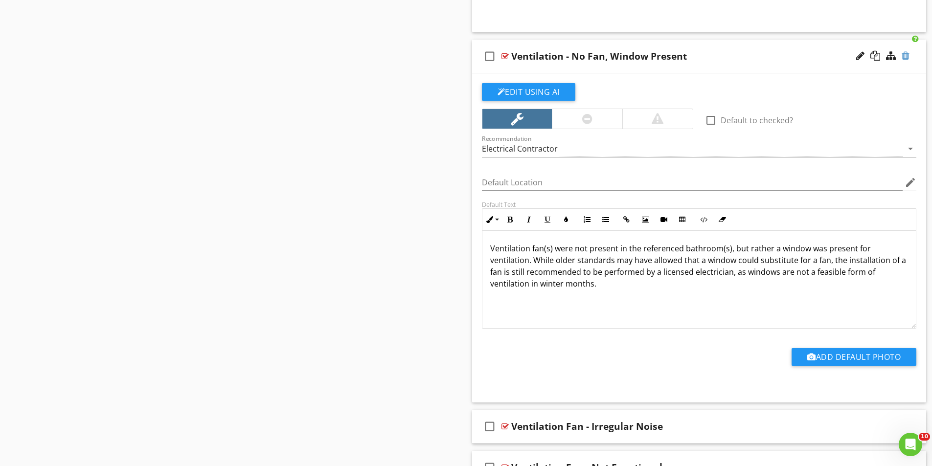
click at [907, 55] on div at bounding box center [905, 56] width 8 height 10
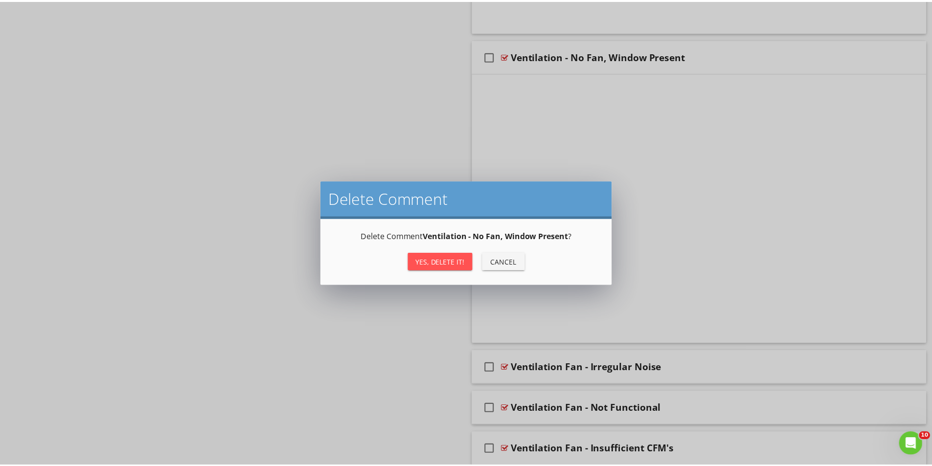
scroll to position [1802, 0]
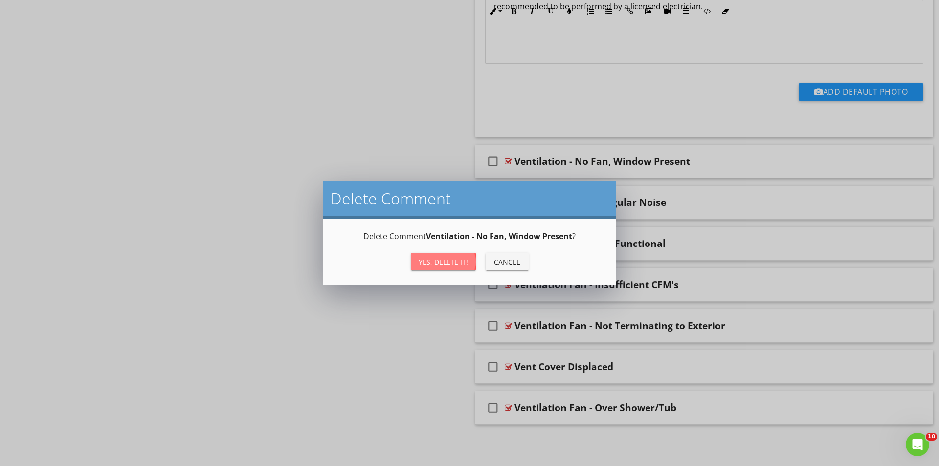
click at [428, 260] on div "Yes, Delete it!" at bounding box center [443, 262] width 49 height 10
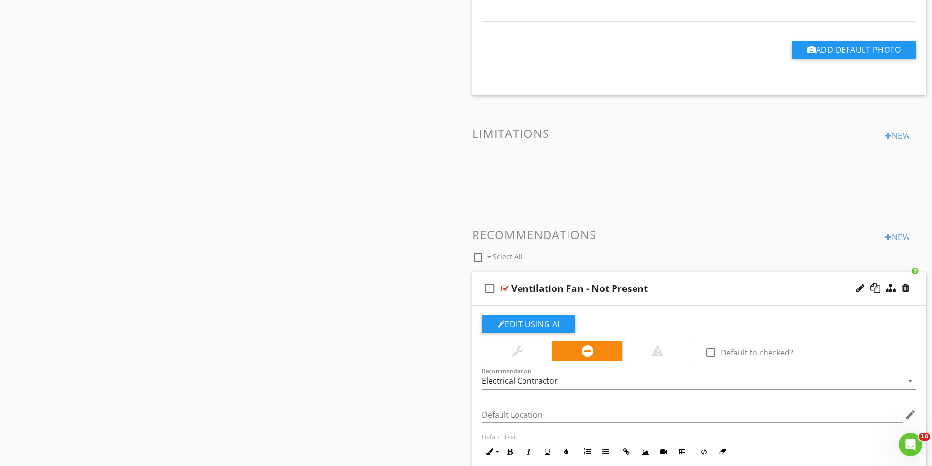
scroll to position [1419, 0]
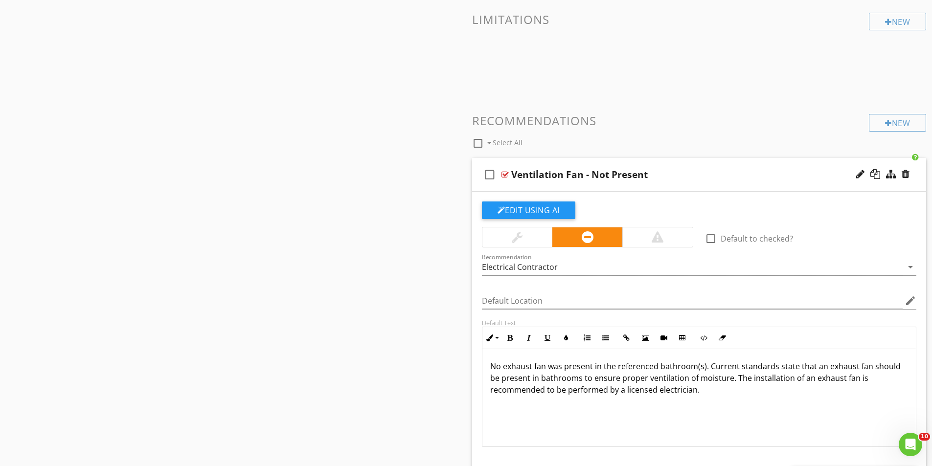
click at [620, 176] on div "Ventilation Fan - Not Present" at bounding box center [579, 175] width 136 height 12
type input "V"
type input "No Ventilation {Present"
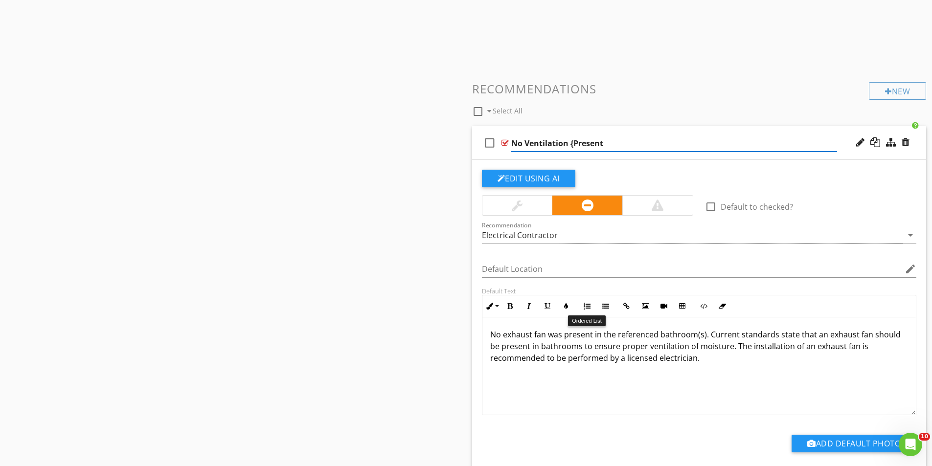
scroll to position [1468, 0]
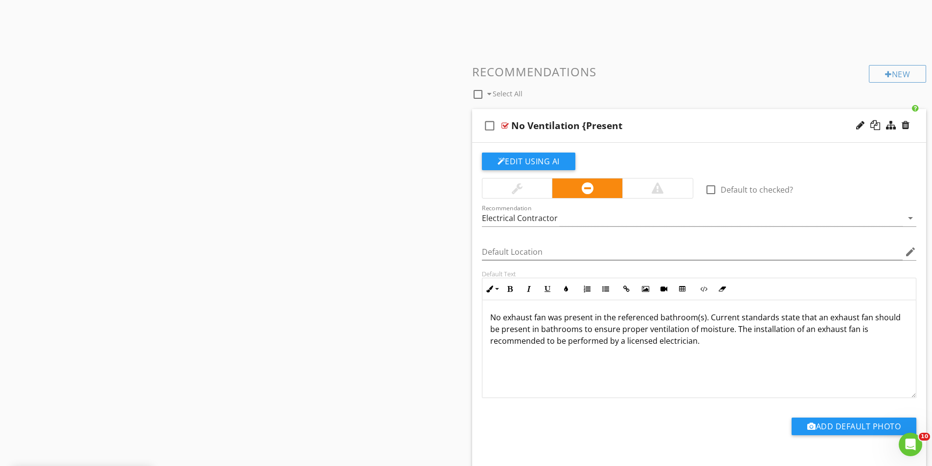
click at [547, 318] on p "No exhaust fan was present in the referenced bathroom(s). Current standards sta…" at bounding box center [699, 329] width 418 height 35
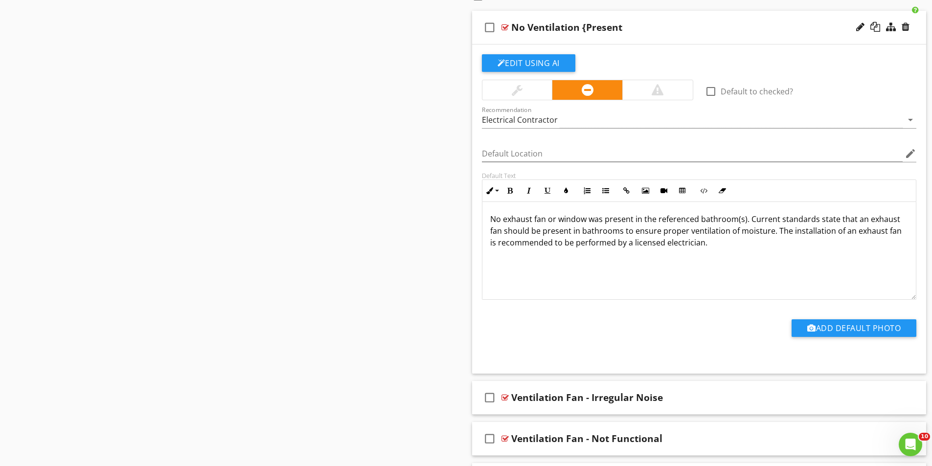
scroll to position [1614, 0]
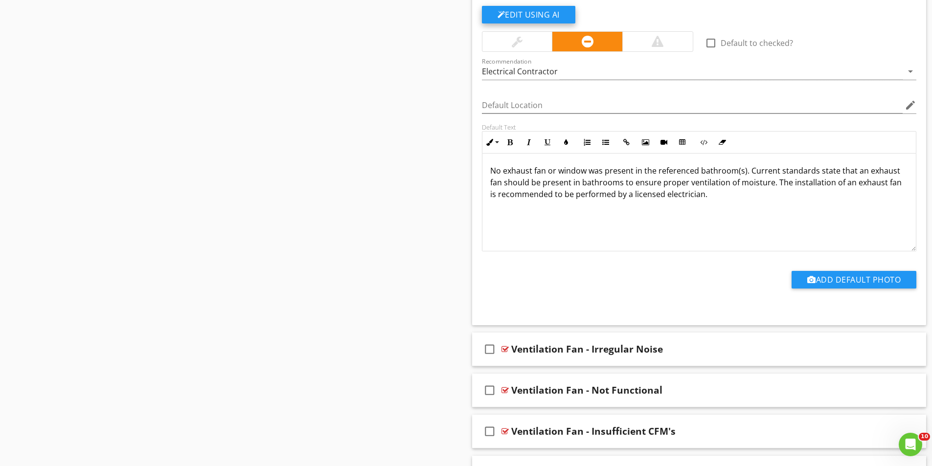
click at [552, 15] on button "Edit Using AI" at bounding box center [528, 15] width 93 height 18
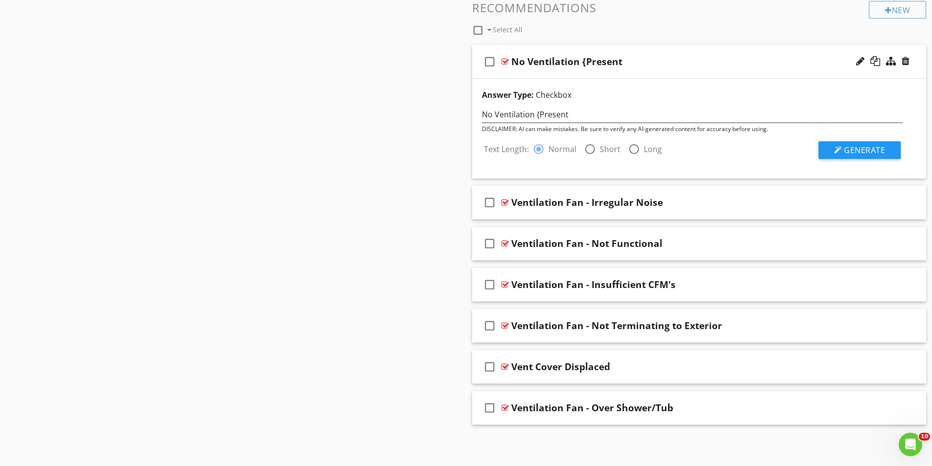
scroll to position [1532, 0]
click at [851, 144] on button "Generate" at bounding box center [859, 150] width 82 height 18
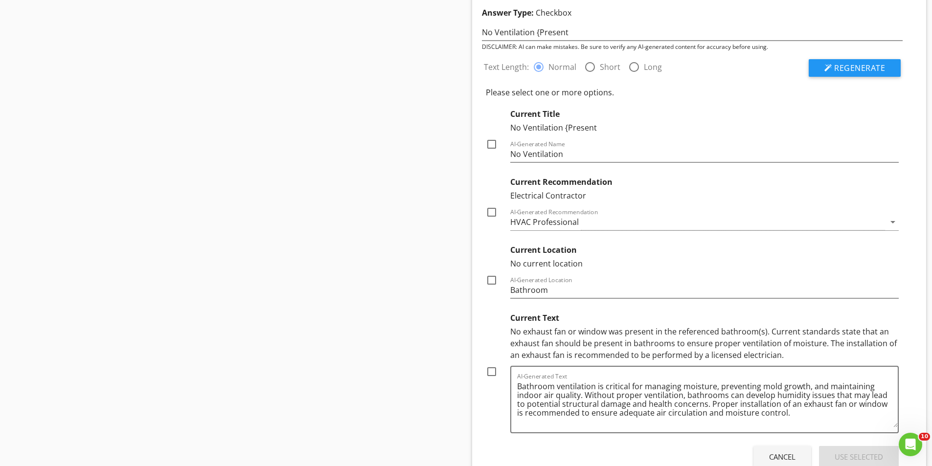
scroll to position [1630, 0]
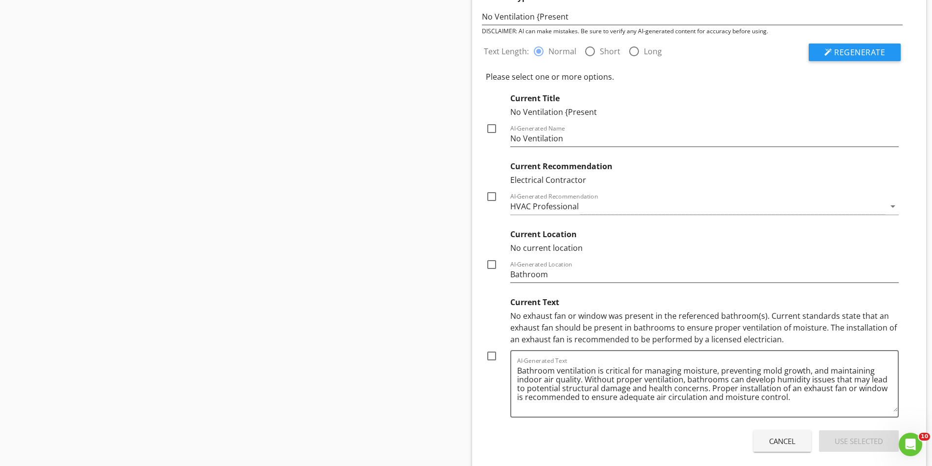
click at [492, 356] on div at bounding box center [491, 356] width 17 height 17
checkbox input "true"
click at [494, 197] on div at bounding box center [491, 196] width 17 height 17
checkbox input "true"
click at [488, 126] on div at bounding box center [491, 128] width 17 height 17
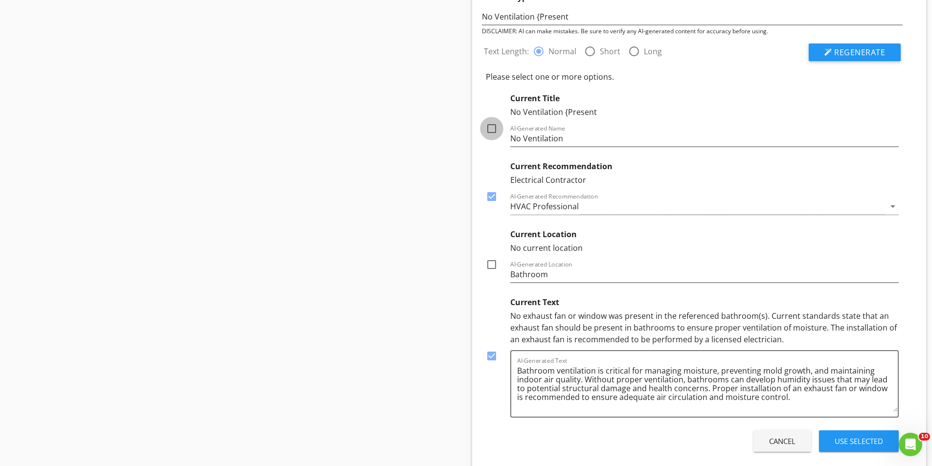
checkbox input "true"
click at [858, 438] on div "Use Selected" at bounding box center [858, 441] width 48 height 11
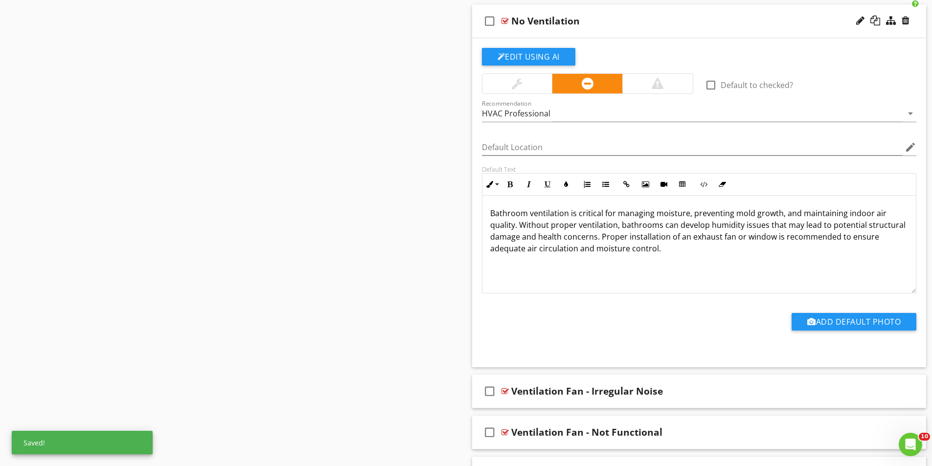
scroll to position [1670, 0]
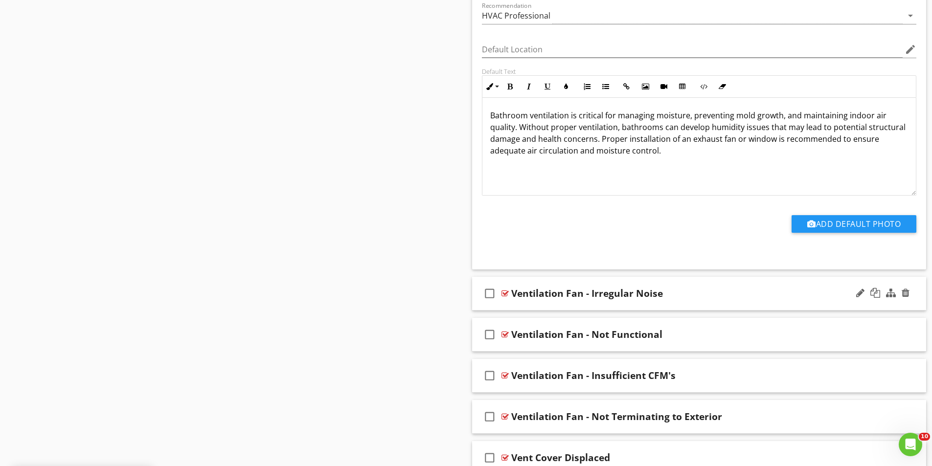
click at [698, 280] on div "check_box_outline_blank Ventilation Fan - Irregular Noise" at bounding box center [699, 294] width 454 height 34
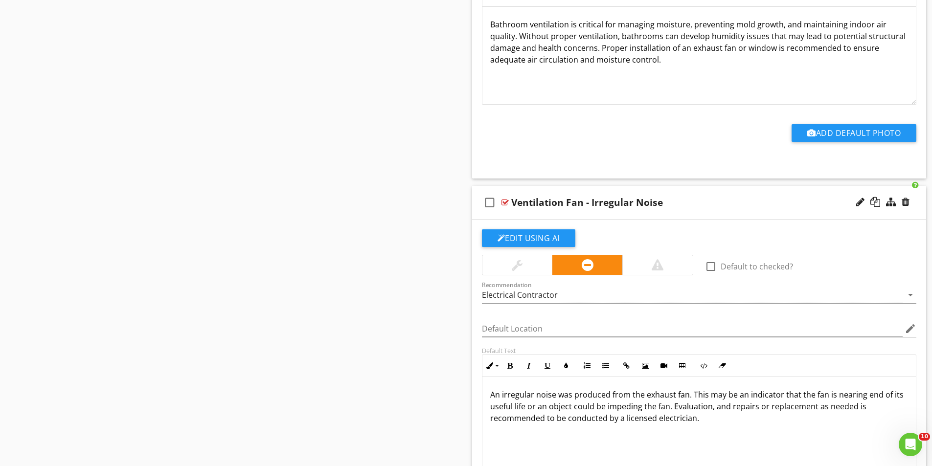
scroll to position [1915, 0]
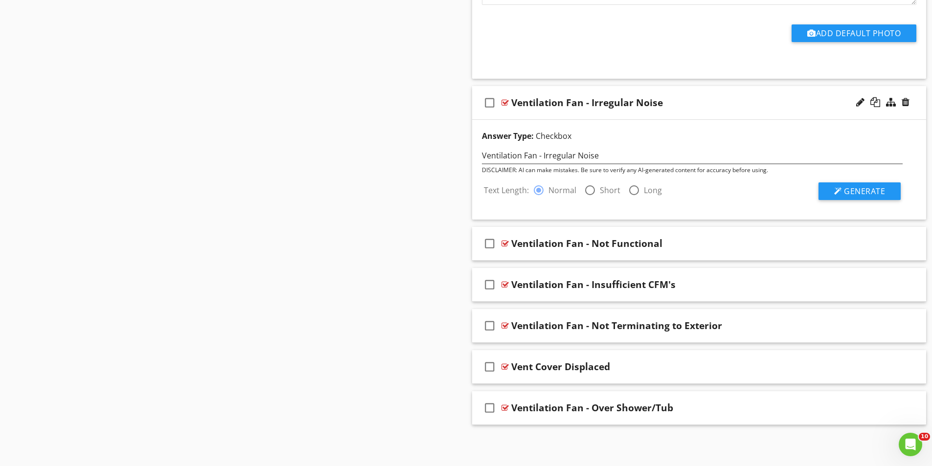
scroll to position [1861, 0]
click at [867, 191] on span "Generate" at bounding box center [864, 191] width 41 height 11
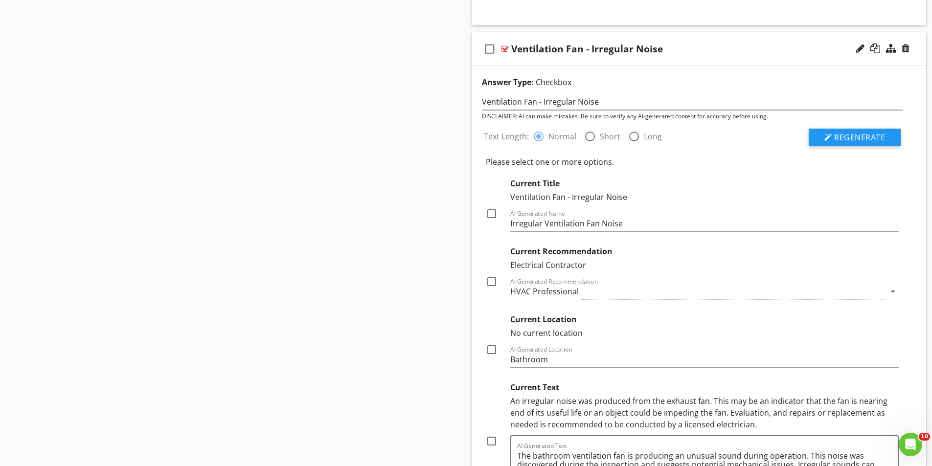
scroll to position [2008, 0]
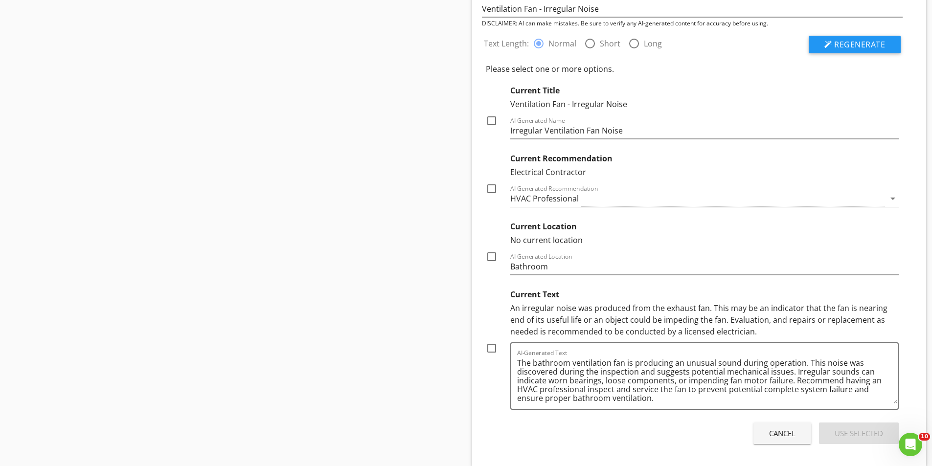
click at [586, 45] on div at bounding box center [589, 43] width 17 height 17
radio input "false"
radio input "true"
click at [834, 45] on span "Regenerate" at bounding box center [859, 44] width 51 height 11
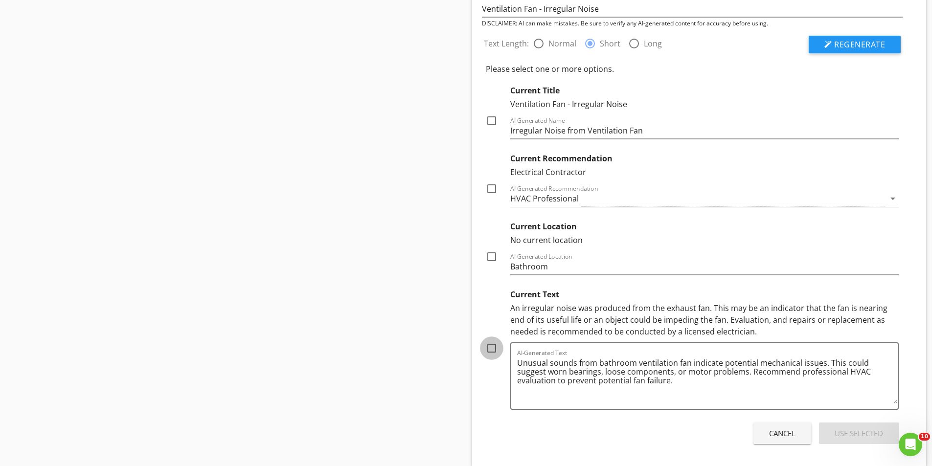
click at [492, 349] on div at bounding box center [491, 348] width 17 height 17
checkbox input "true"
click at [670, 388] on textarea "Unusual sounds from bathroom ventilation fan indicate potential mechanical issu…" at bounding box center [707, 379] width 381 height 49
type textarea "Unusual sounds from bathroom ventilation fan indicate potential mechanical issu…"
click at [494, 192] on div at bounding box center [491, 188] width 17 height 17
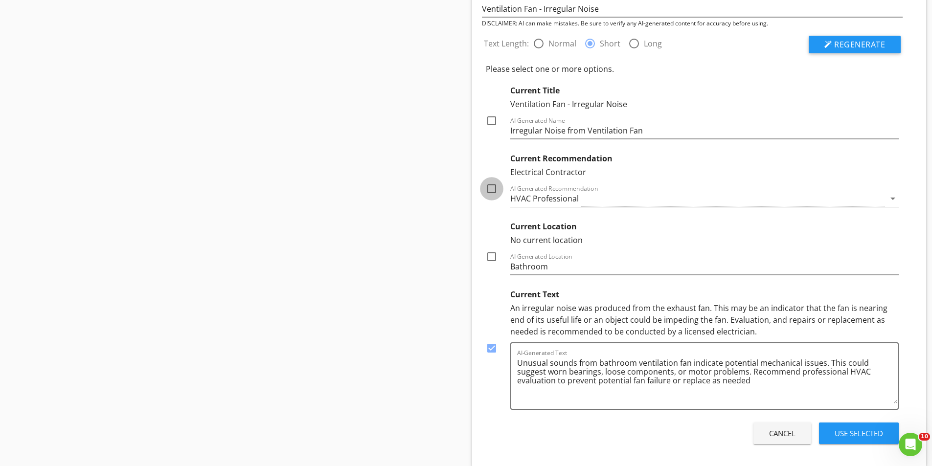
checkbox input "true"
click at [490, 120] on div at bounding box center [491, 120] width 17 height 17
checkbox input "true"
click at [848, 433] on div "Use Selected" at bounding box center [858, 433] width 48 height 11
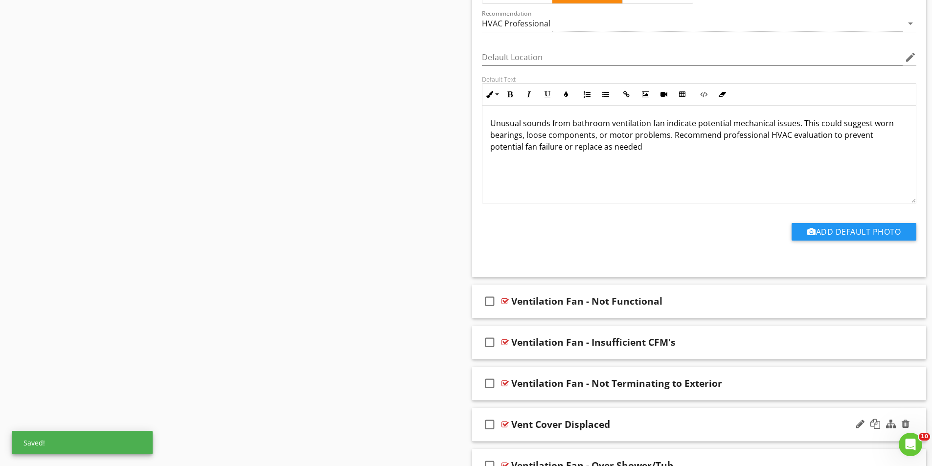
scroll to position [2090, 0]
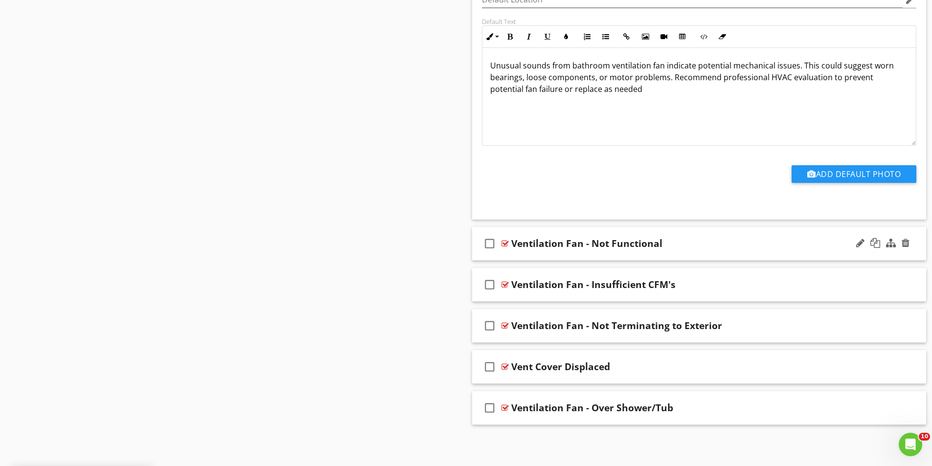
click at [645, 236] on div "check_box_outline_blank Ventilation Fan - Not Functional" at bounding box center [699, 244] width 454 height 34
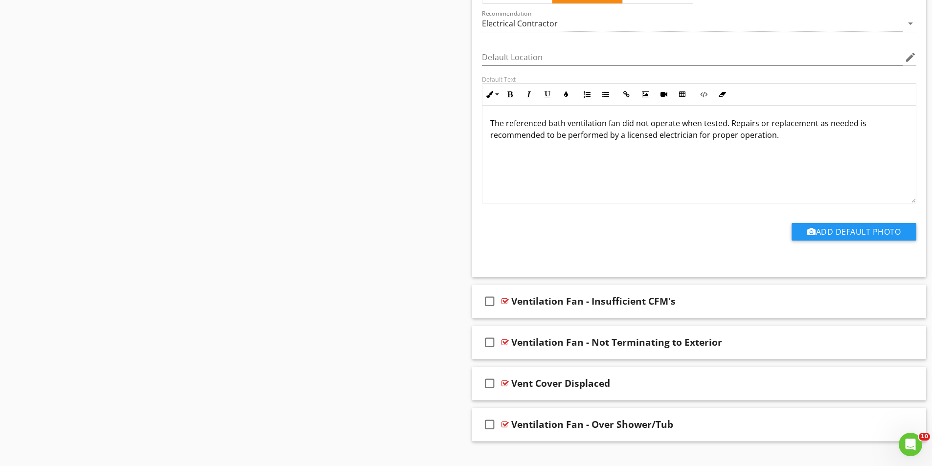
scroll to position [2419, 0]
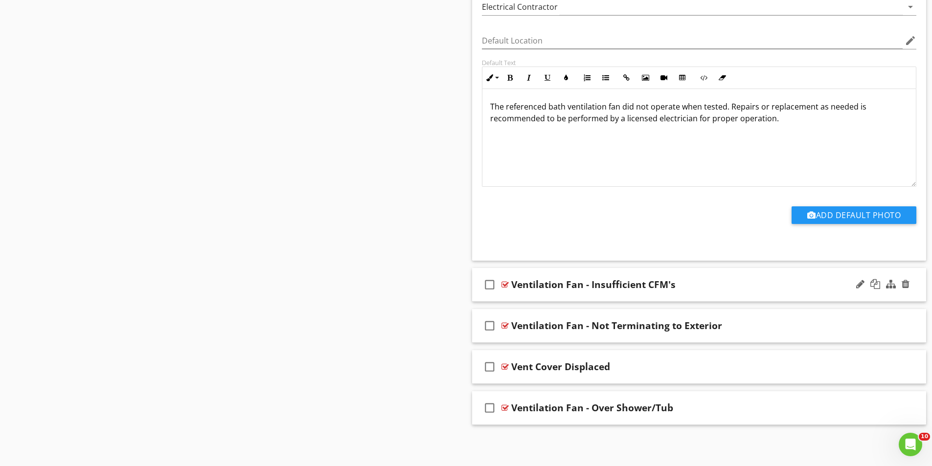
click at [675, 274] on div "check_box_outline_blank Ventilation Fan - Insufficient CFM's" at bounding box center [699, 285] width 454 height 34
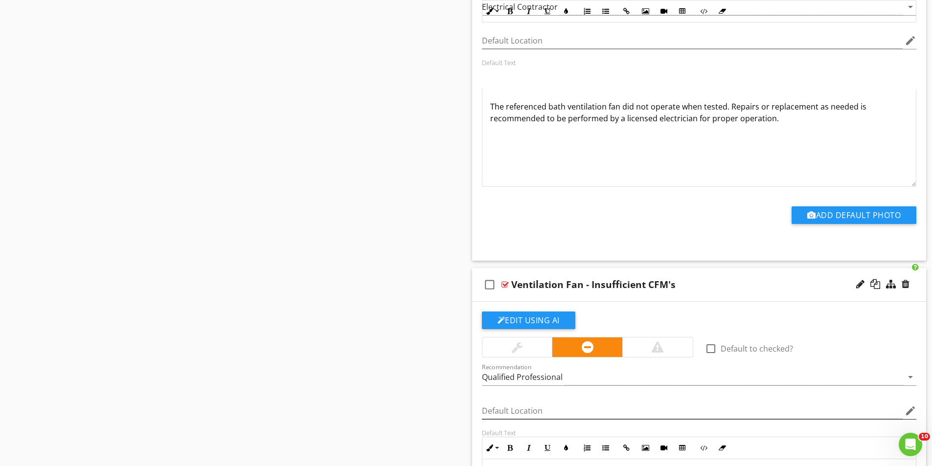
scroll to position [2664, 0]
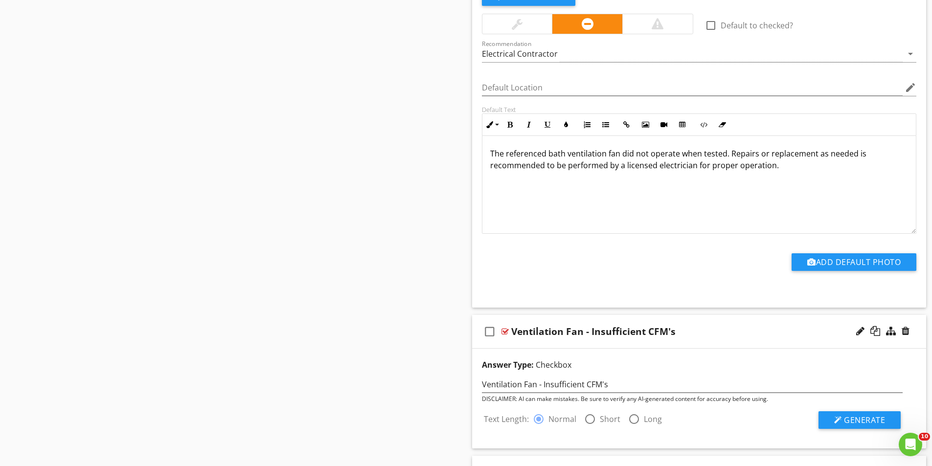
scroll to position [2177, 0]
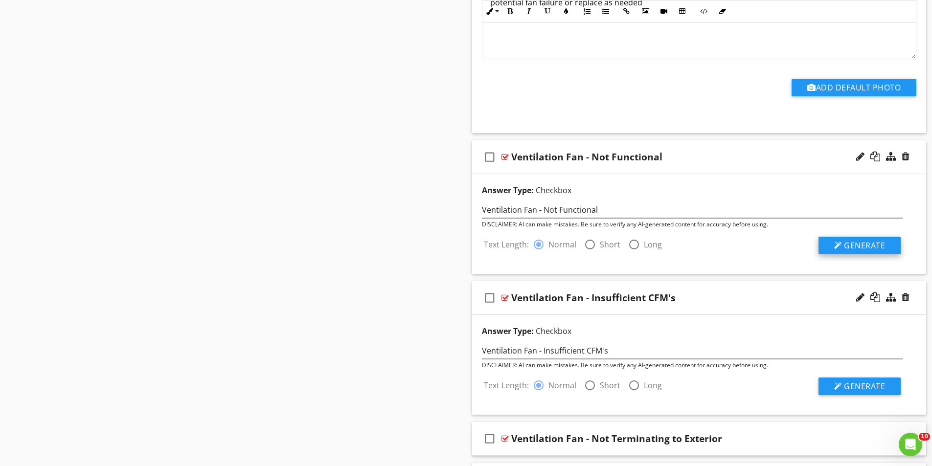
click at [849, 244] on span "Generate" at bounding box center [864, 245] width 41 height 11
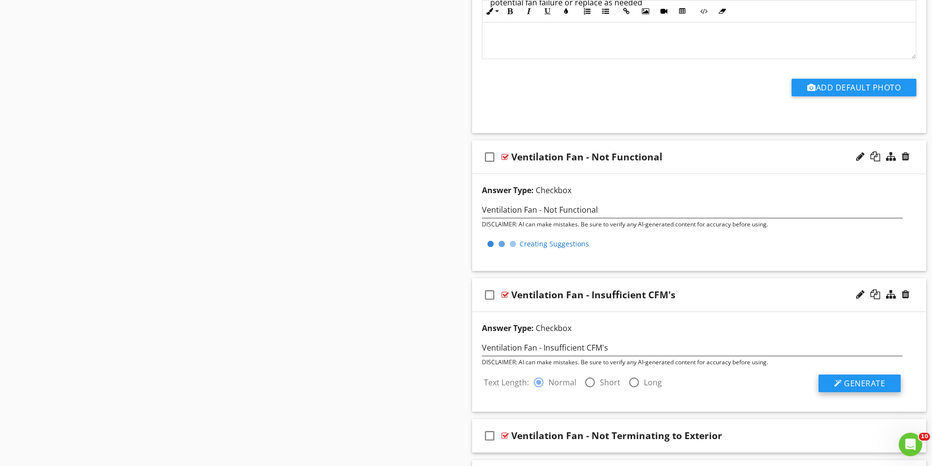
click at [856, 383] on span "Generate" at bounding box center [864, 383] width 41 height 11
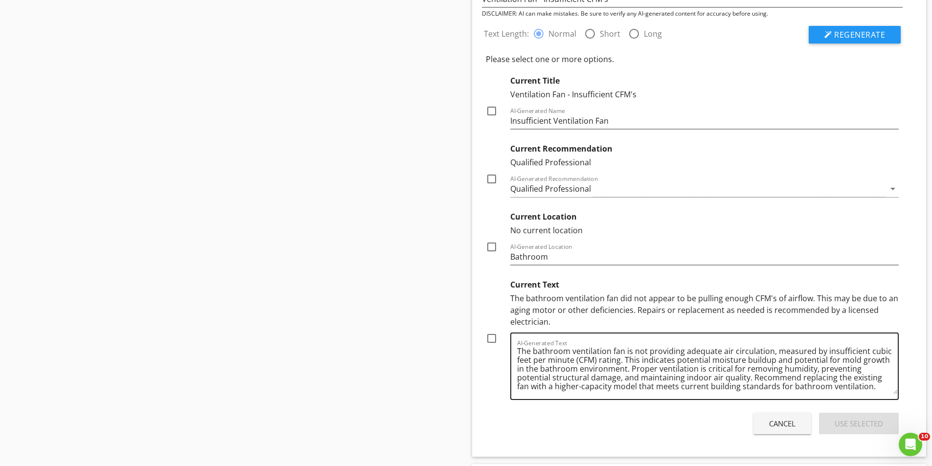
scroll to position [2, 0]
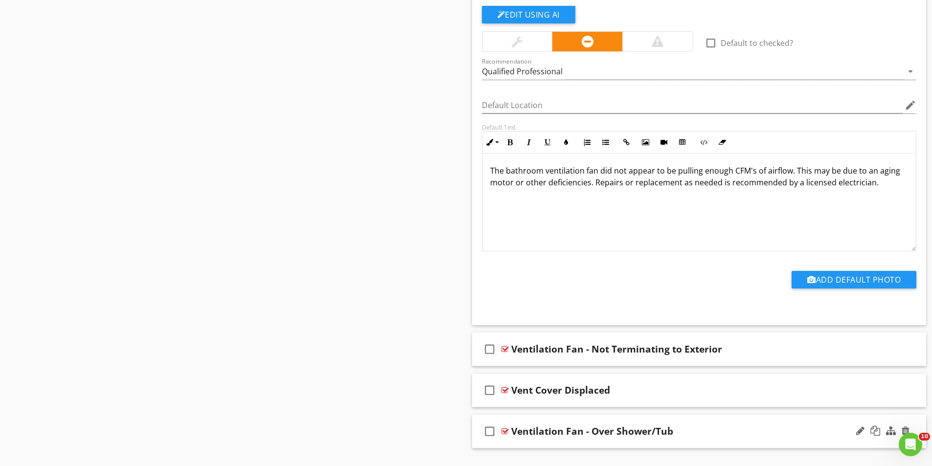
scroll to position [2901, 0]
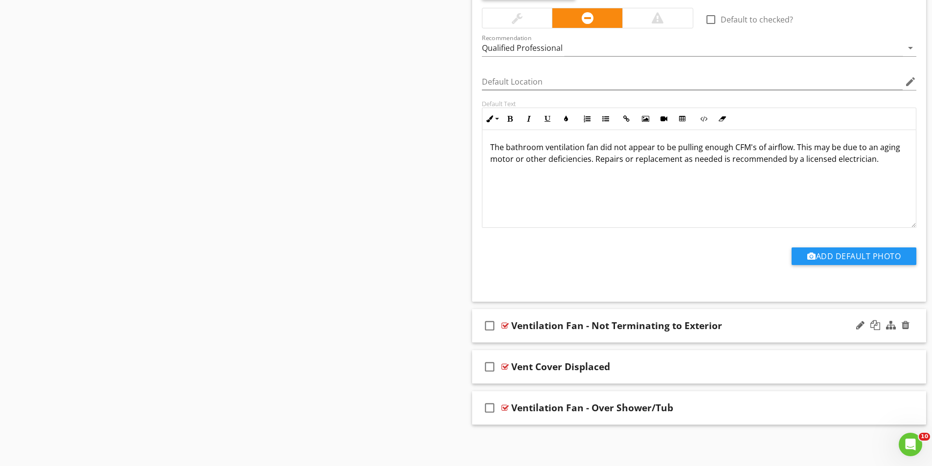
click at [624, 312] on div "check_box_outline_blank Ventilation Fan - Not Terminating to Exterior" at bounding box center [699, 326] width 454 height 34
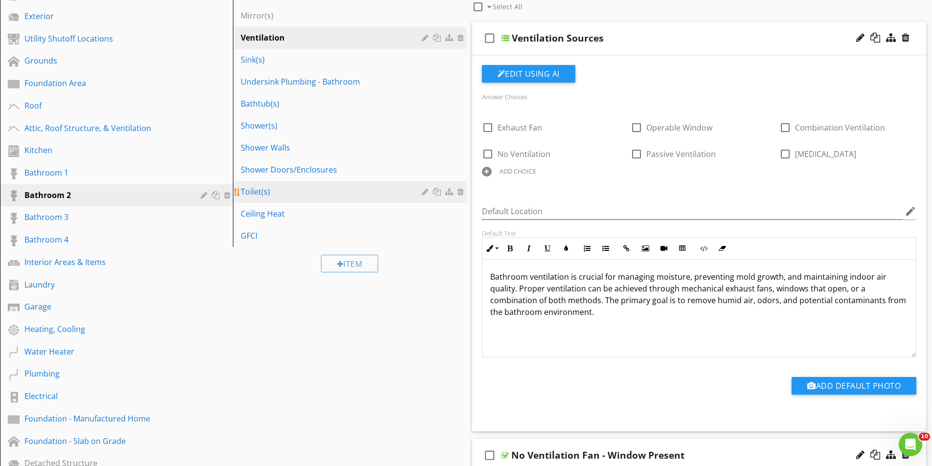
scroll to position [0, 0]
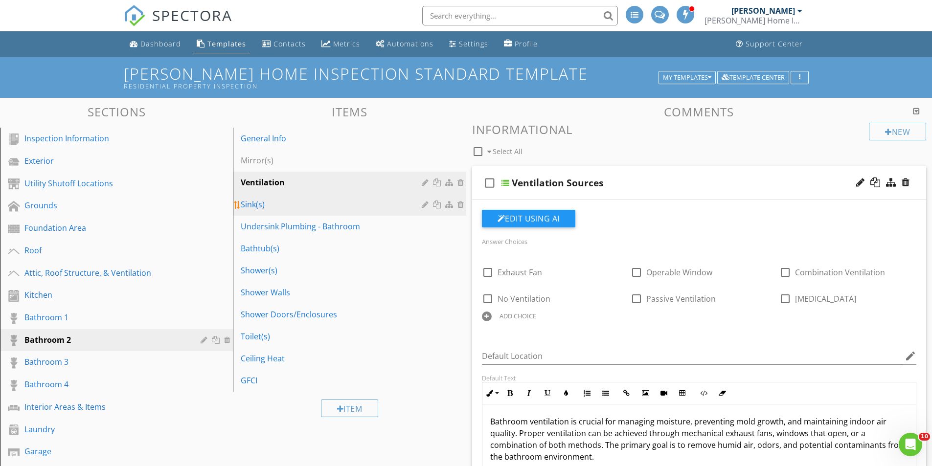
click at [255, 199] on div "Sink(s)" at bounding box center [332, 205] width 183 height 12
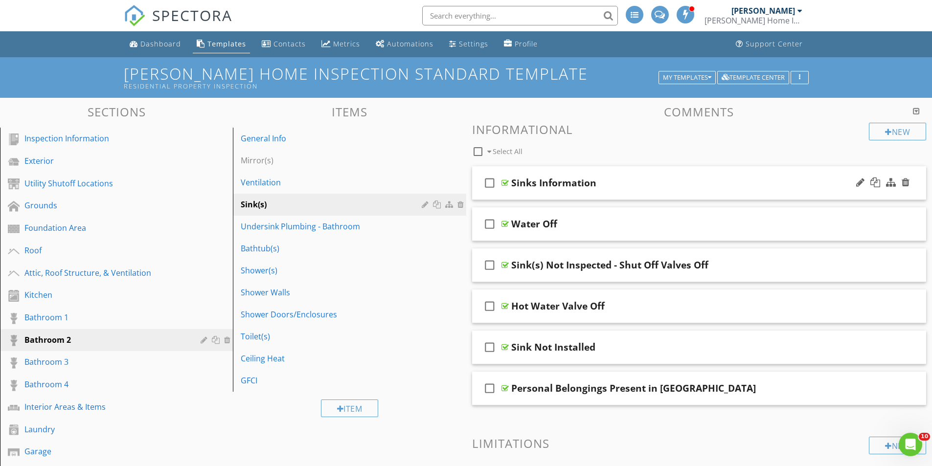
click at [603, 172] on div "check_box_outline_blank Sinks Information" at bounding box center [699, 183] width 454 height 34
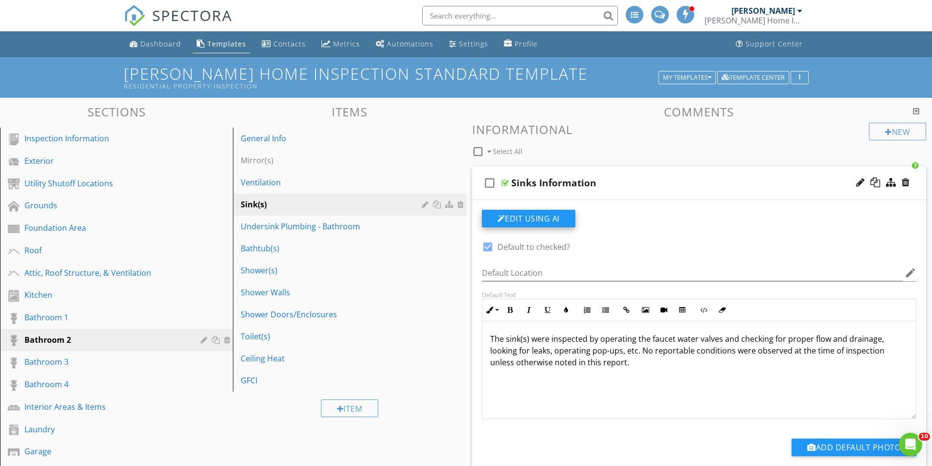
click at [558, 220] on button "Edit Using AI" at bounding box center [528, 219] width 93 height 18
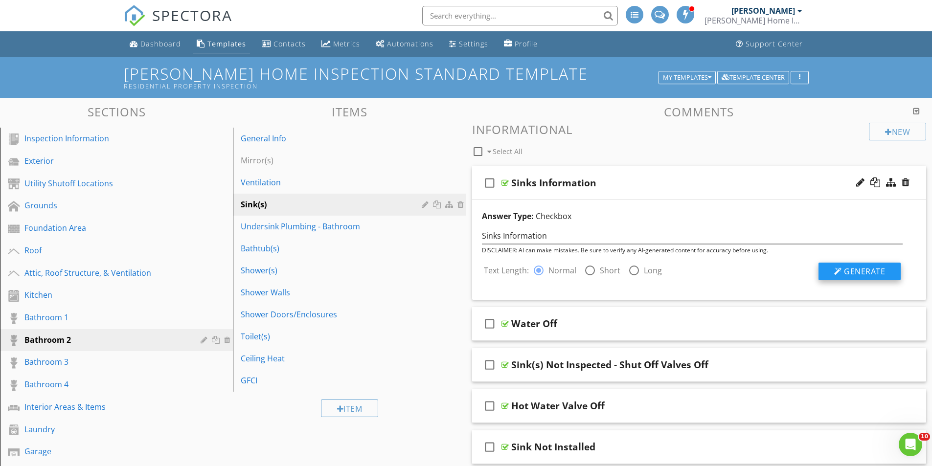
click at [837, 266] on button "Generate" at bounding box center [859, 272] width 82 height 18
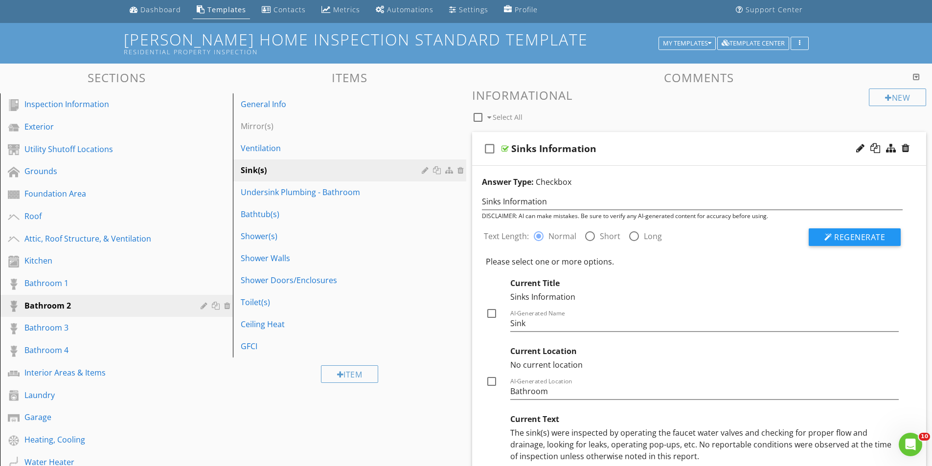
scroll to position [49, 0]
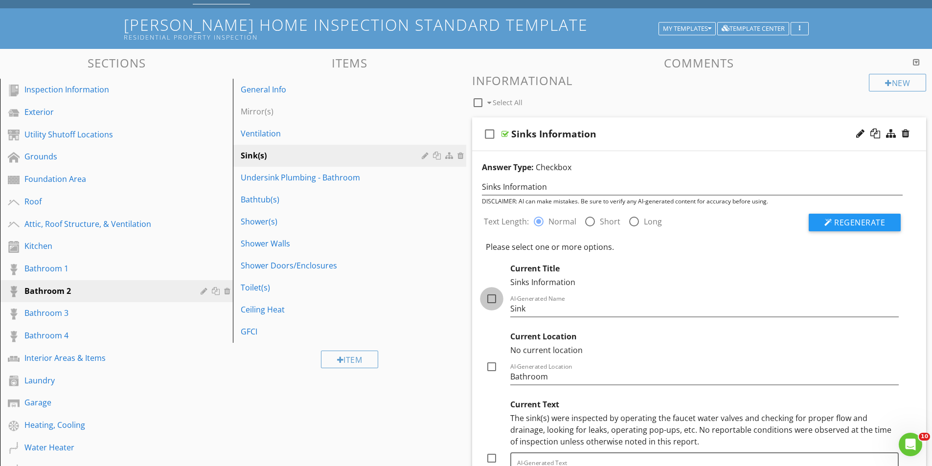
click at [496, 297] on div at bounding box center [491, 298] width 17 height 17
checkbox input "true"
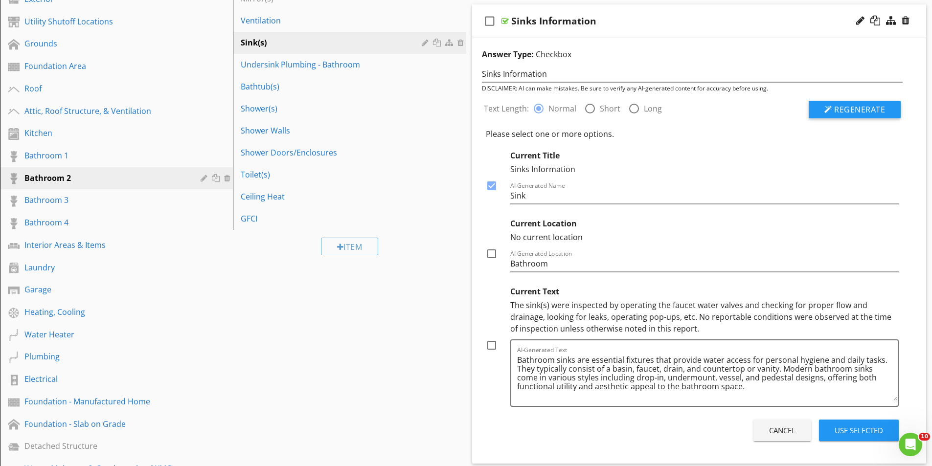
scroll to position [196, 0]
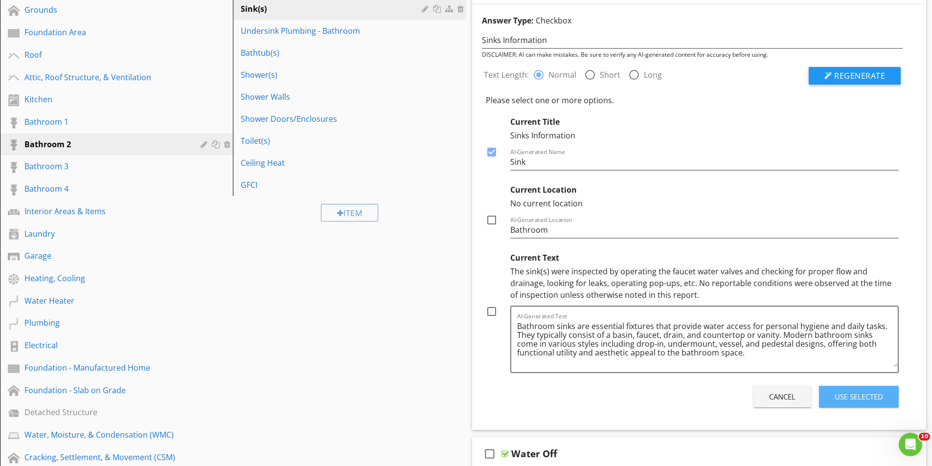
click at [860, 395] on div "Use Selected" at bounding box center [858, 396] width 48 height 11
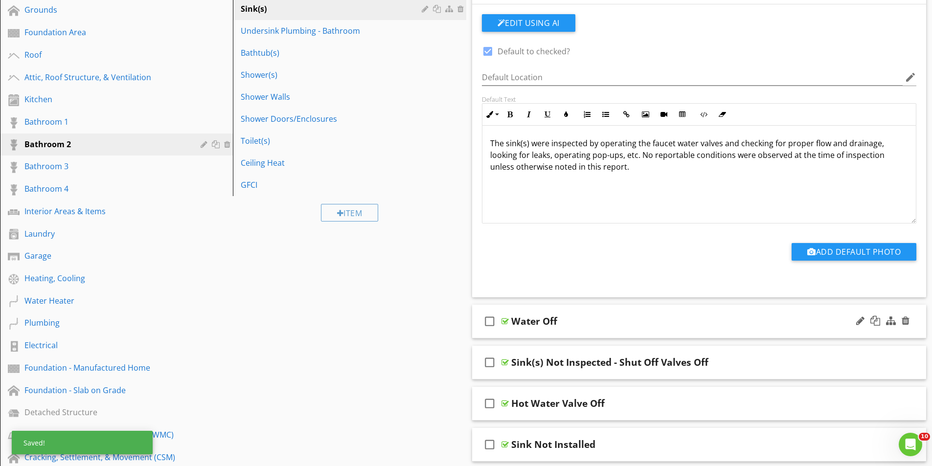
click at [554, 310] on div "check_box_outline_blank Water Off" at bounding box center [699, 322] width 454 height 34
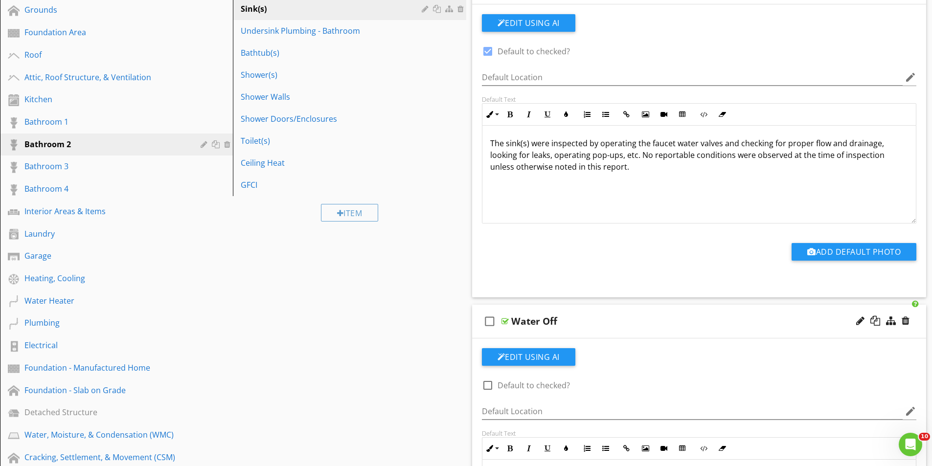
scroll to position [0, 0]
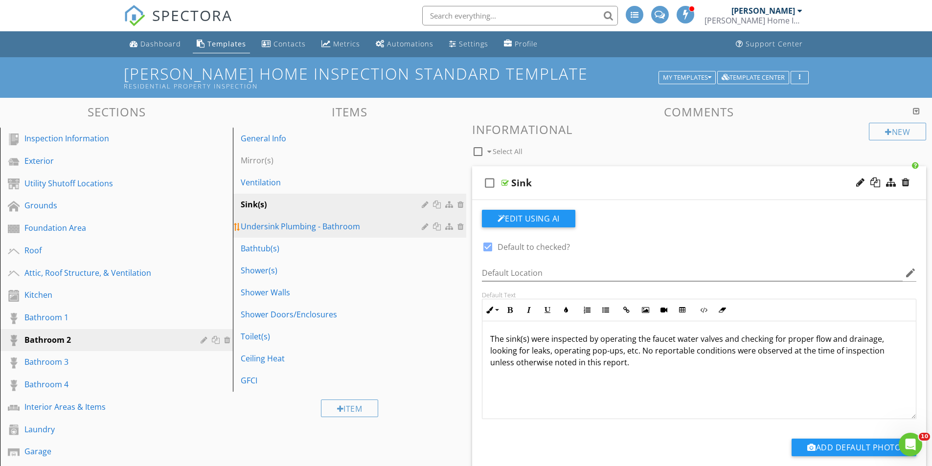
click at [302, 226] on div "Undersink Plumbing - Bathroom" at bounding box center [332, 227] width 183 height 12
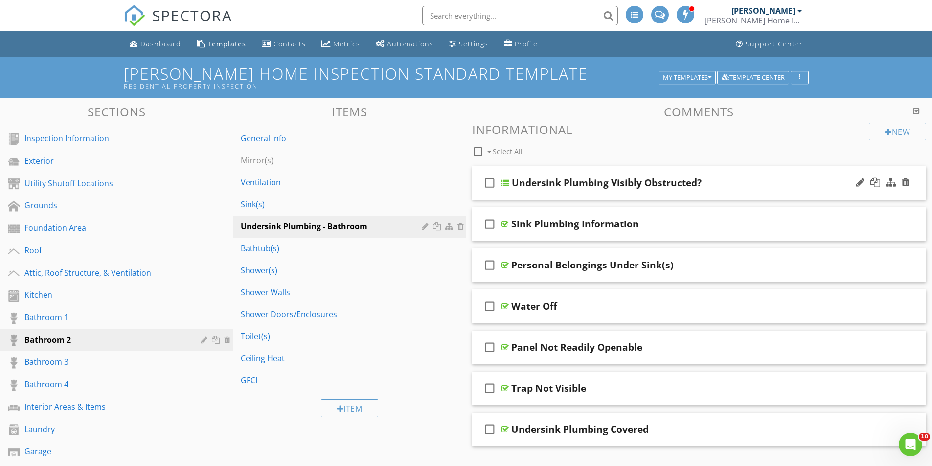
click at [636, 169] on div "check_box_outline_blank Undersink Plumbing Visibly Obstructed?" at bounding box center [699, 183] width 454 height 34
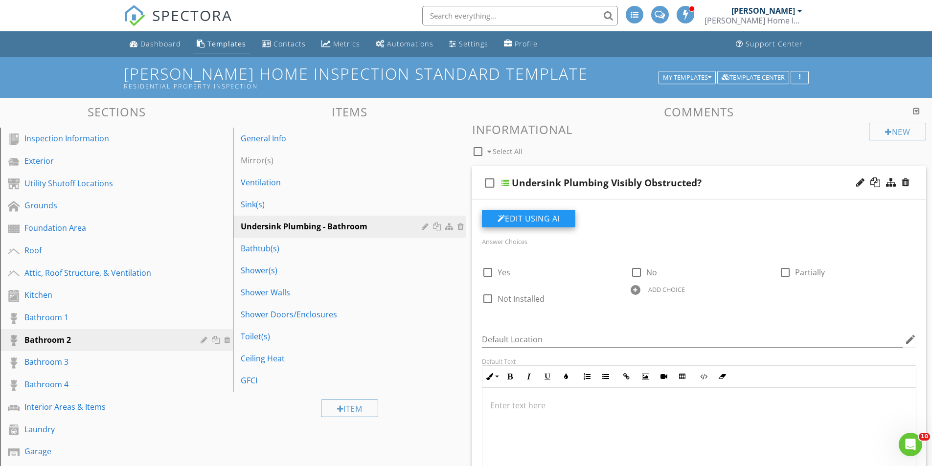
click at [551, 218] on button "Edit Using AI" at bounding box center [528, 219] width 93 height 18
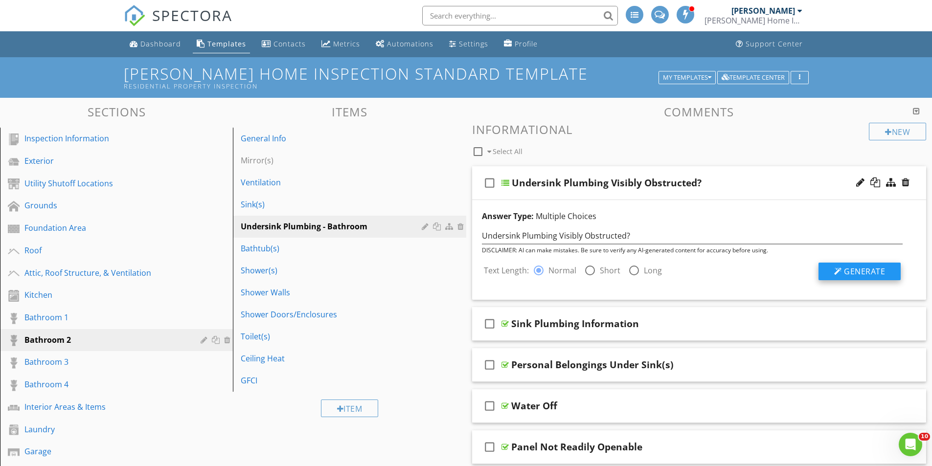
click at [892, 276] on button "Generate" at bounding box center [859, 272] width 82 height 18
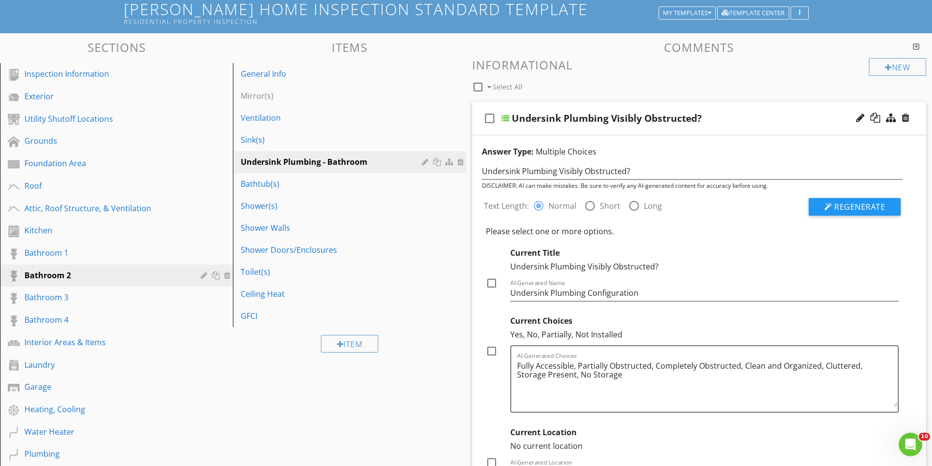
scroll to position [98, 0]
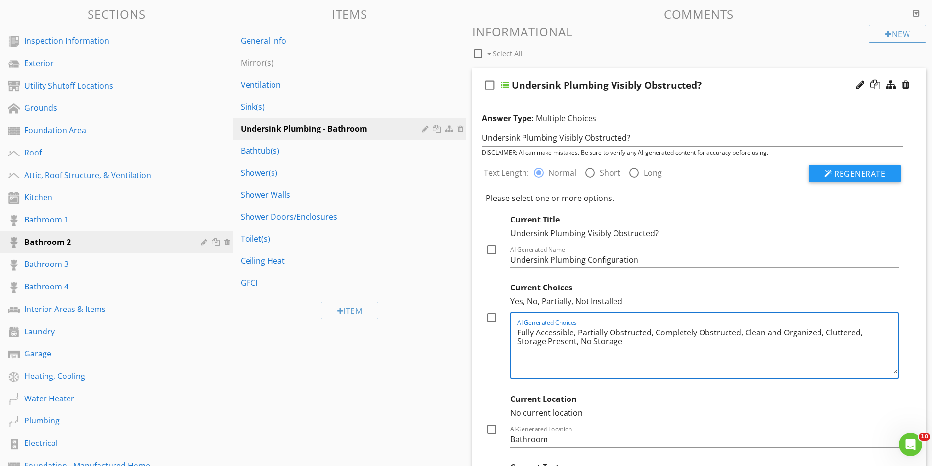
drag, startPoint x: 589, startPoint y: 345, endPoint x: 550, endPoint y: 347, distance: 39.2
click at [550, 347] on textarea "Fully Accessible, Partially Obstructed, Completely Obstructed, Clean and Organi…" at bounding box center [707, 349] width 381 height 49
click at [541, 361] on textarea "Fully Accessible, Partially Obstructed, Completely Obstructed, Clean and Organi…" at bounding box center [707, 349] width 381 height 49
drag, startPoint x: 545, startPoint y: 341, endPoint x: 858, endPoint y: 324, distance: 313.9
click at [858, 324] on div "AI-Generated Choices Fully Accessible, Partially Obstructed, Completely Obstruc…" at bounding box center [707, 346] width 381 height 66
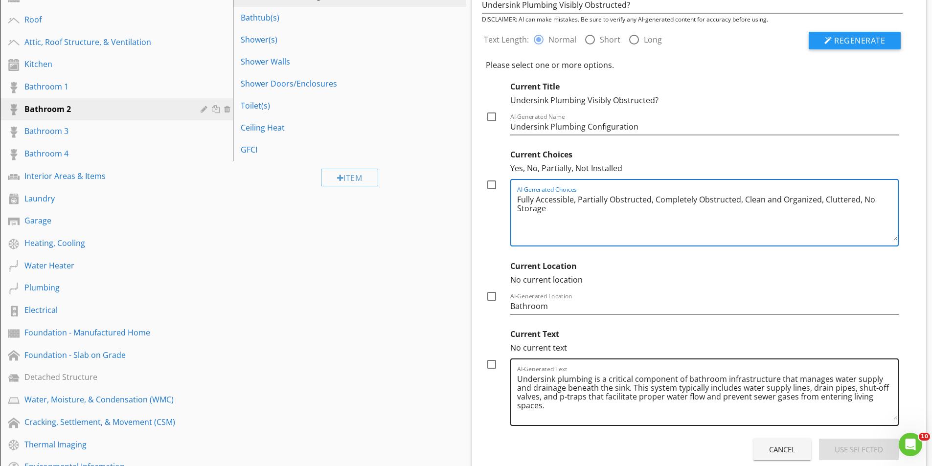
scroll to position [245, 0]
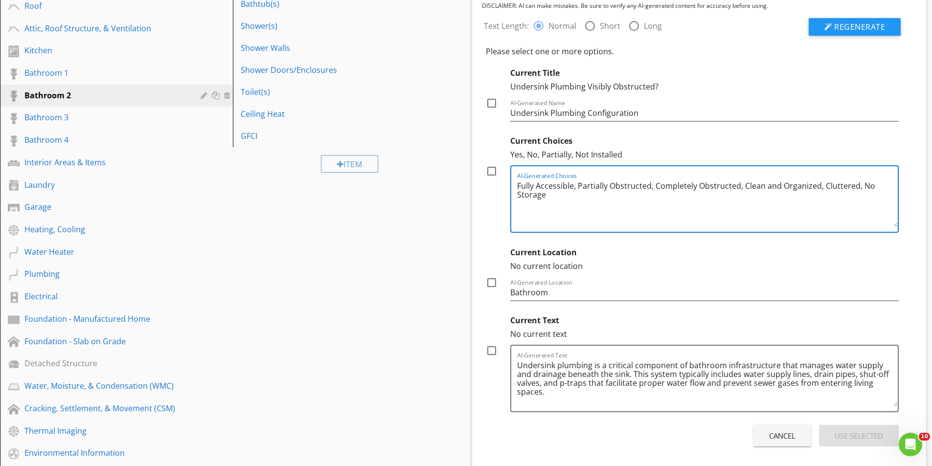
type textarea "Fully Accessible, Partially Obstructed, Completely Obstructed, Clean and Organi…"
click at [492, 169] on div at bounding box center [491, 171] width 17 height 17
checkbox input "true"
click at [850, 435] on div "Use Selected" at bounding box center [858, 435] width 48 height 11
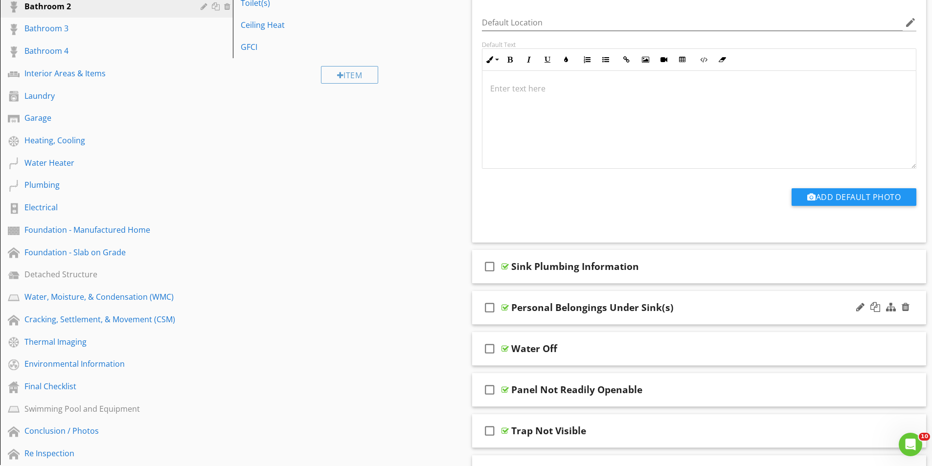
scroll to position [342, 0]
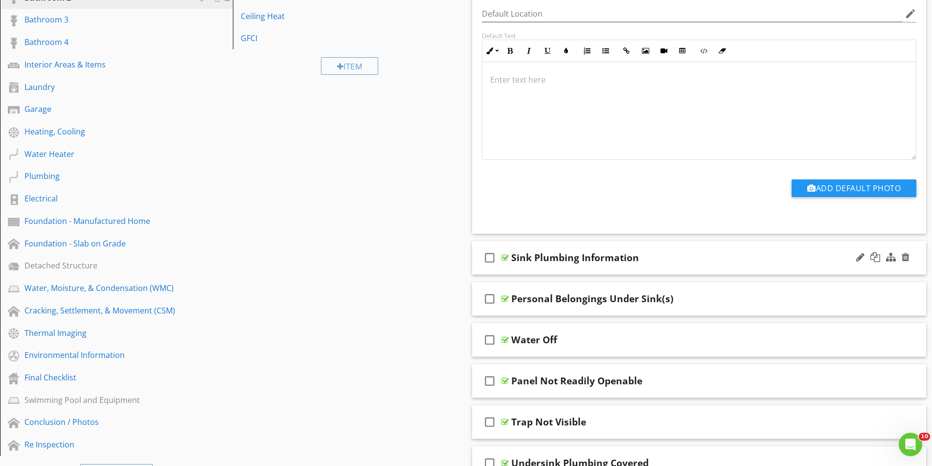
click at [614, 250] on div "check_box_outline_blank Sink Plumbing Information" at bounding box center [699, 258] width 454 height 34
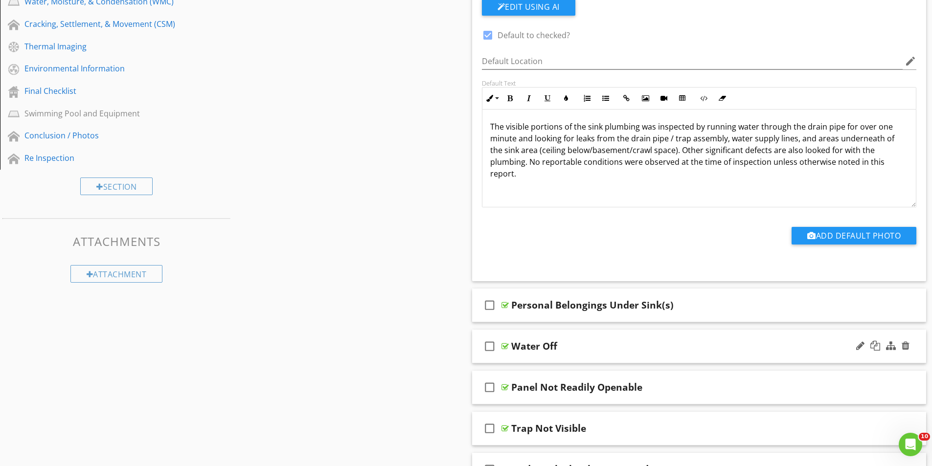
scroll to position [636, 0]
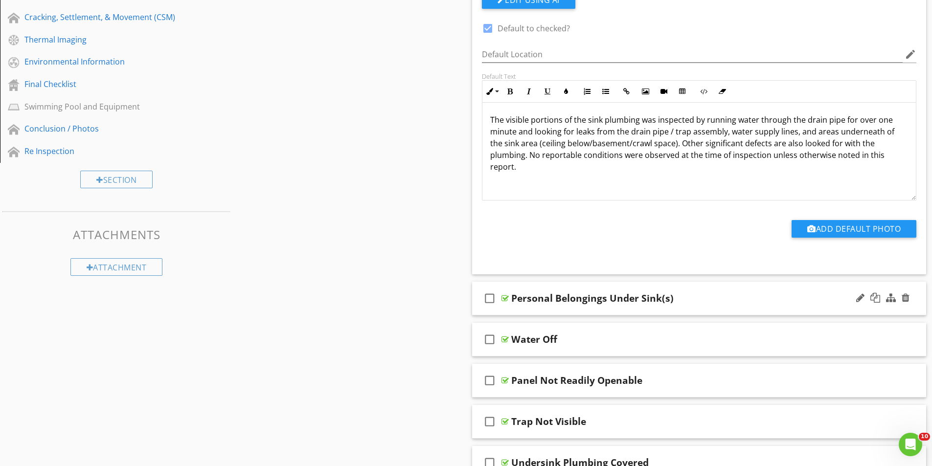
click at [652, 290] on div "check_box_outline_blank Personal Belongings Under Sink(s)" at bounding box center [699, 299] width 454 height 34
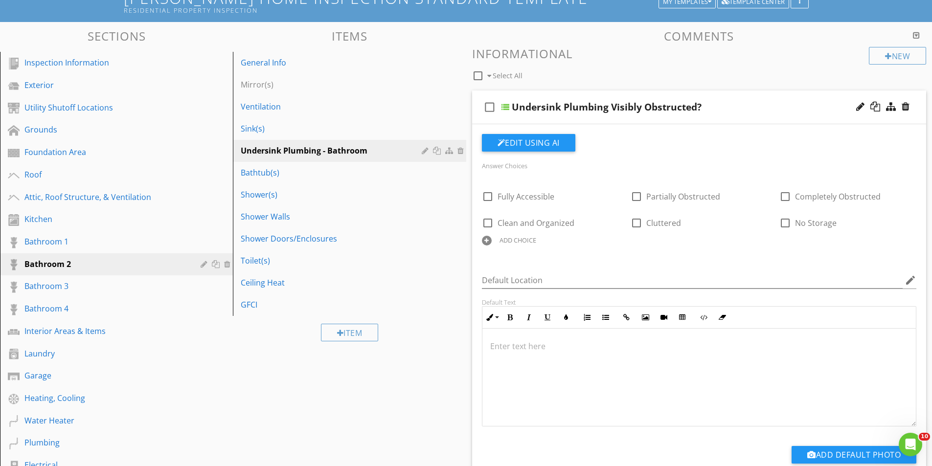
scroll to position [0, 0]
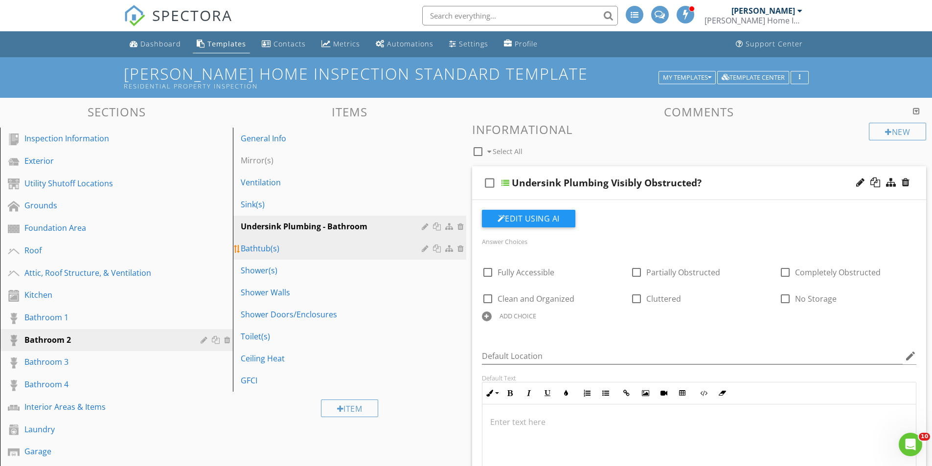
click at [282, 250] on div "Bathtub(s)" at bounding box center [332, 249] width 183 height 12
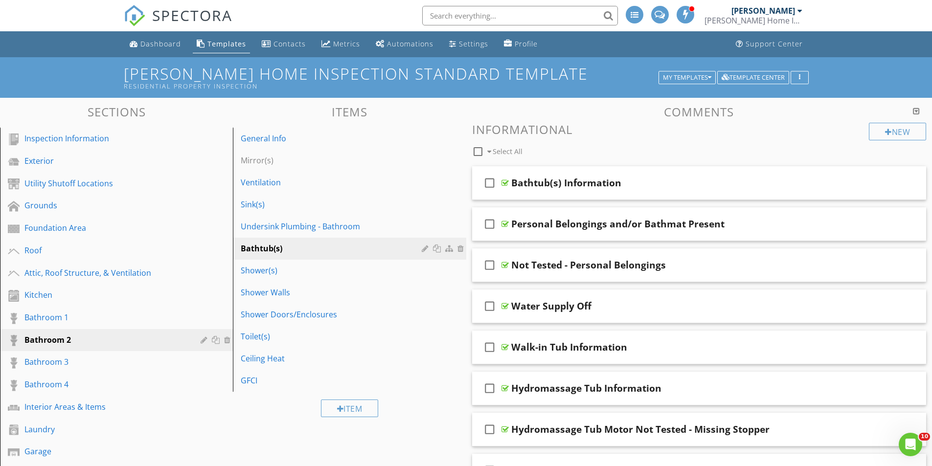
click at [478, 149] on div at bounding box center [477, 151] width 17 height 17
checkbox input "false"
click at [275, 247] on div "Bathtub(s)" at bounding box center [332, 249] width 183 height 12
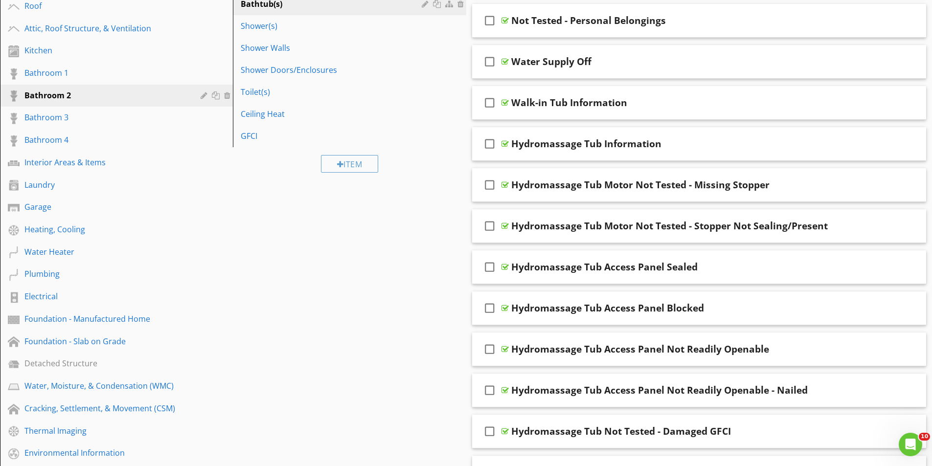
scroll to position [49, 0]
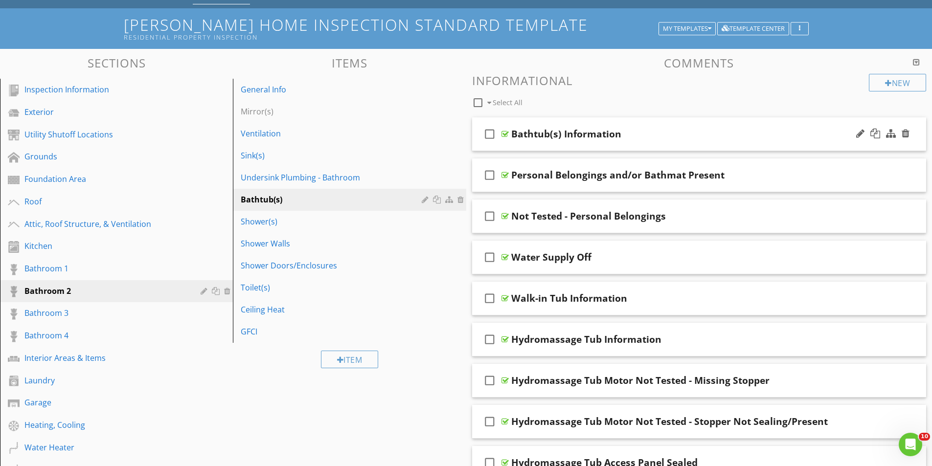
click at [603, 128] on div "Bathtub(s) Information" at bounding box center [566, 134] width 110 height 12
click at [603, 124] on div "check_box_outline_blank Bathtub(s) Information" at bounding box center [699, 134] width 454 height 34
